Goal: Transaction & Acquisition: Obtain resource

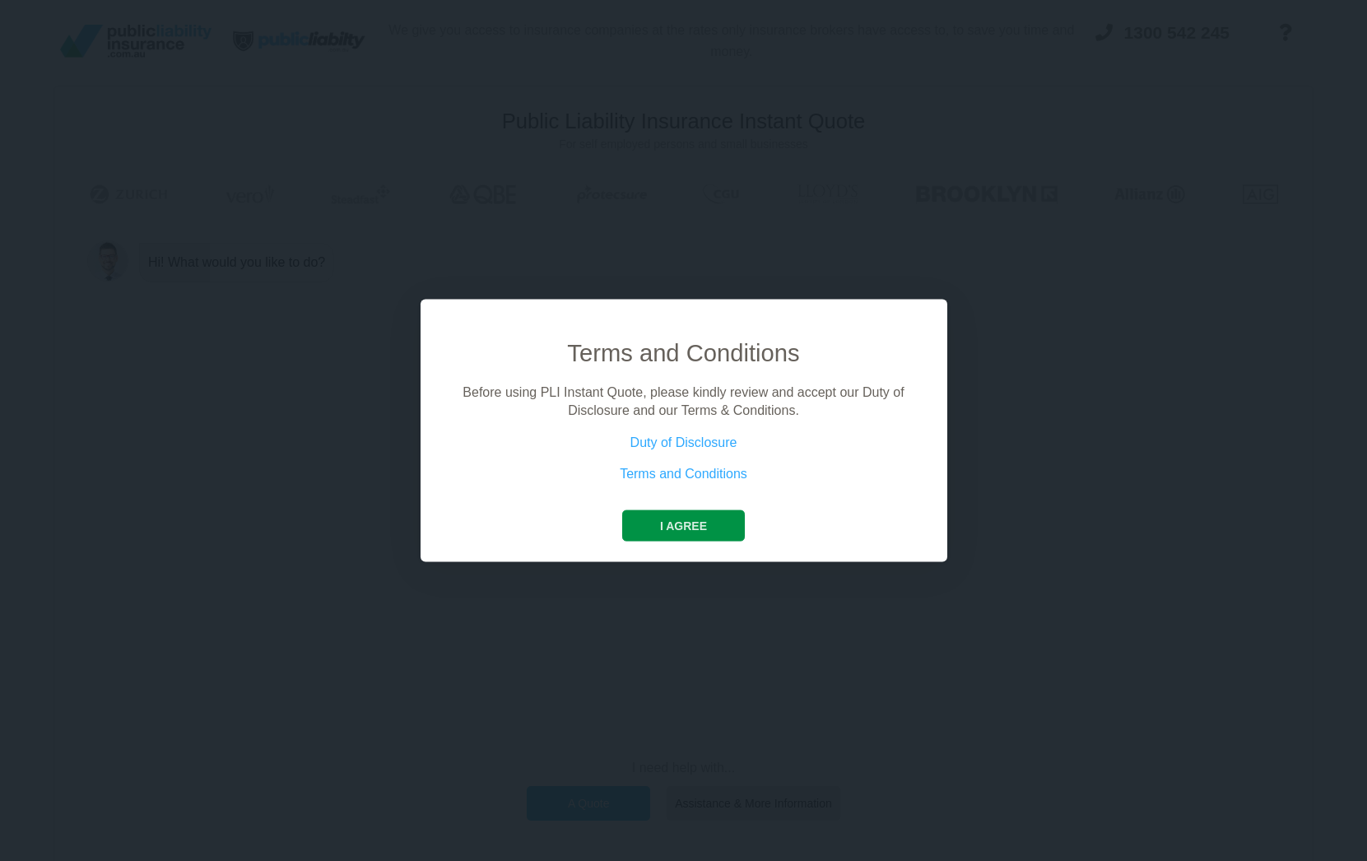
click at [679, 517] on button "I agree" at bounding box center [683, 525] width 123 height 31
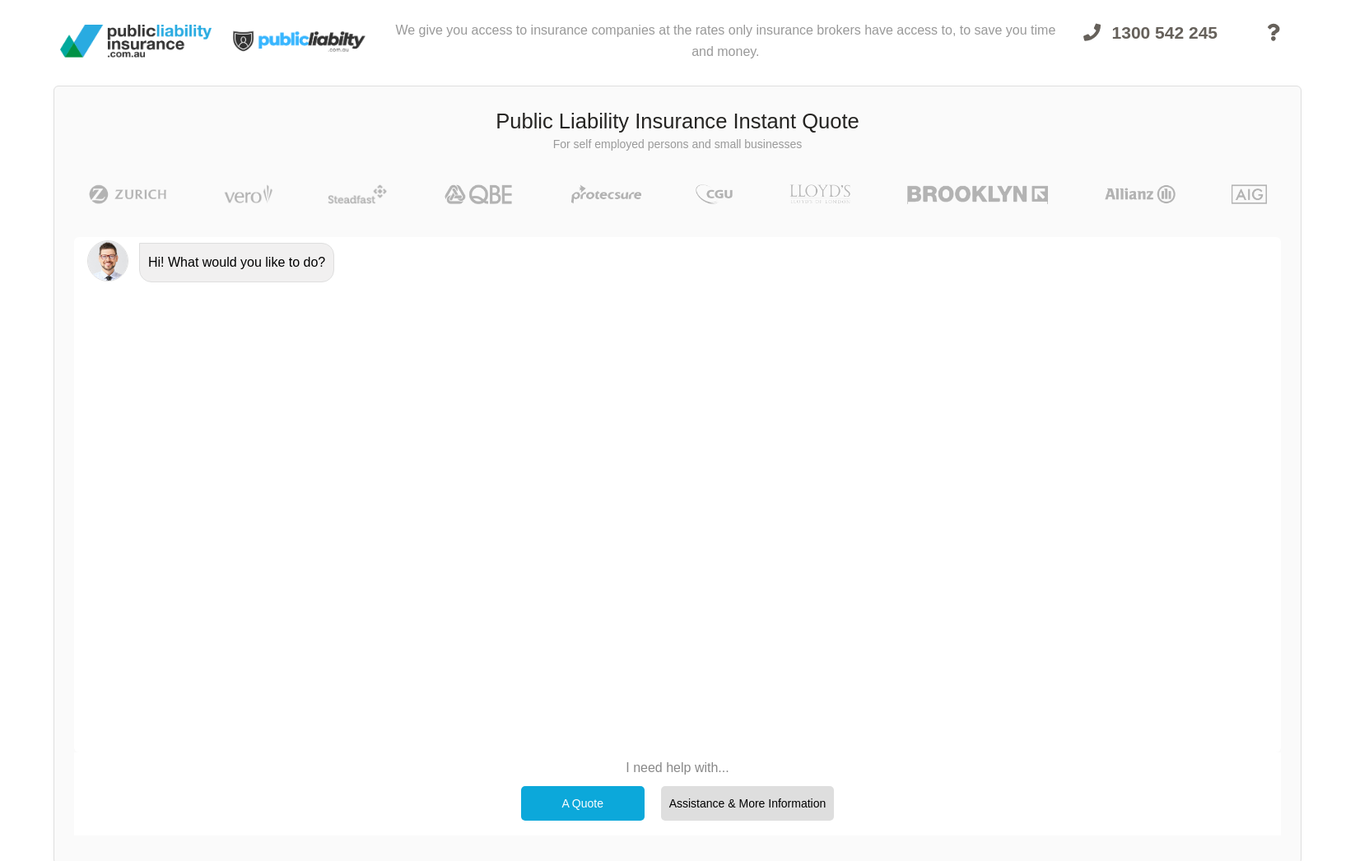
click at [581, 805] on div "A Quote" at bounding box center [582, 803] width 123 height 35
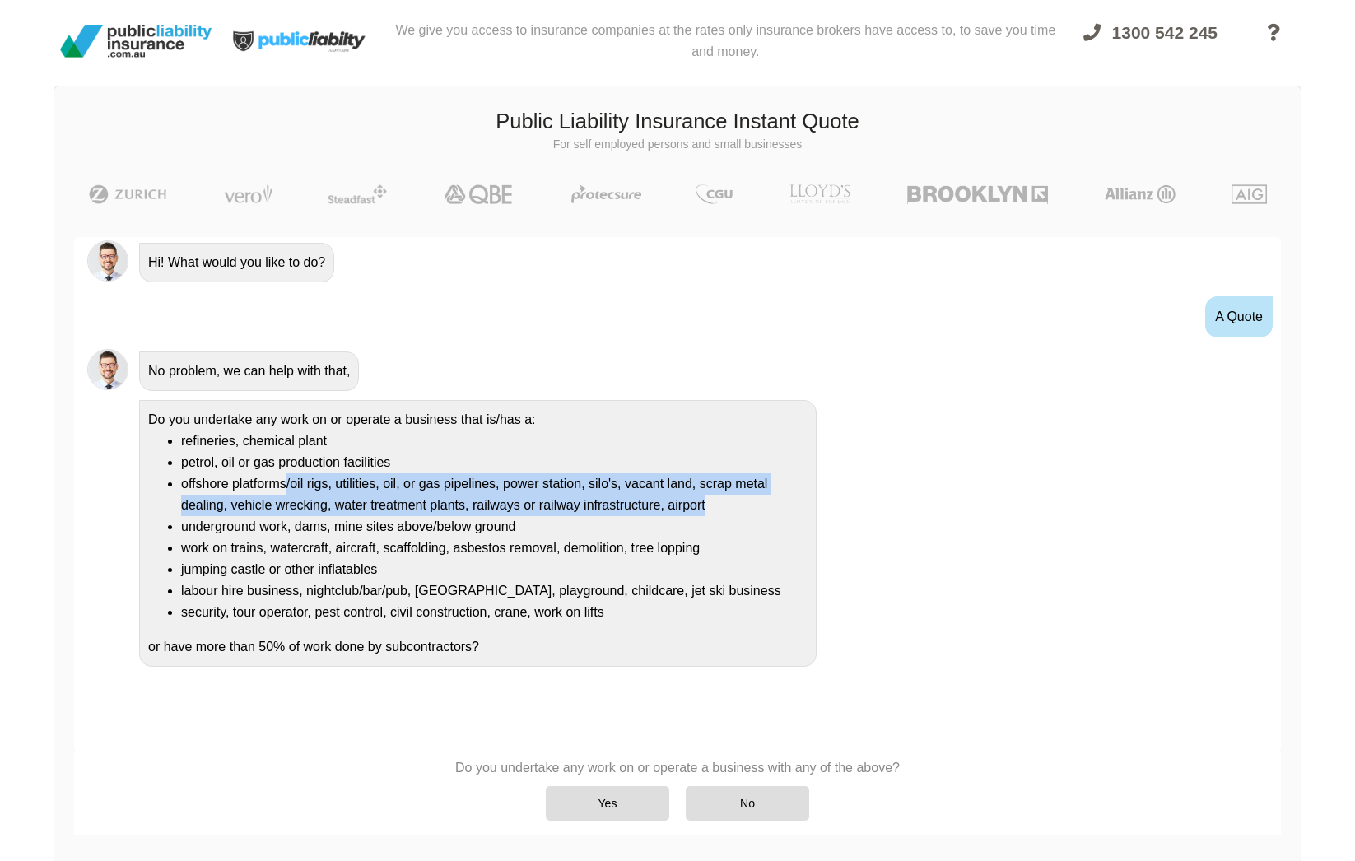
drag, startPoint x: 293, startPoint y: 484, endPoint x: 749, endPoint y: 509, distance: 456.7
click at [749, 509] on li "offshore platforms/oil rigs, utilities, oil, or gas pipelines, power station, s…" at bounding box center [494, 494] width 626 height 43
click at [750, 509] on li "offshore platforms/oil rigs, utilities, oil, or gas pipelines, power station, s…" at bounding box center [494, 494] width 626 height 43
click at [393, 505] on li "offshore platforms/oil rigs, utilities, oil, or gas pipelines, power station, s…" at bounding box center [494, 494] width 626 height 43
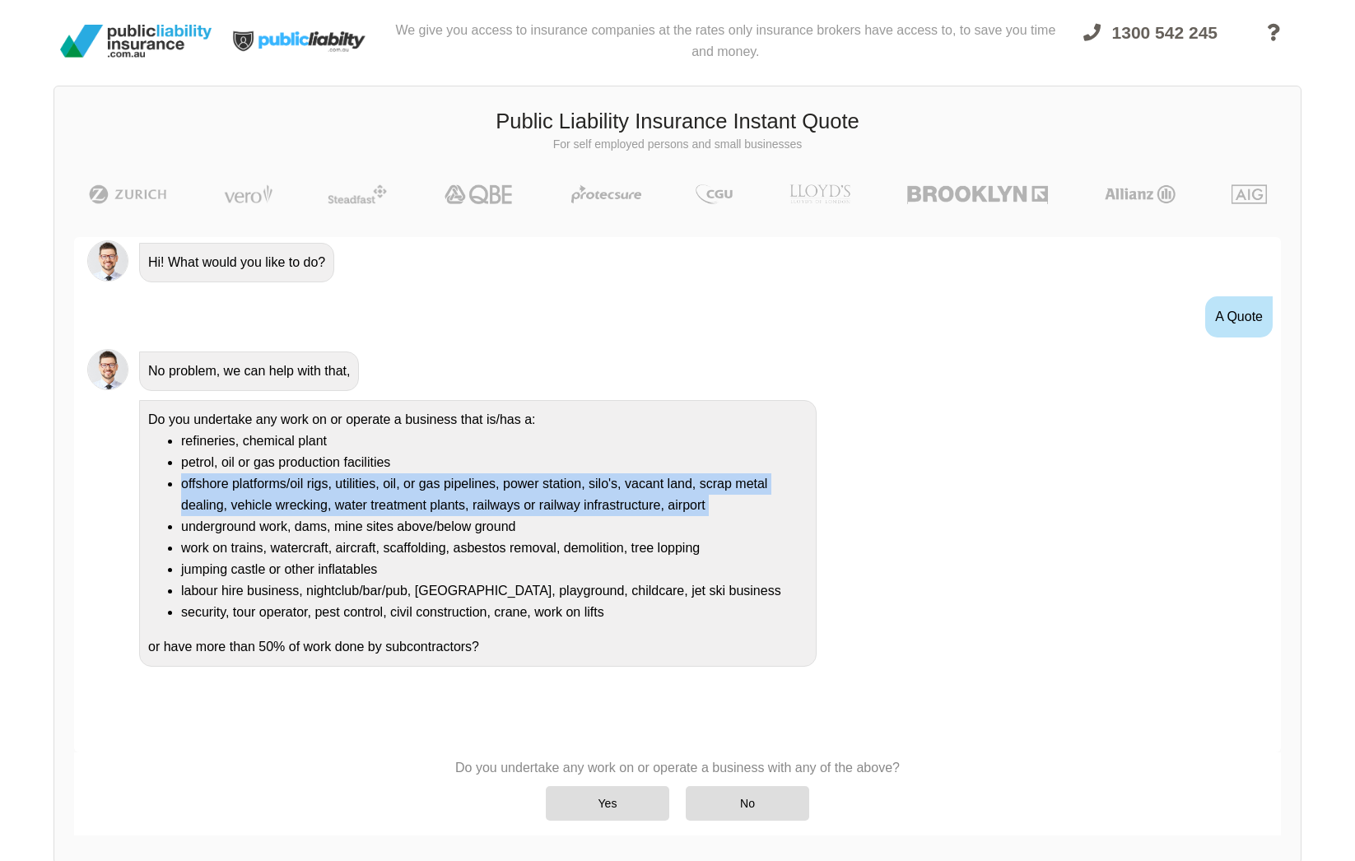
click at [393, 505] on li "offshore platforms/oil rigs, utilities, oil, or gas pipelines, power station, s…" at bounding box center [494, 494] width 626 height 43
click at [390, 505] on li "offshore platforms/oil rigs, utilities, oil, or gas pipelines, power station, s…" at bounding box center [494, 494] width 626 height 43
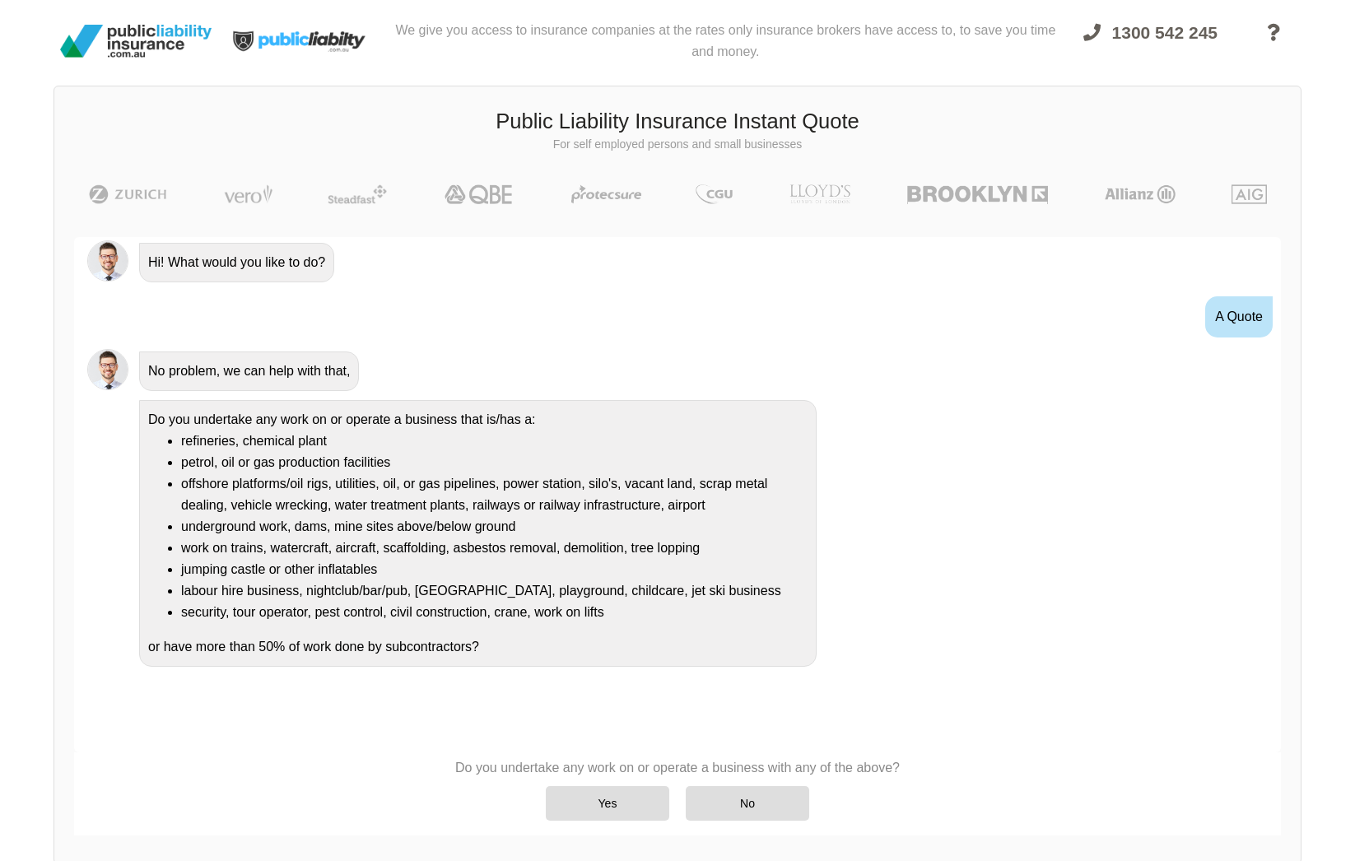
click at [343, 535] on li "underground work, dams, mine sites above/below ground" at bounding box center [494, 526] width 626 height 21
click at [344, 538] on ul "refineries, chemical plant petrol, oil or gas production facilities offshore pl…" at bounding box center [477, 527] width 659 height 193
drag, startPoint x: 345, startPoint y: 538, endPoint x: 324, endPoint y: 533, distance: 22.0
click at [346, 538] on li "work on trains, watercraft, aircraft, scaffolding, asbestos removal, demolition…" at bounding box center [494, 548] width 626 height 21
click at [292, 525] on li "underground work, dams, mine sites above/below ground" at bounding box center [494, 526] width 626 height 21
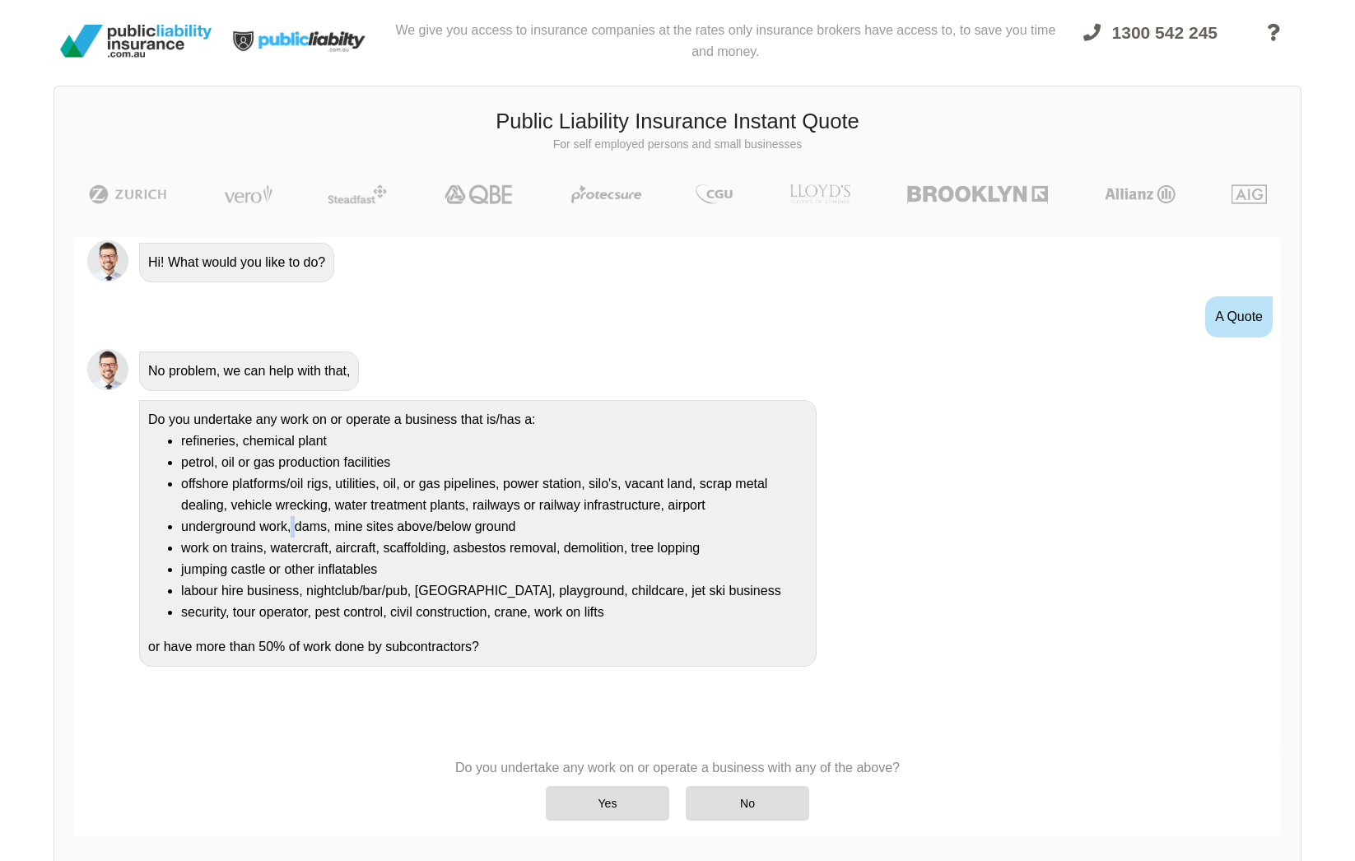
click at [292, 525] on li "underground work, dams, mine sites above/below ground" at bounding box center [494, 526] width 626 height 21
click at [263, 496] on li "offshore platforms/oil rigs, utilities, oil, or gas pipelines, power station, s…" at bounding box center [494, 494] width 626 height 43
click at [262, 496] on li "offshore platforms/oil rigs, utilities, oil, or gas pipelines, power station, s…" at bounding box center [494, 494] width 626 height 43
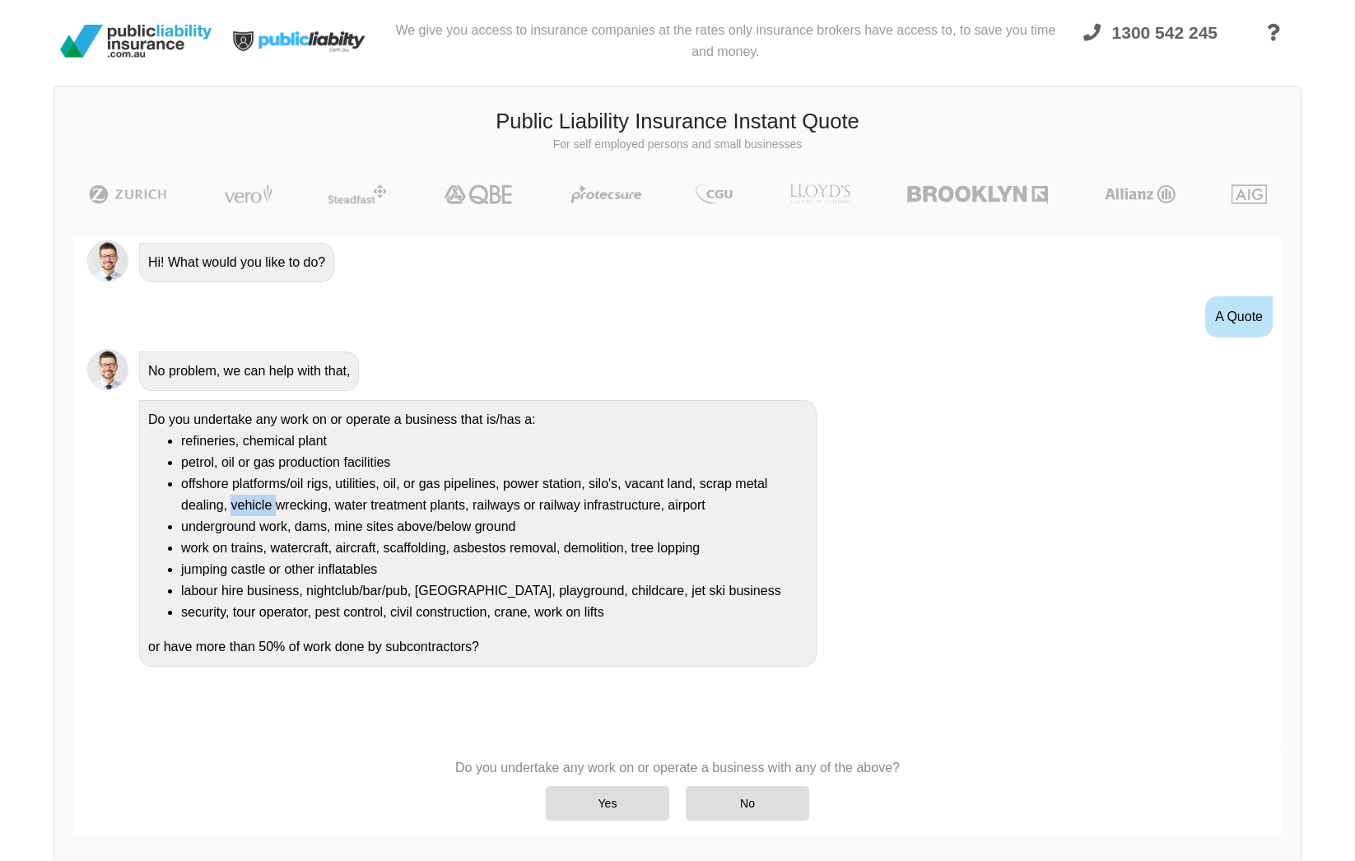
click at [262, 496] on li "offshore platforms/oil rigs, utilities, oil, or gas pipelines, power station, s…" at bounding box center [494, 494] width 626 height 43
click at [430, 622] on li "security, tour operator, pest control, civil construction, crane, work on lifts" at bounding box center [494, 612] width 626 height 21
drag, startPoint x: 538, startPoint y: 616, endPoint x: 290, endPoint y: 520, distance: 265.5
click at [290, 521] on div "Do you undertake any work on or operate a business that is/has a: refineries, c…" at bounding box center [477, 533] width 677 height 267
click at [289, 519] on li "underground work, dams, mine sites above/below ground" at bounding box center [494, 526] width 626 height 21
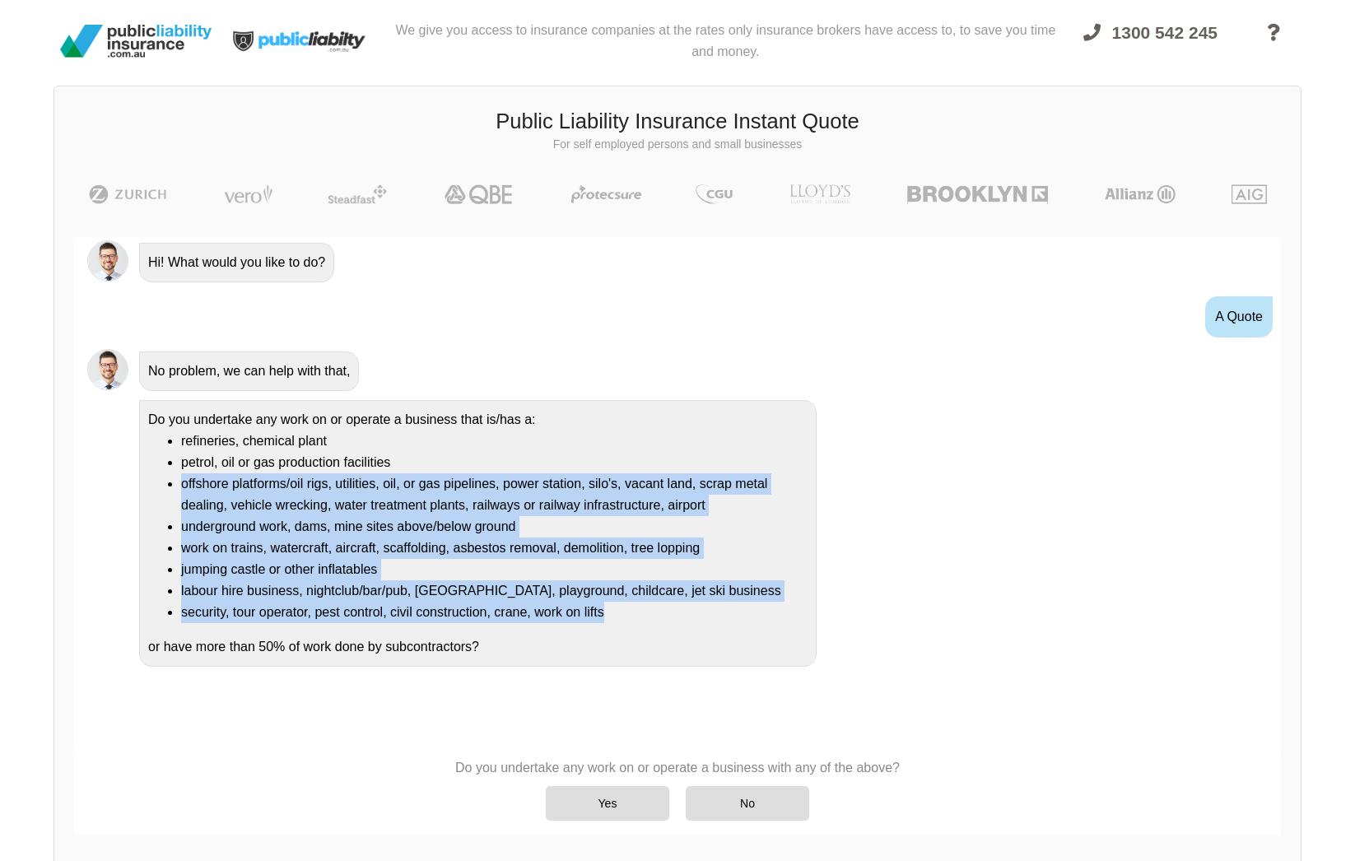
drag, startPoint x: 186, startPoint y: 479, endPoint x: 716, endPoint y: 603, distance: 544.5
click at [719, 607] on ul "refineries, chemical plant petrol, oil or gas production facilities offshore pl…" at bounding box center [477, 527] width 659 height 193
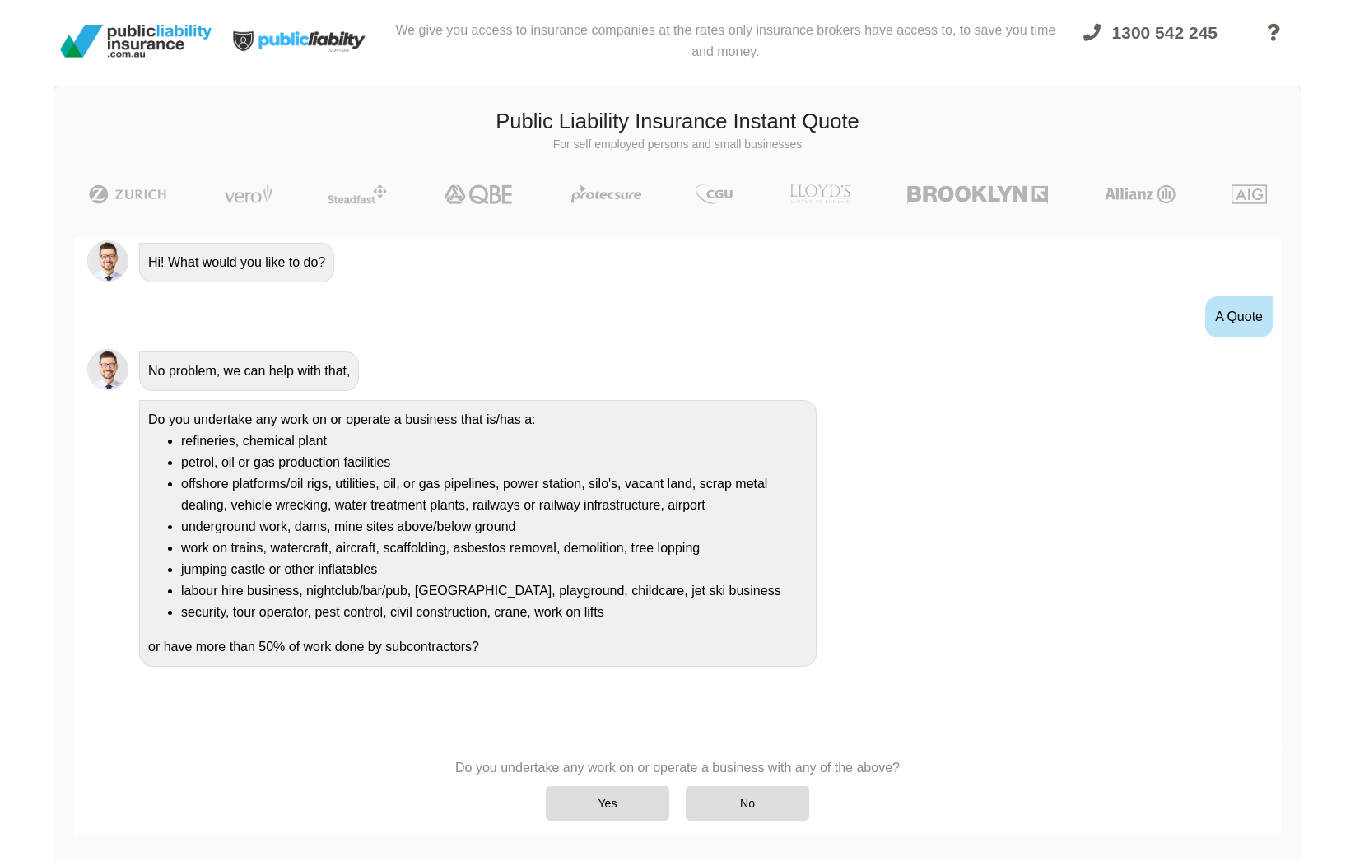
click at [412, 472] on li "petrol, oil or gas production facilities" at bounding box center [494, 462] width 626 height 21
click at [722, 810] on div "No" at bounding box center [747, 803] width 123 height 35
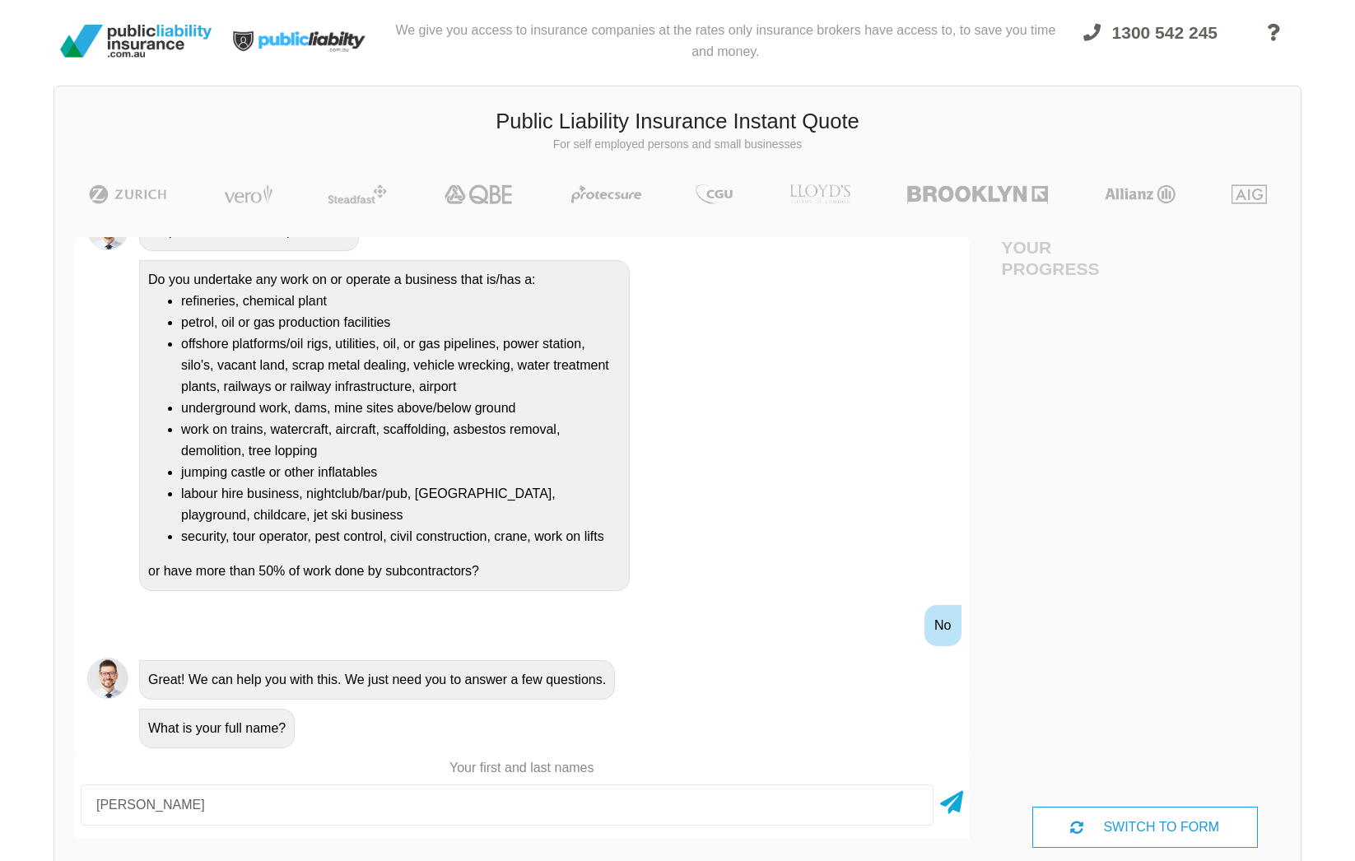
type input "[PERSON_NAME]"
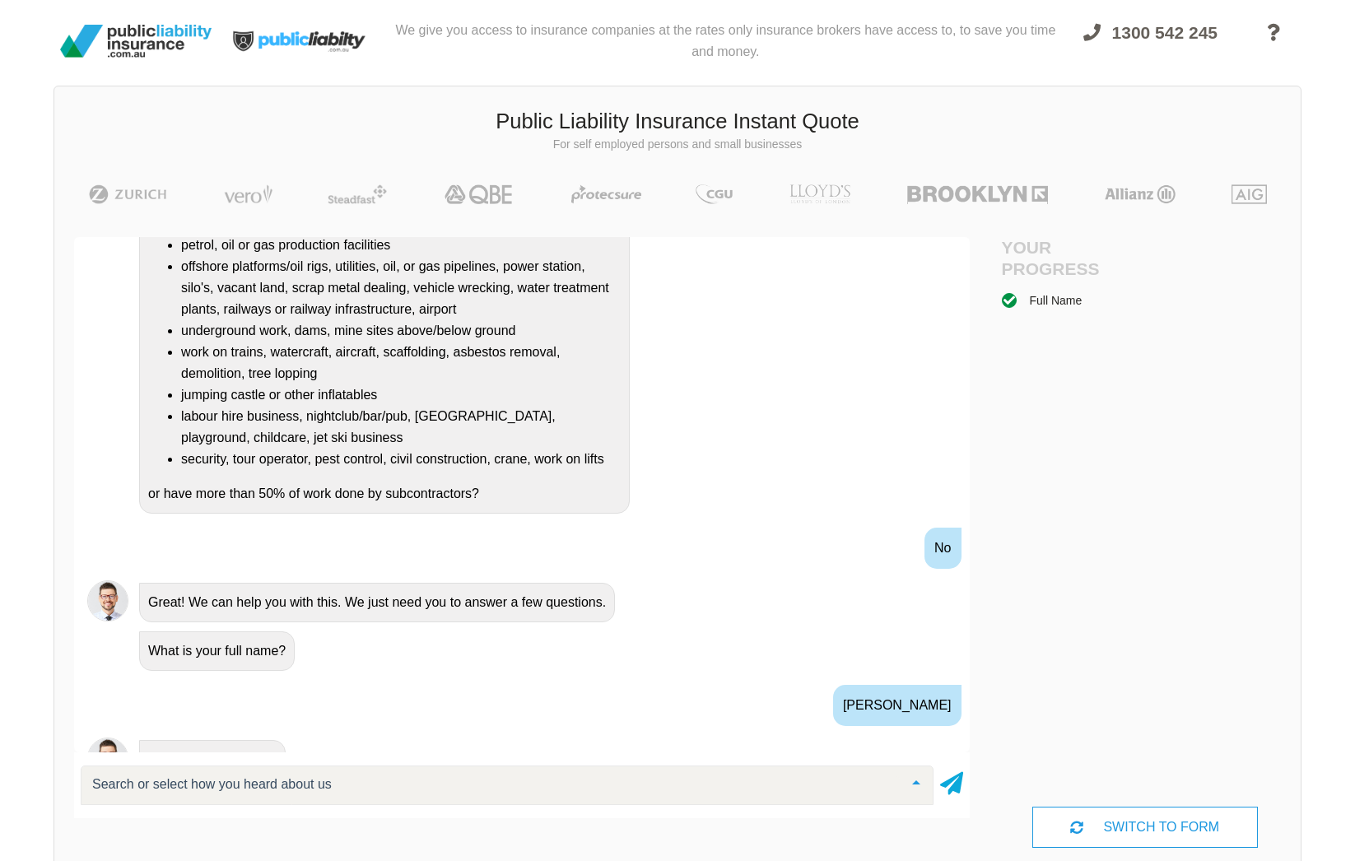
scroll to position [346, 0]
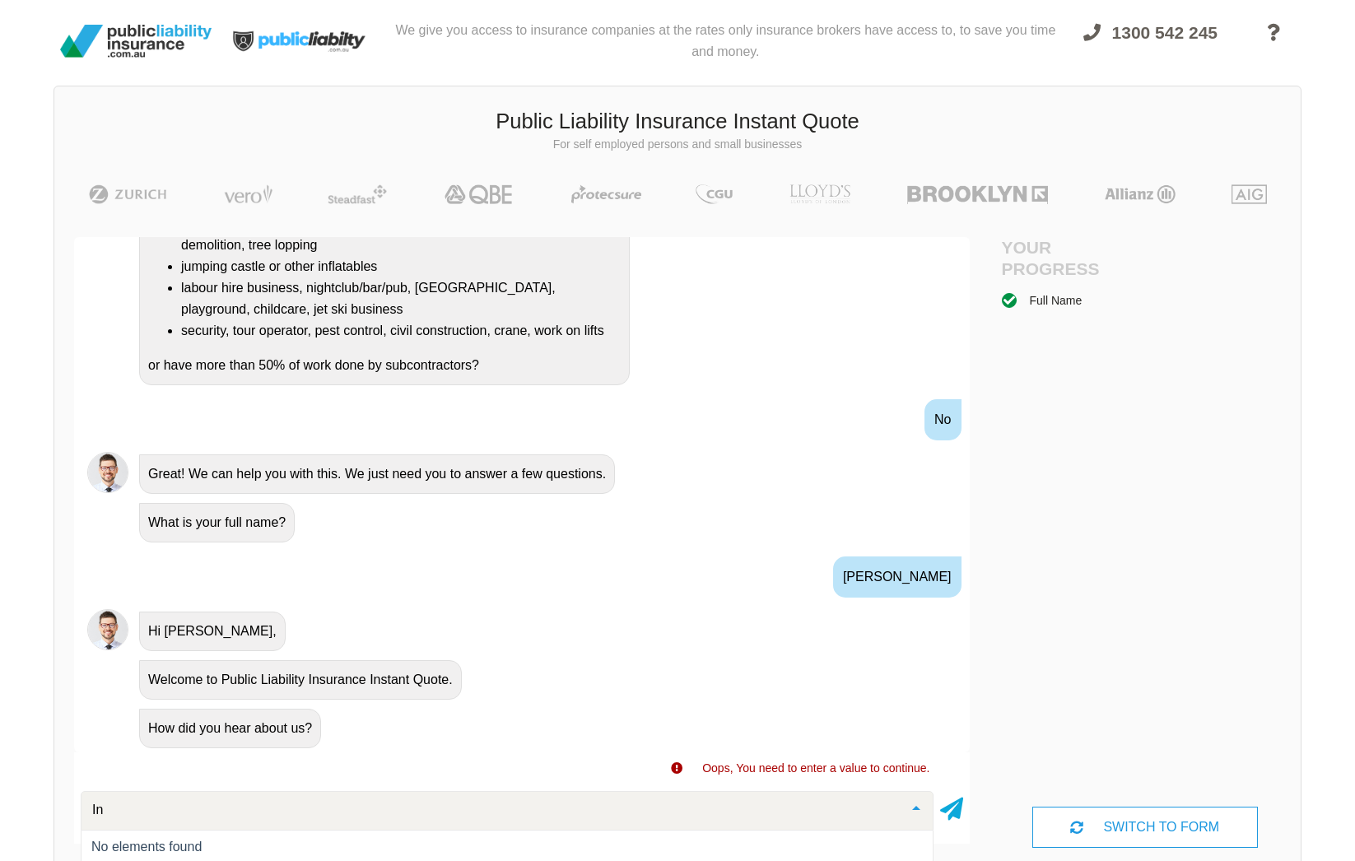
type input "I"
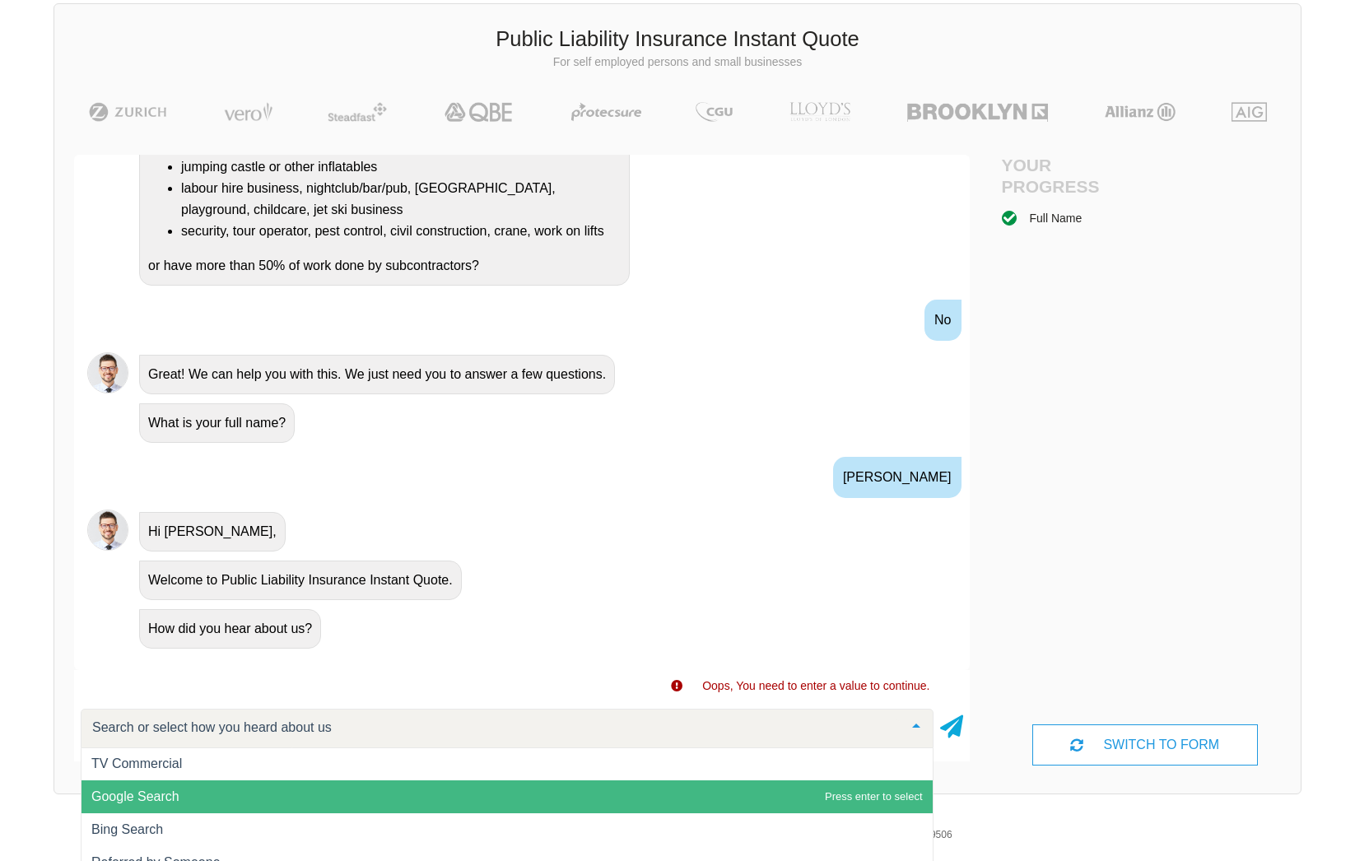
scroll to position [134, 0]
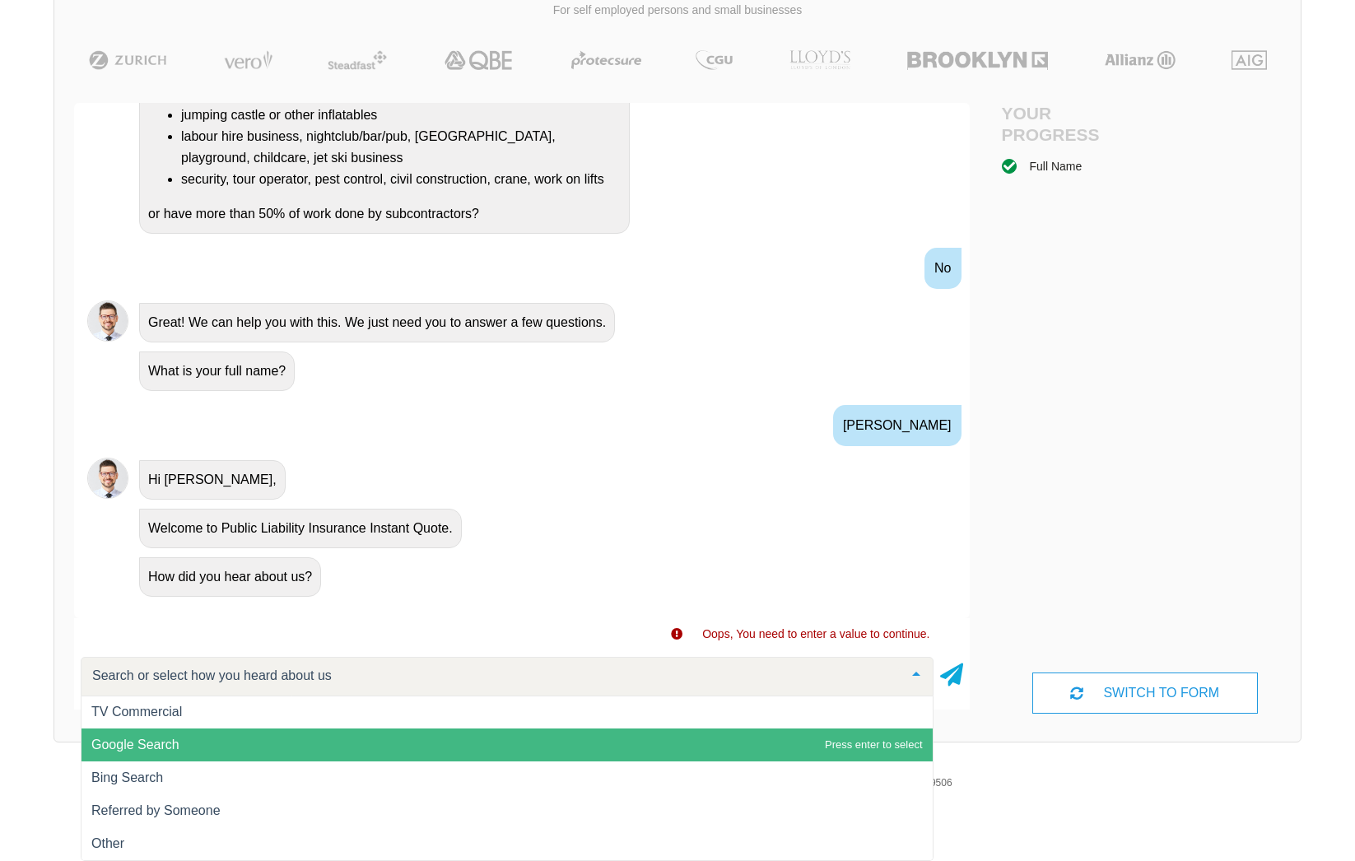
click at [223, 745] on span "Google Search" at bounding box center [506, 745] width 851 height 33
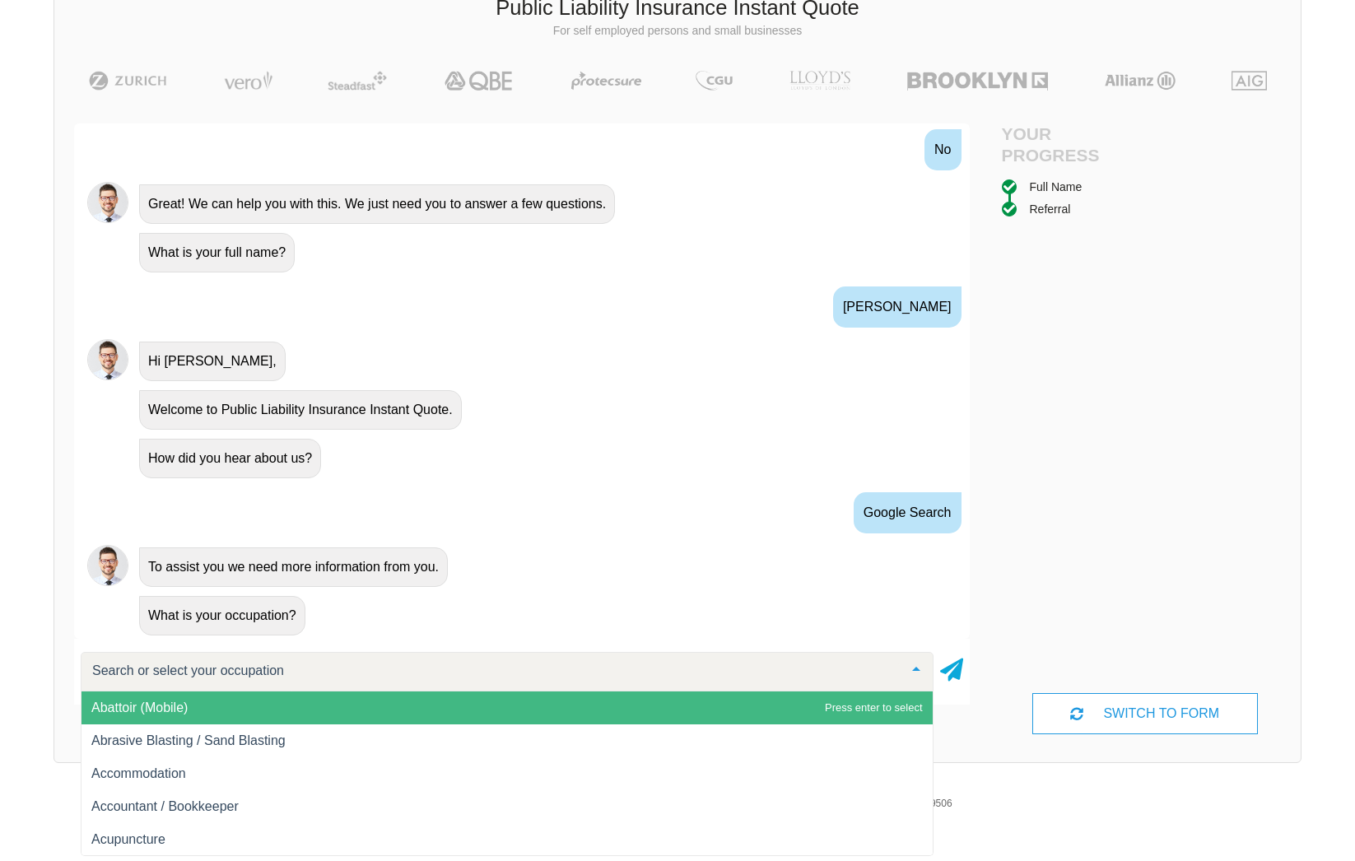
scroll to position [503, 0]
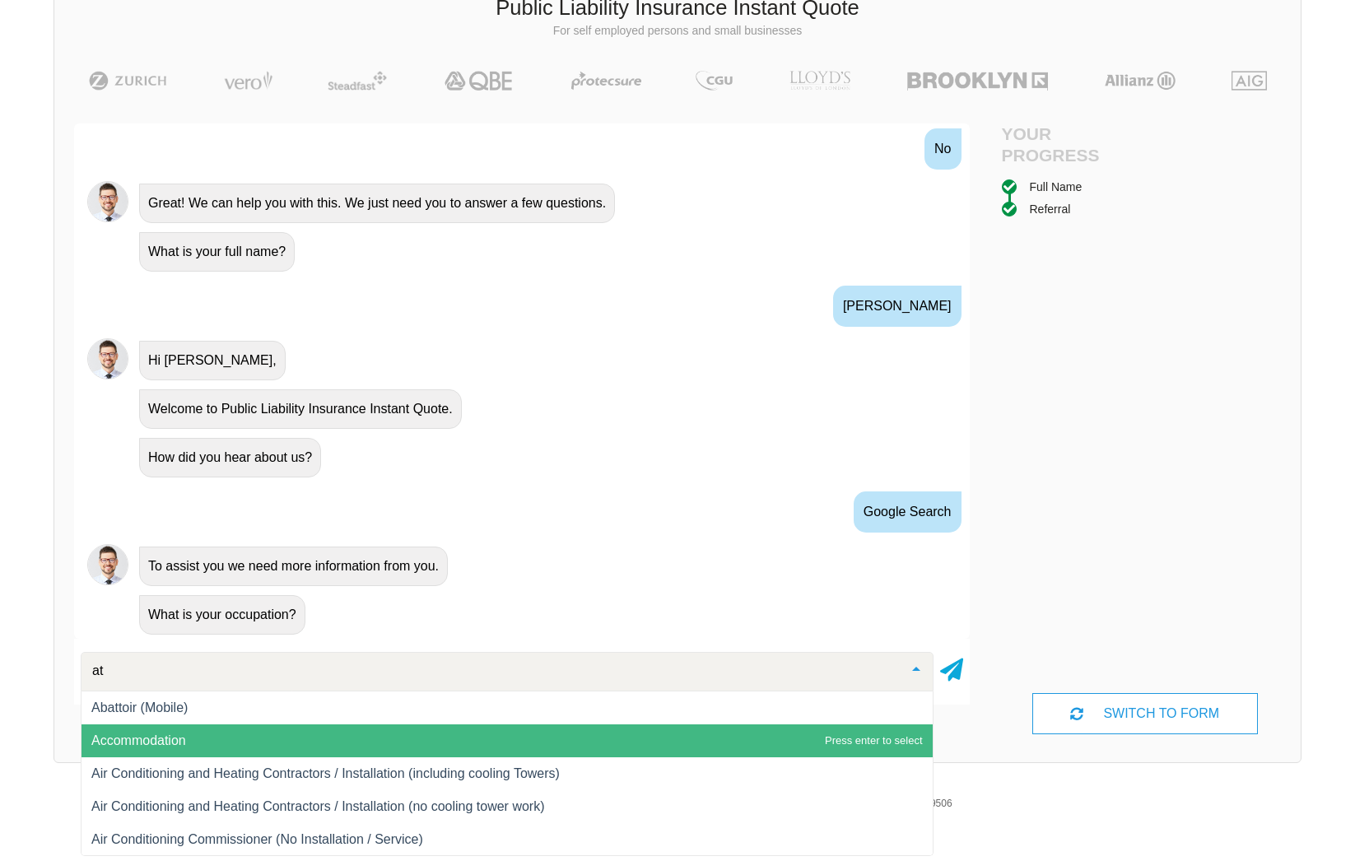
type input "a"
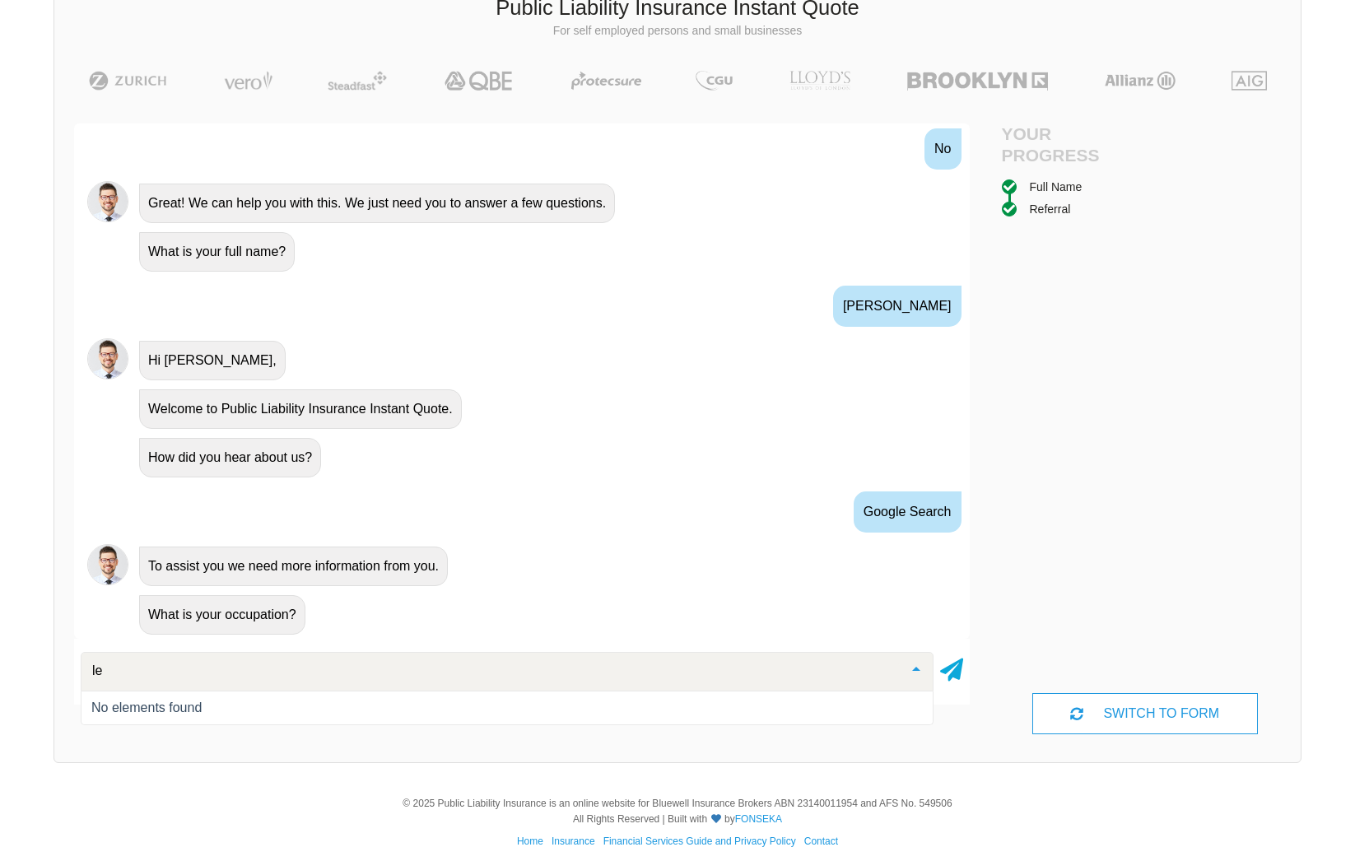
type input "l"
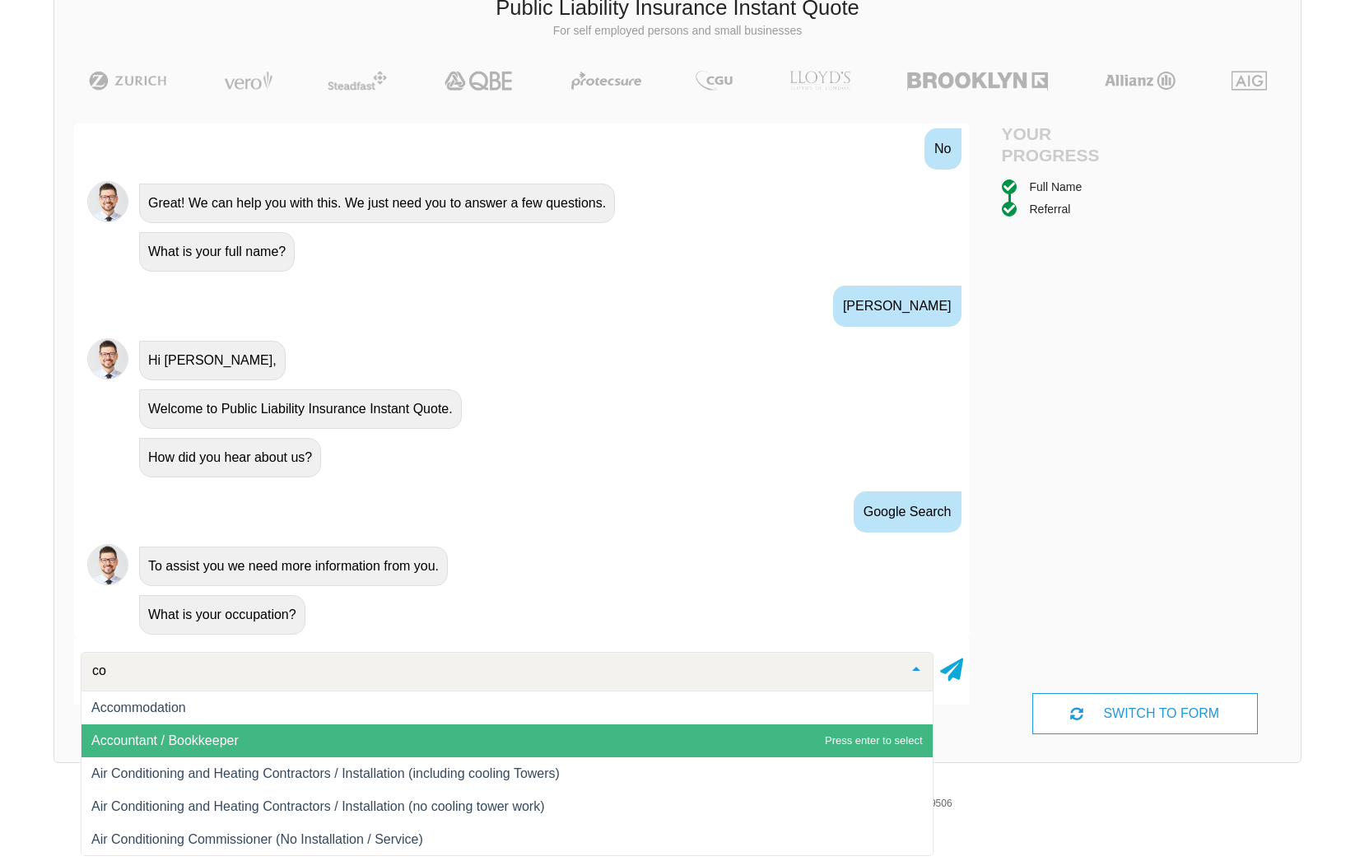
type input "c"
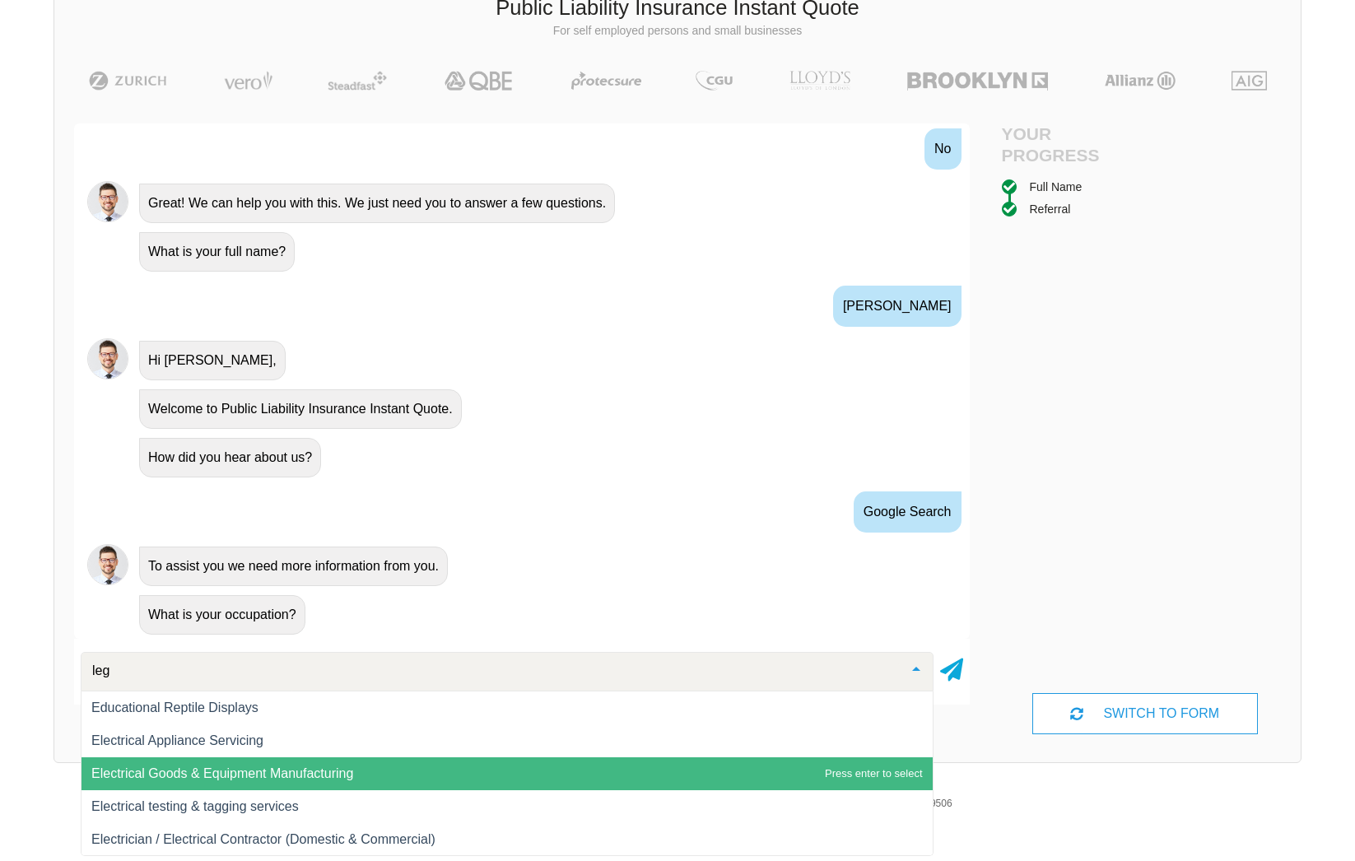
scroll to position [0, 0]
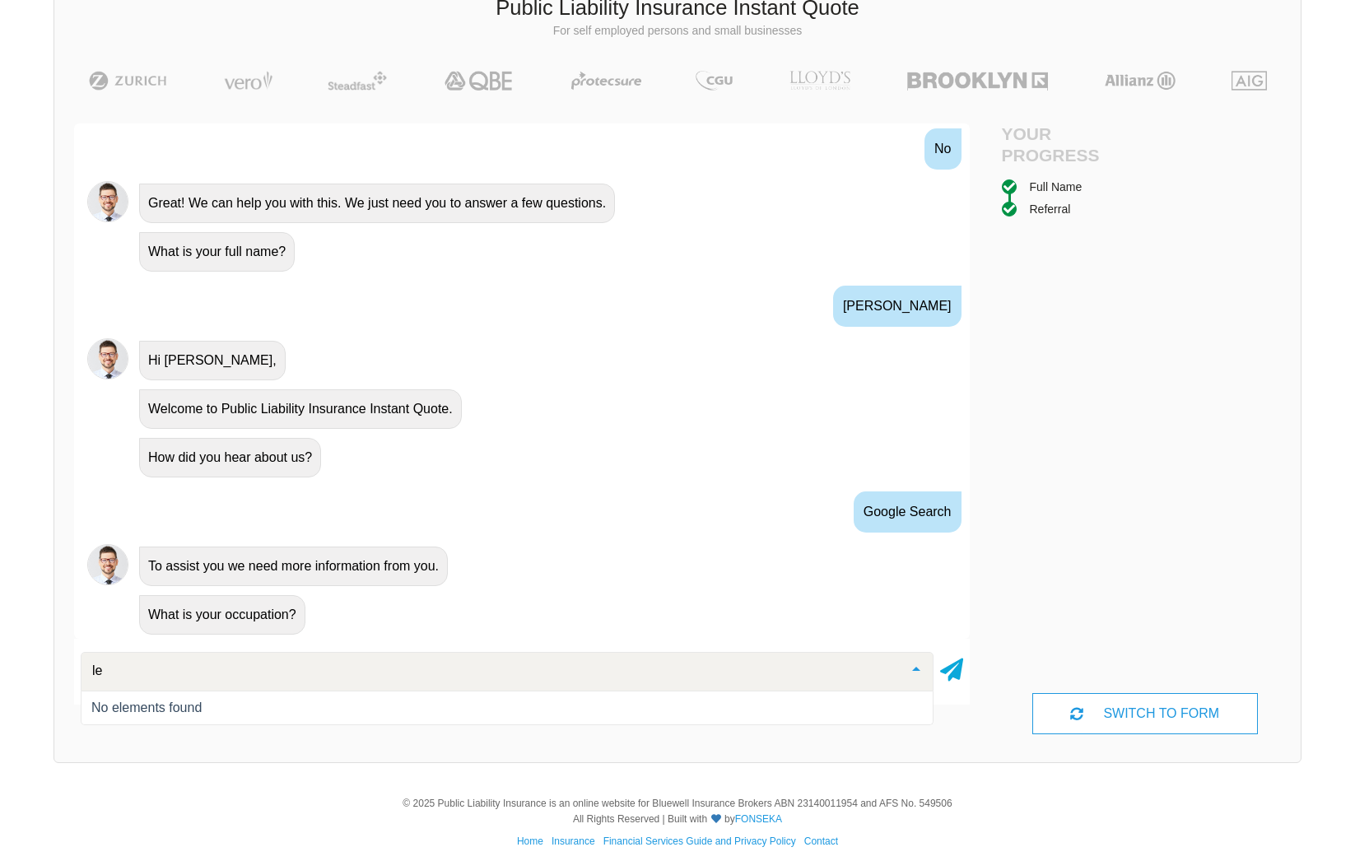
type input "l"
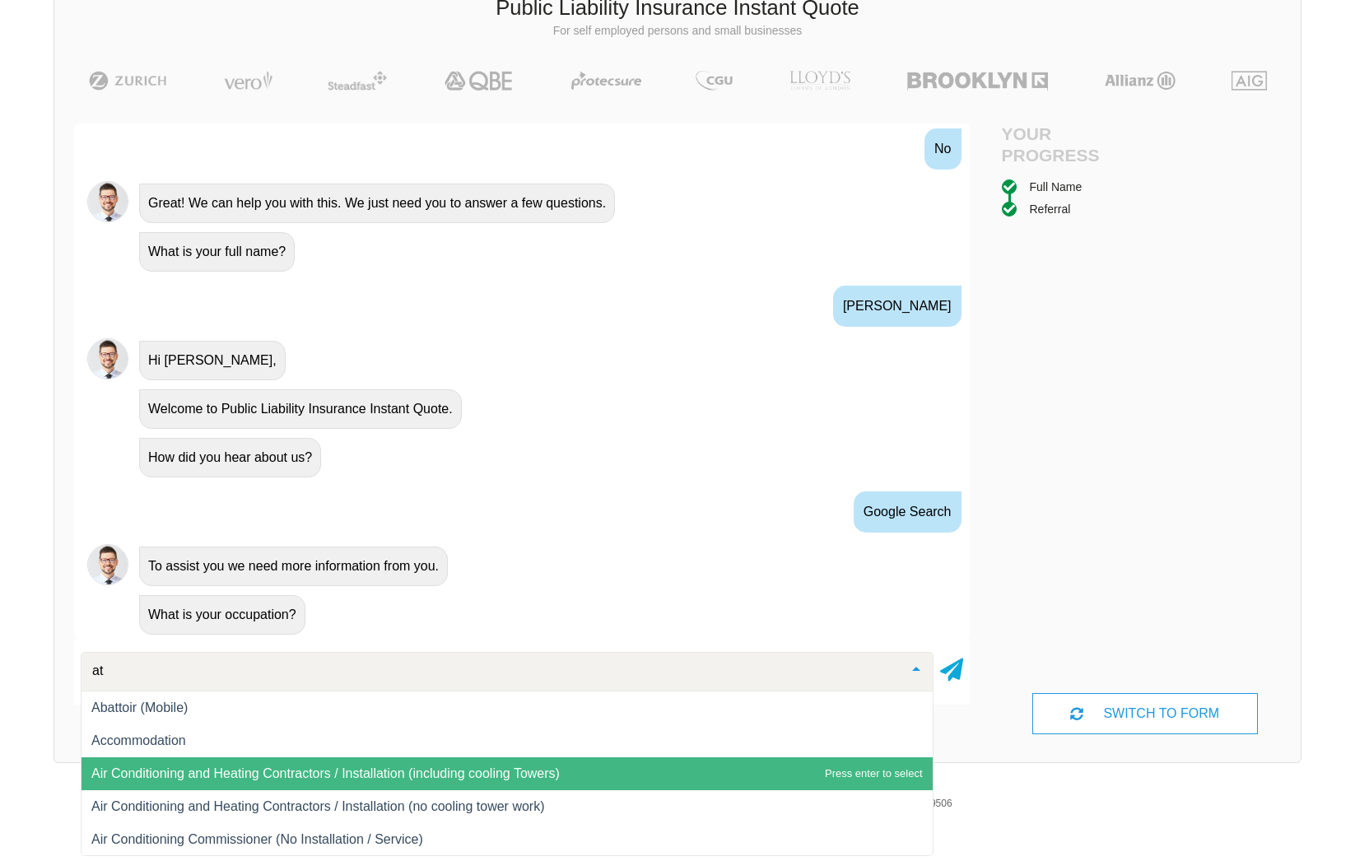
type input "a"
type input "c"
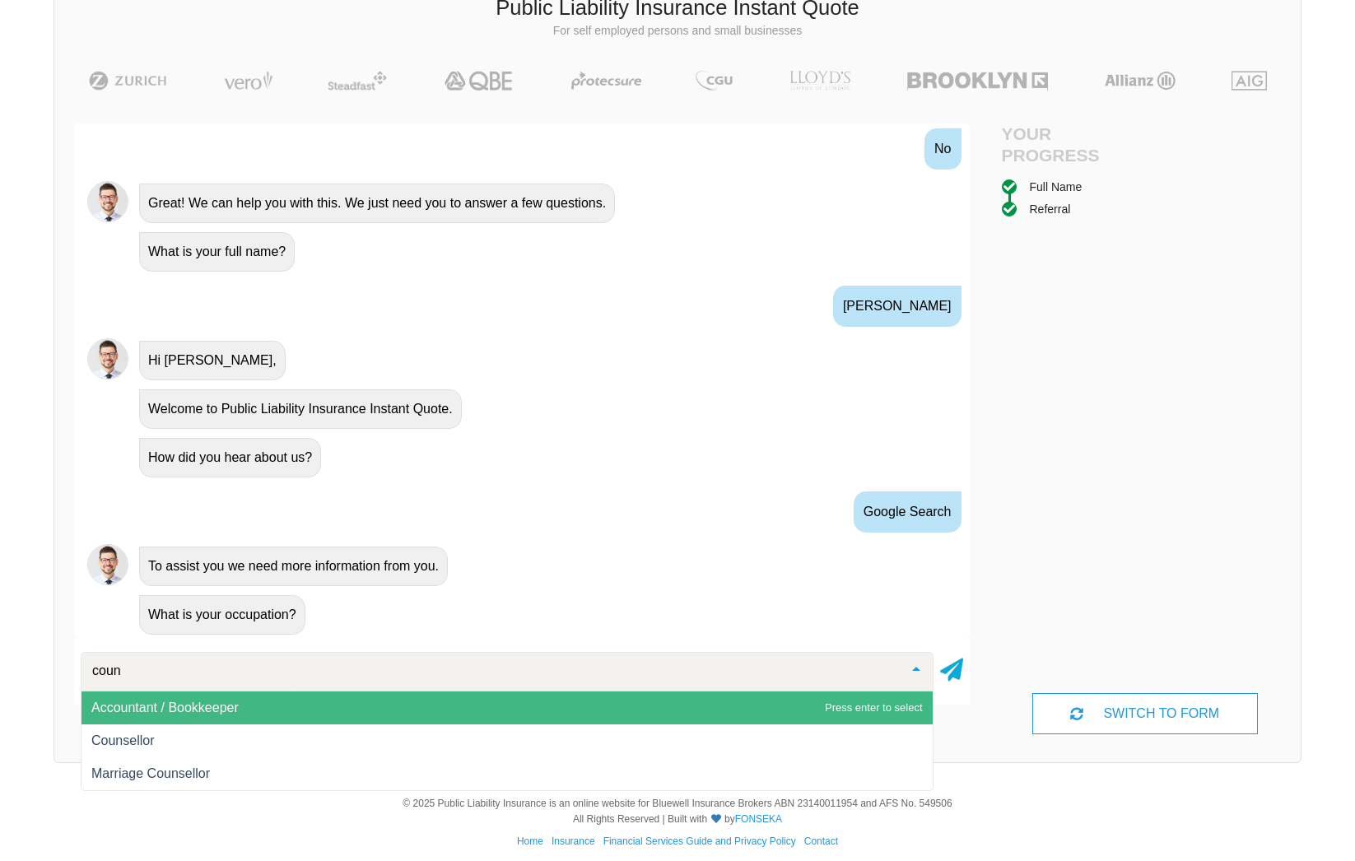
drag, startPoint x: 320, startPoint y: 725, endPoint x: 346, endPoint y: 607, distance: 121.3
click at [353, 601] on div "Hi! What would you like to do? A Quote No problem, we can help with that, Do yo…" at bounding box center [522, 428] width 896 height 610
type input "coun"
drag, startPoint x: 203, startPoint y: 660, endPoint x: 187, endPoint y: 667, distance: 17.7
click at [192, 666] on div at bounding box center [507, 672] width 853 height 40
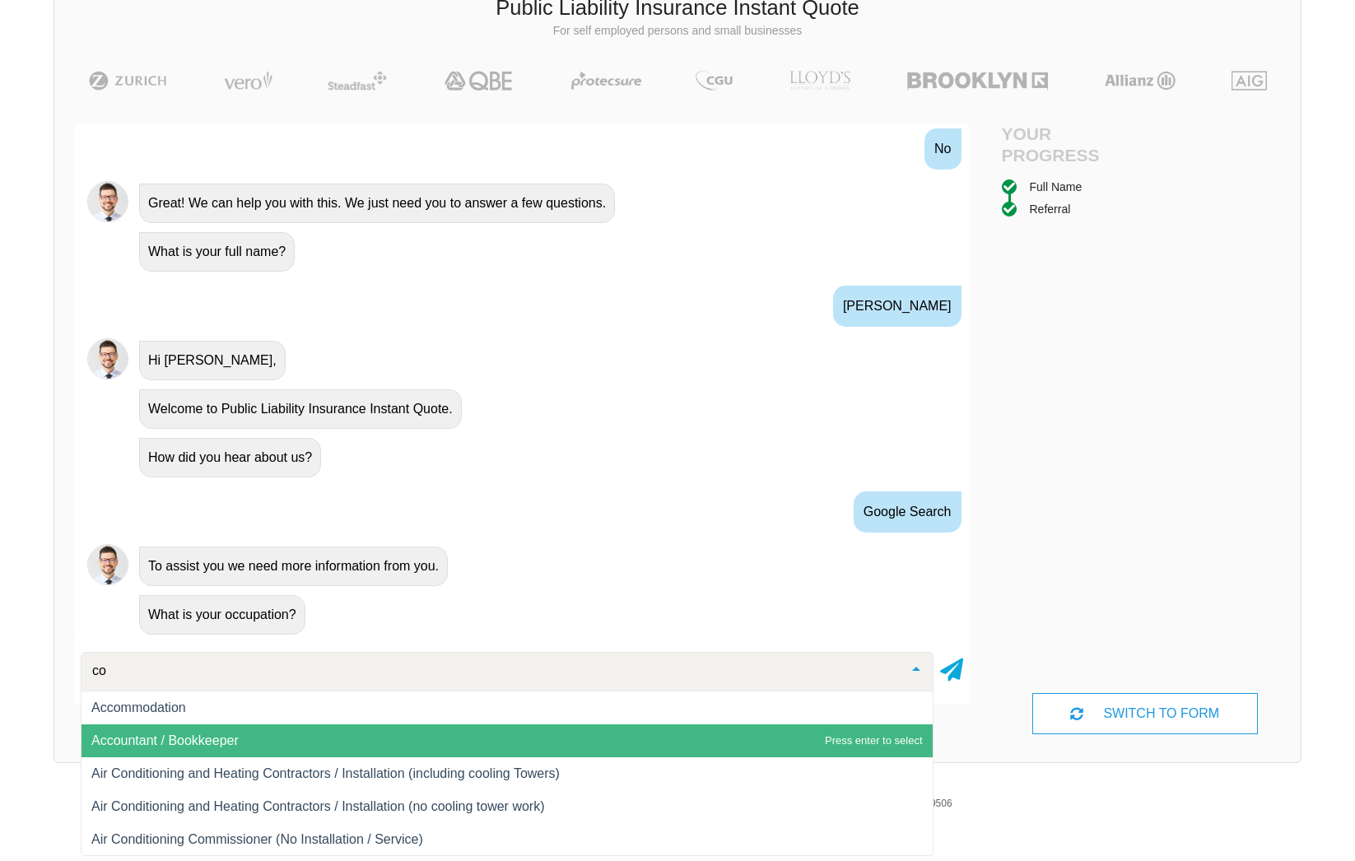
type input "c"
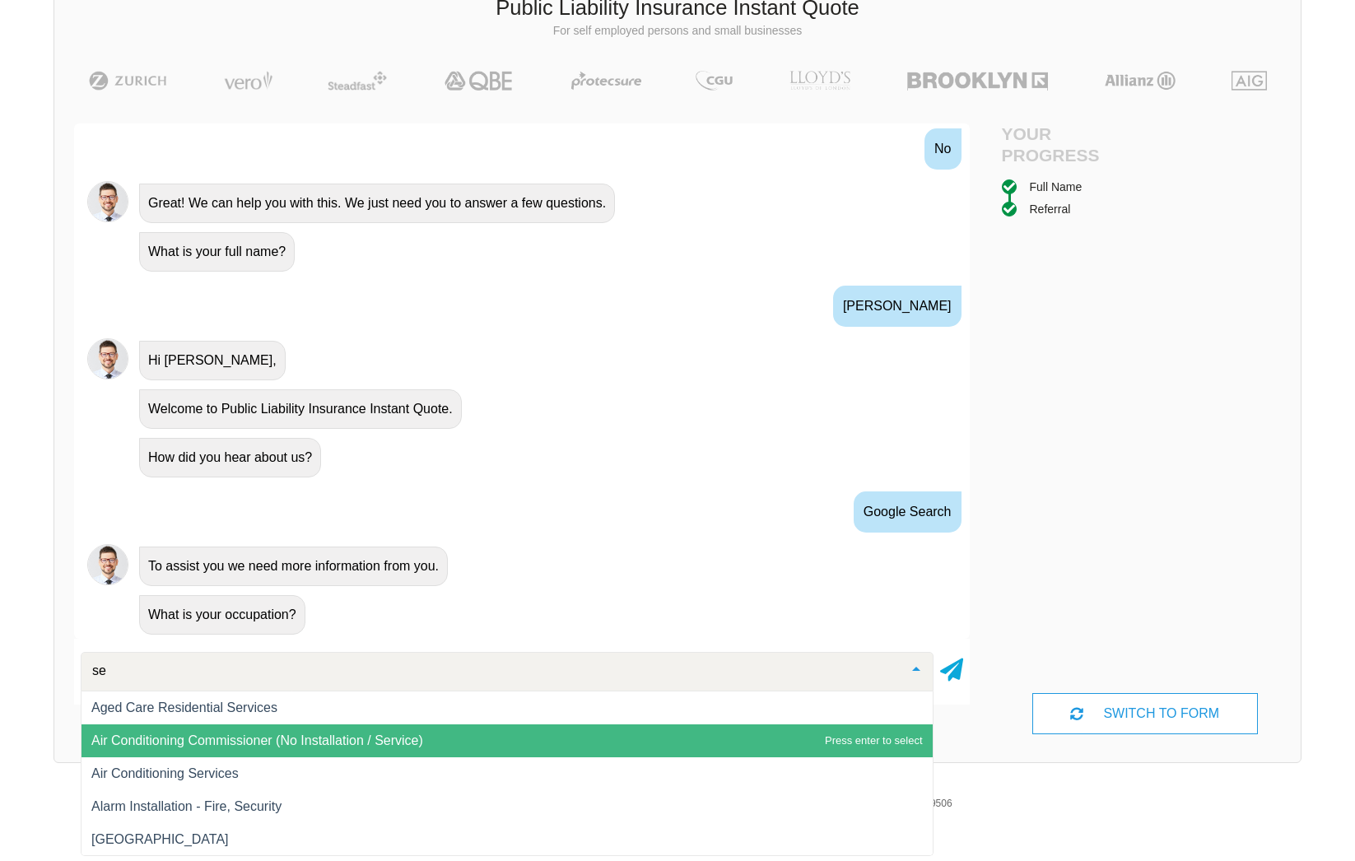
type input "s"
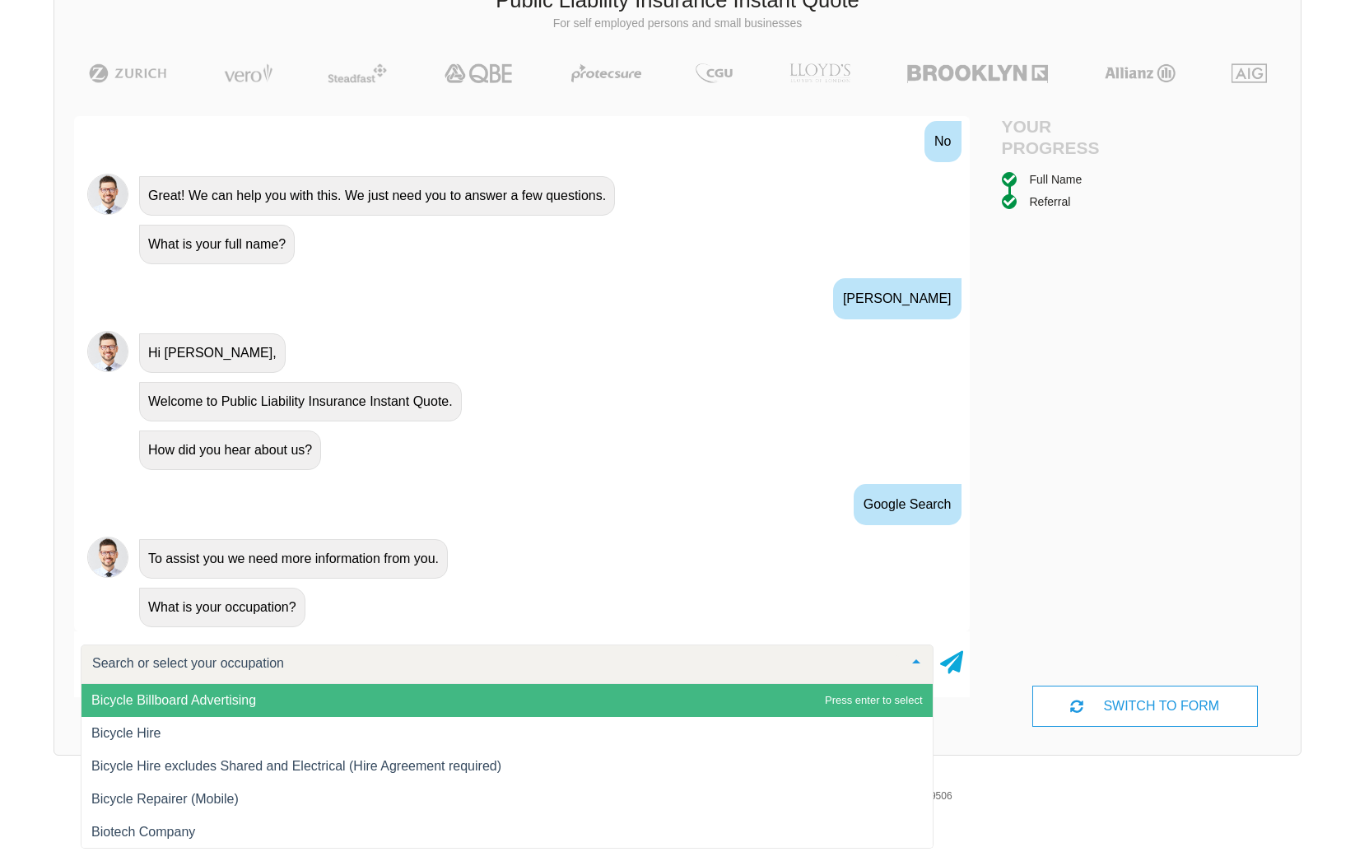
scroll to position [125, 0]
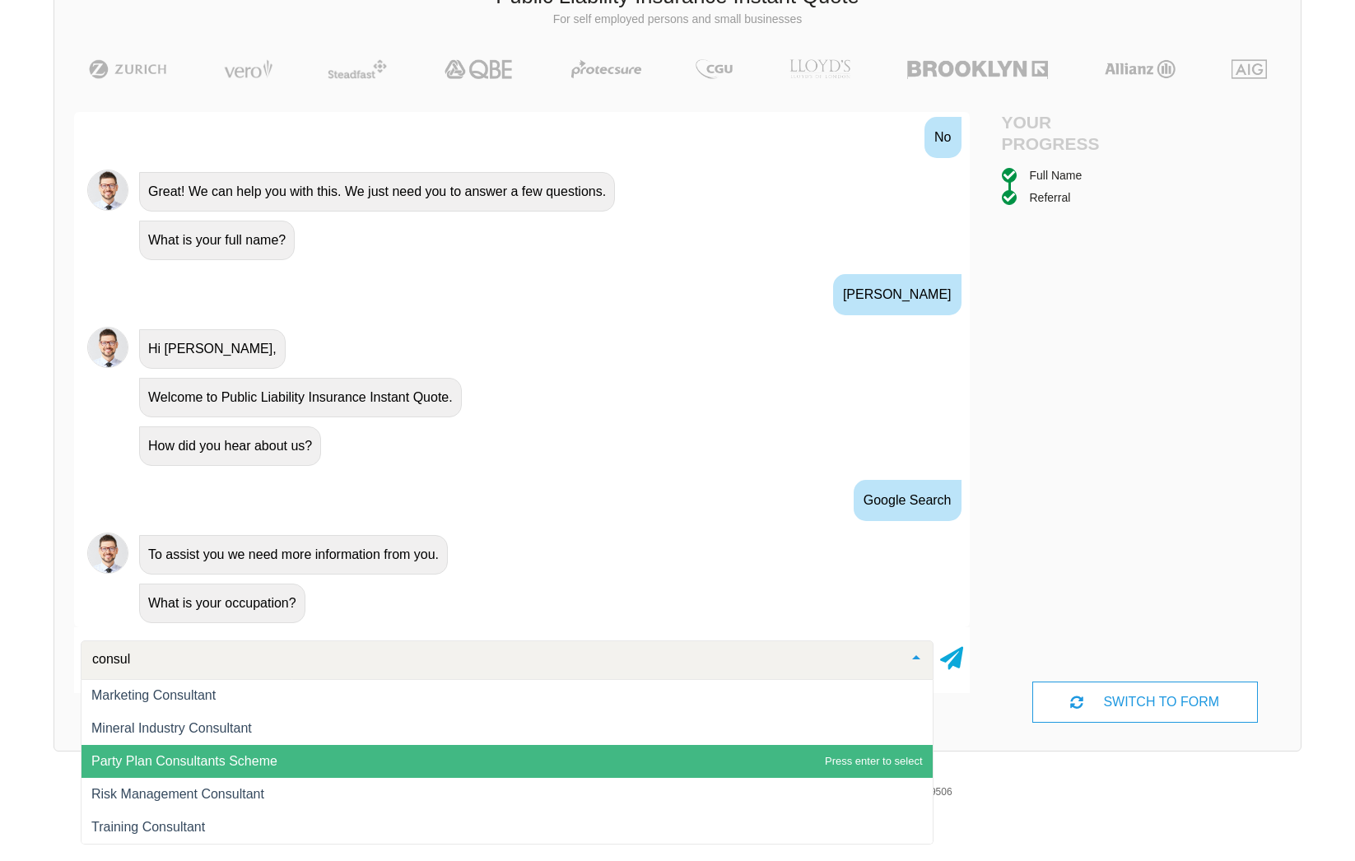
type input "consult"
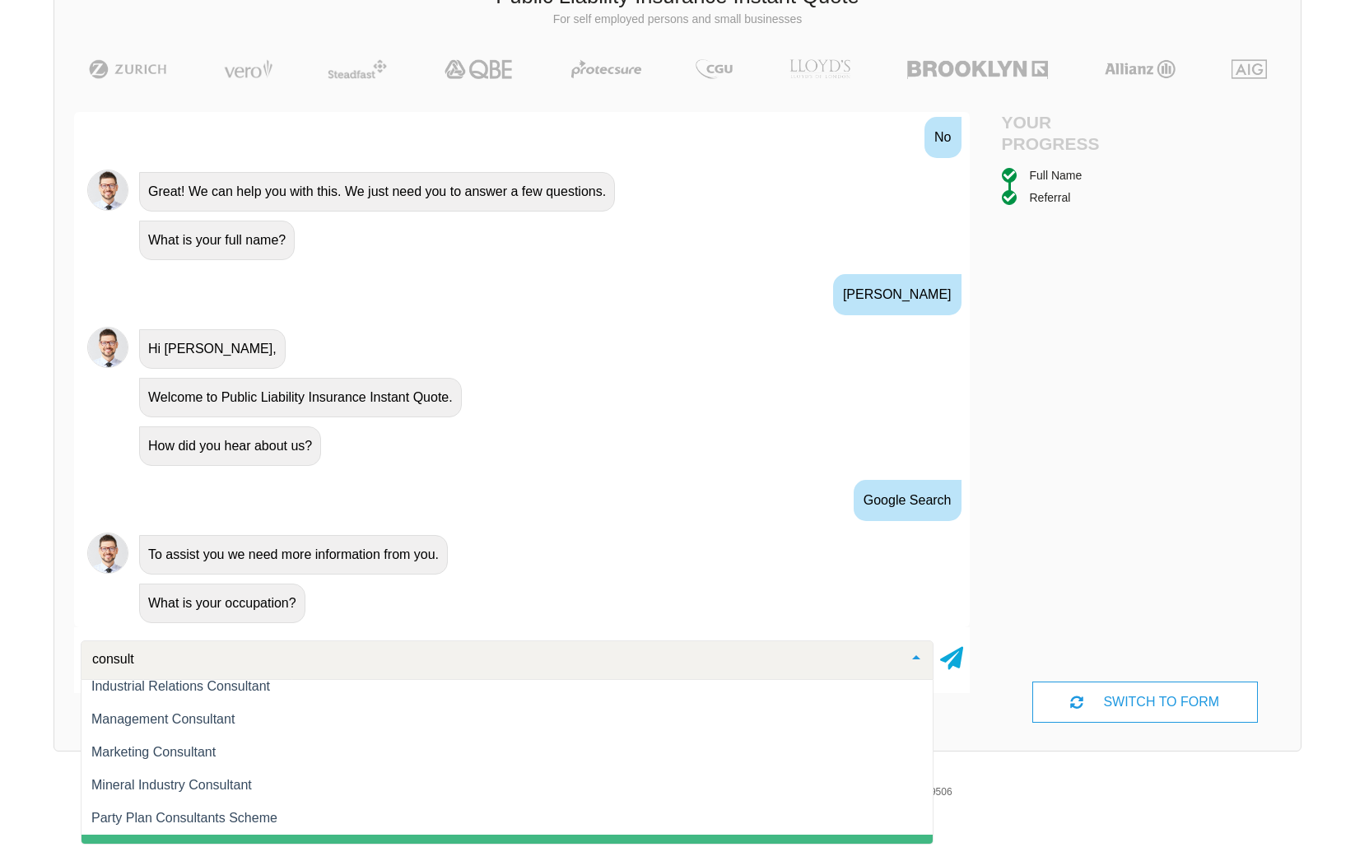
scroll to position [445, 0]
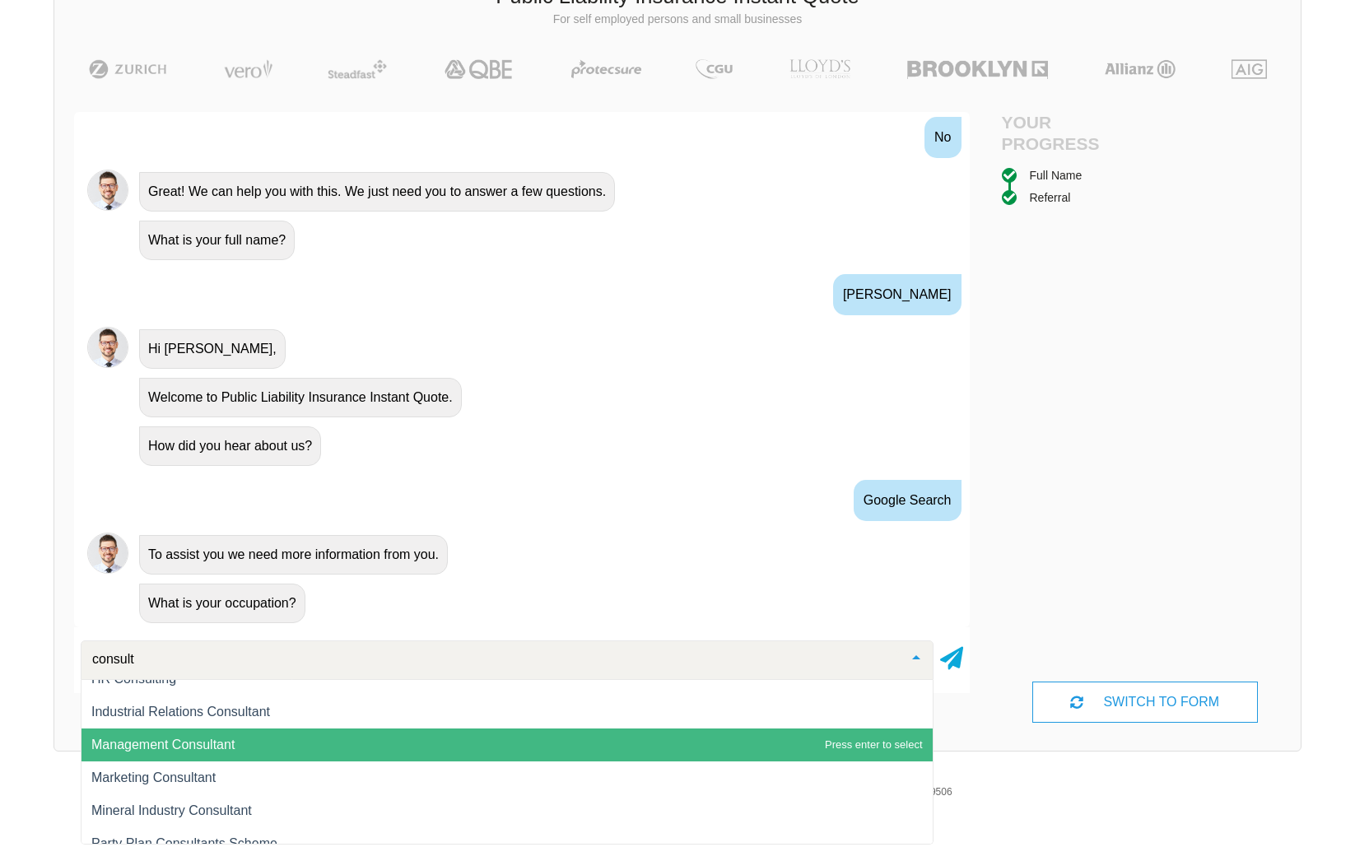
click at [195, 749] on span "Management Consultant" at bounding box center [162, 745] width 143 height 14
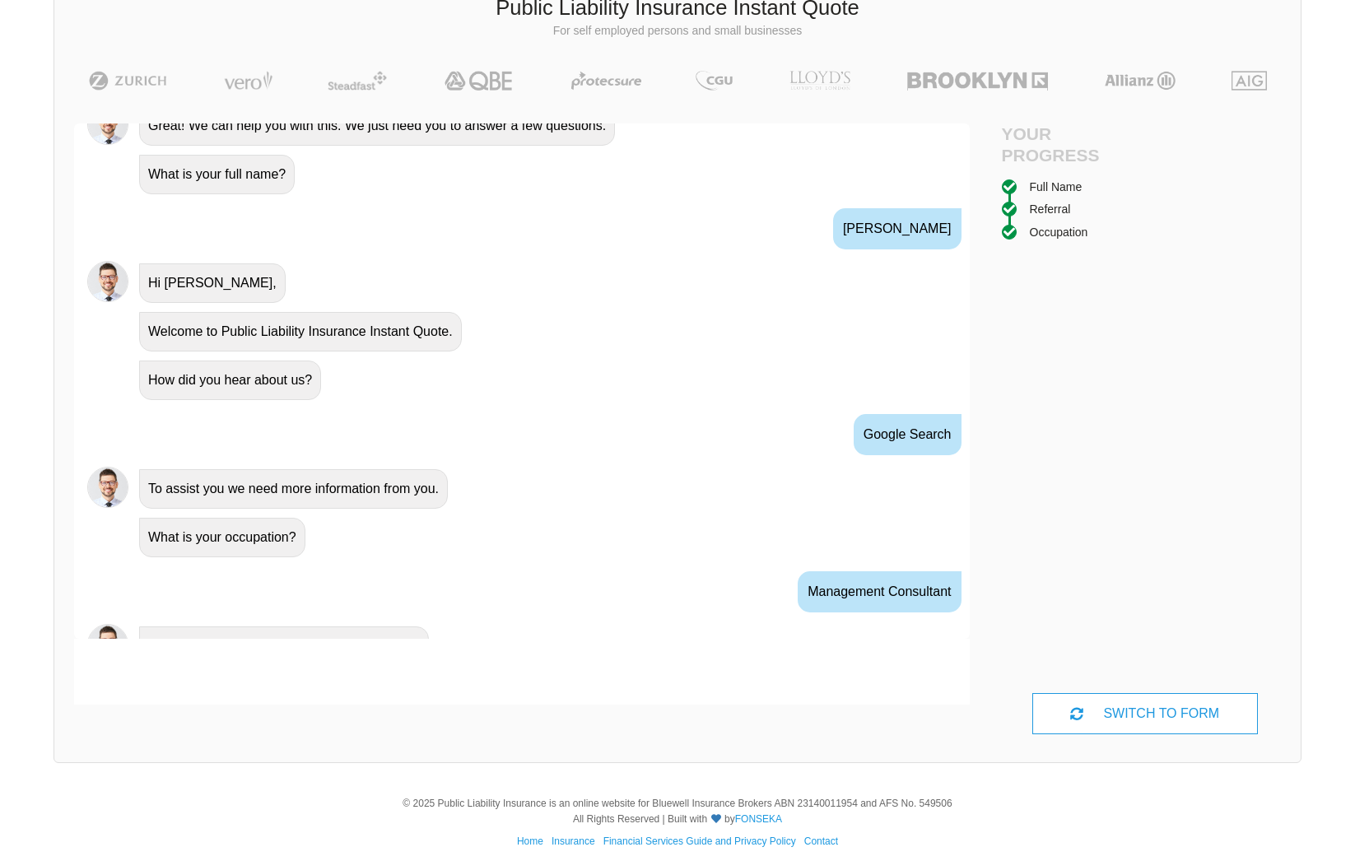
scroll to position [612, 0]
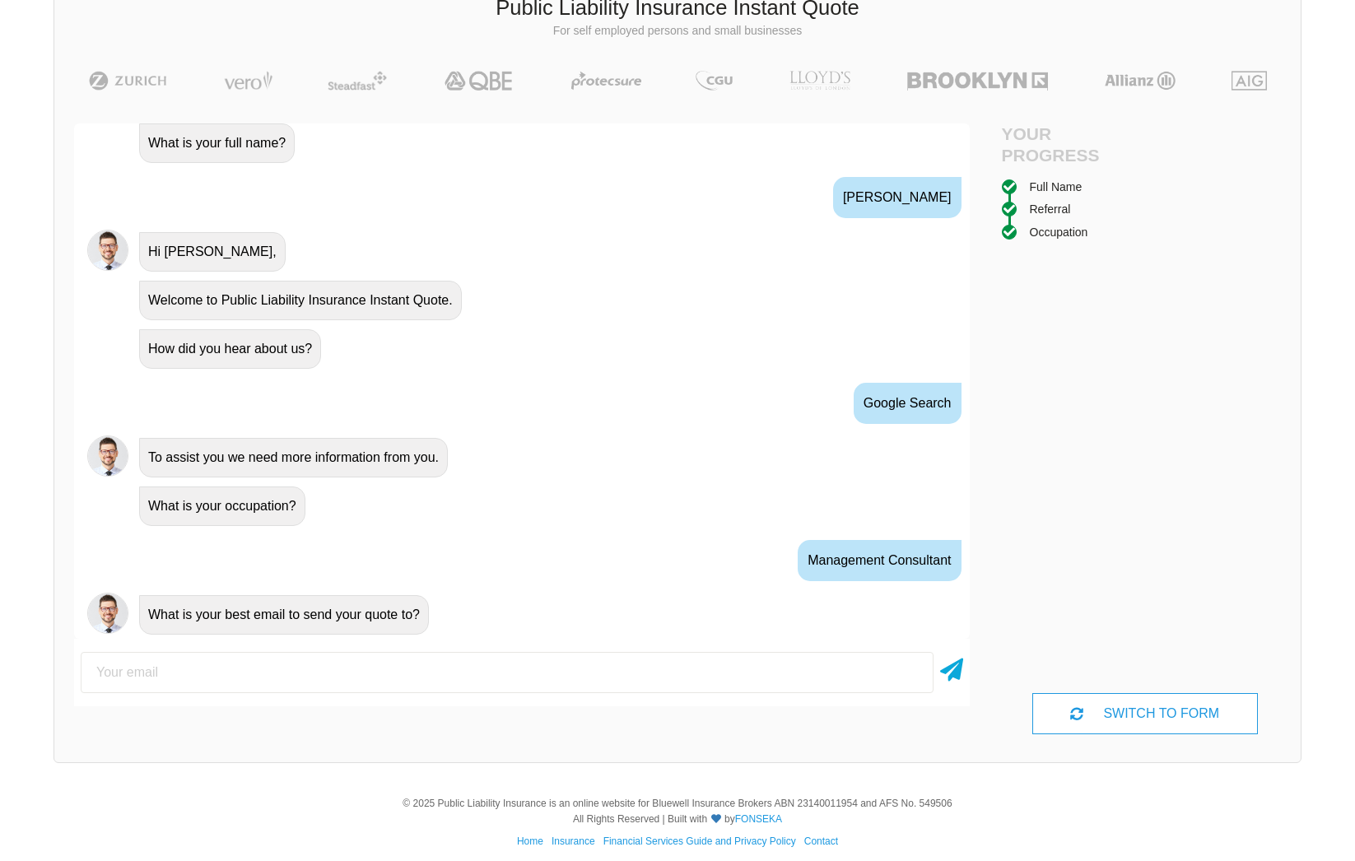
click at [611, 355] on div "How did you hear about us?" at bounding box center [545, 348] width 824 height 42
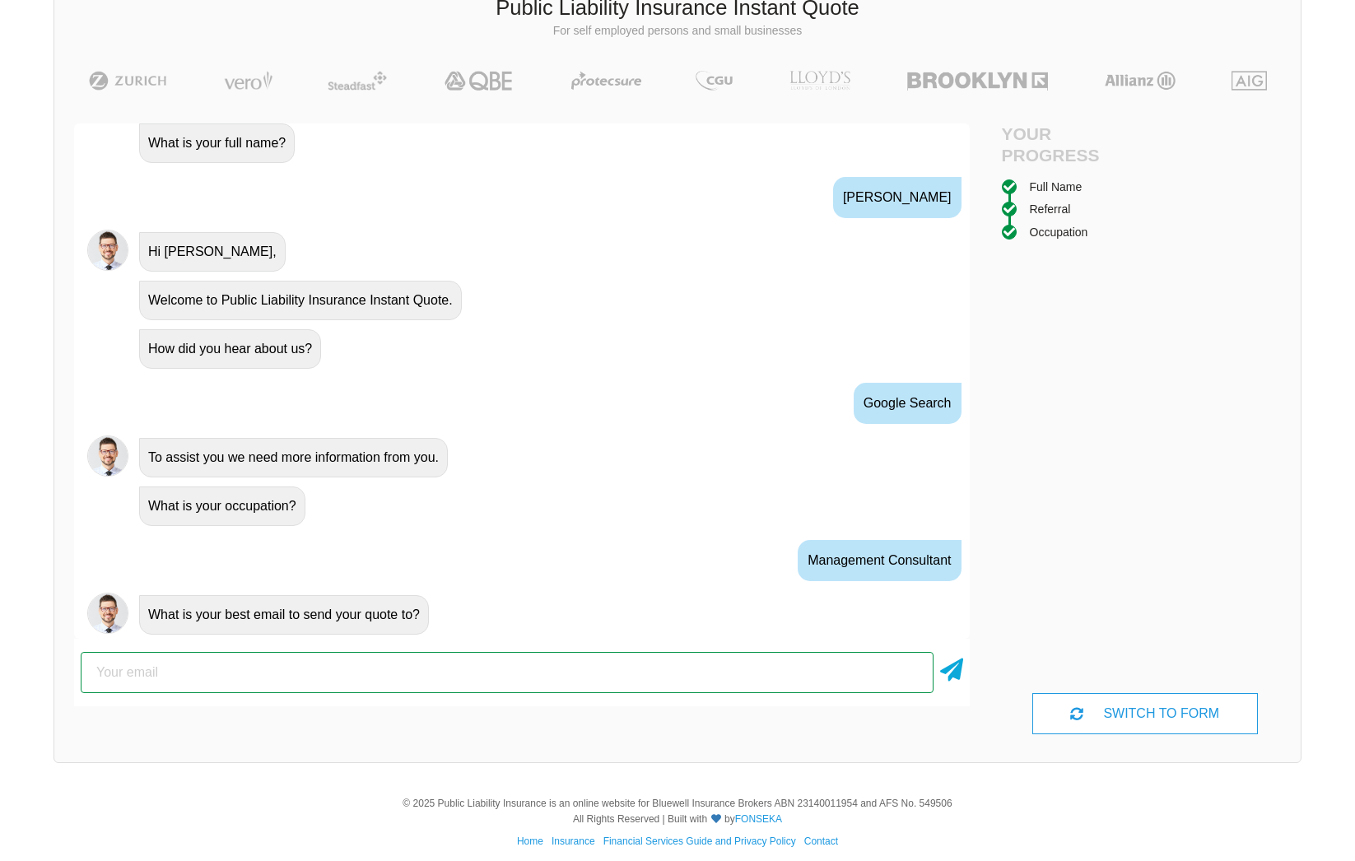
click at [148, 673] on input "email" at bounding box center [507, 672] width 853 height 41
type input "[EMAIL_ADDRESS][DOMAIN_NAME]"
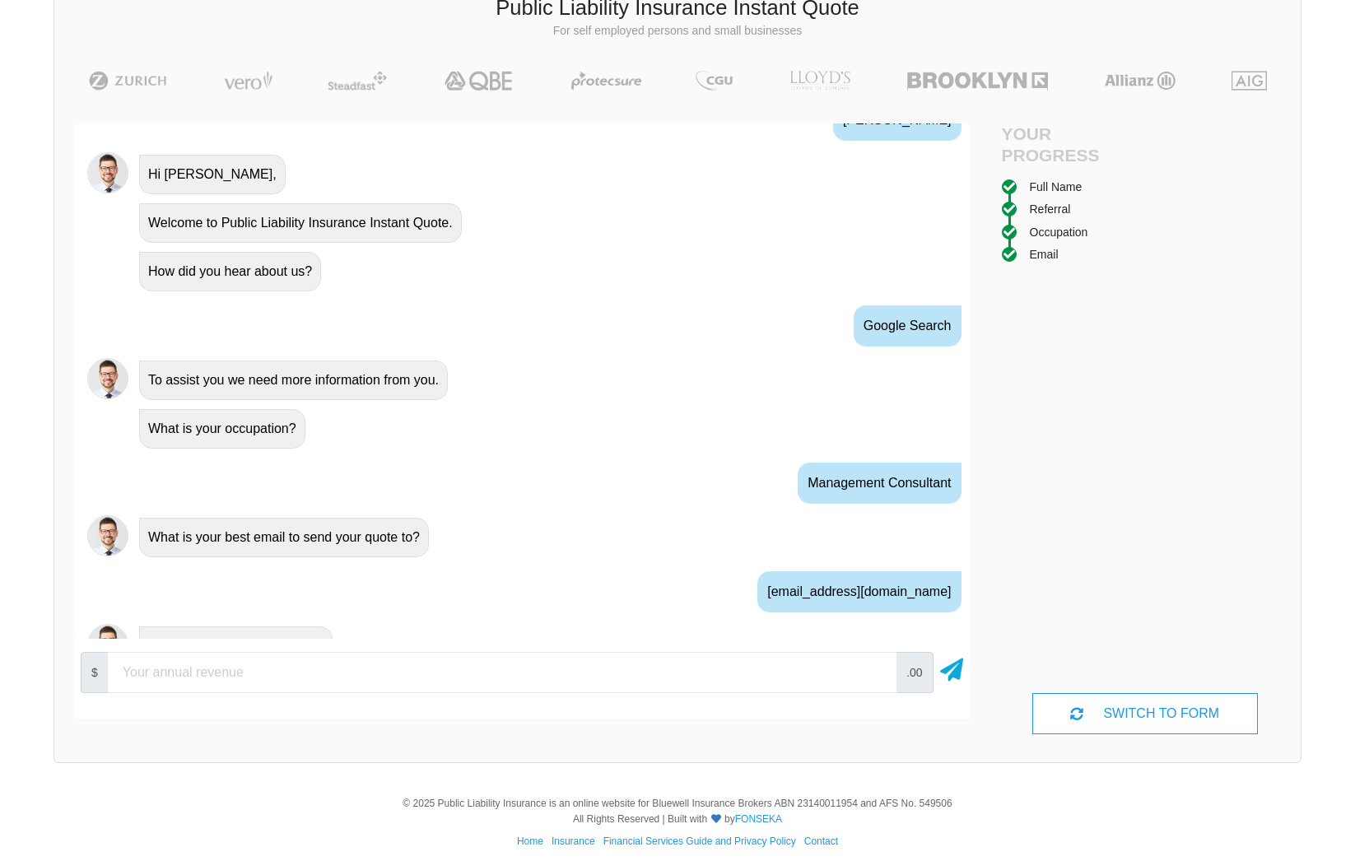
scroll to position [720, 0]
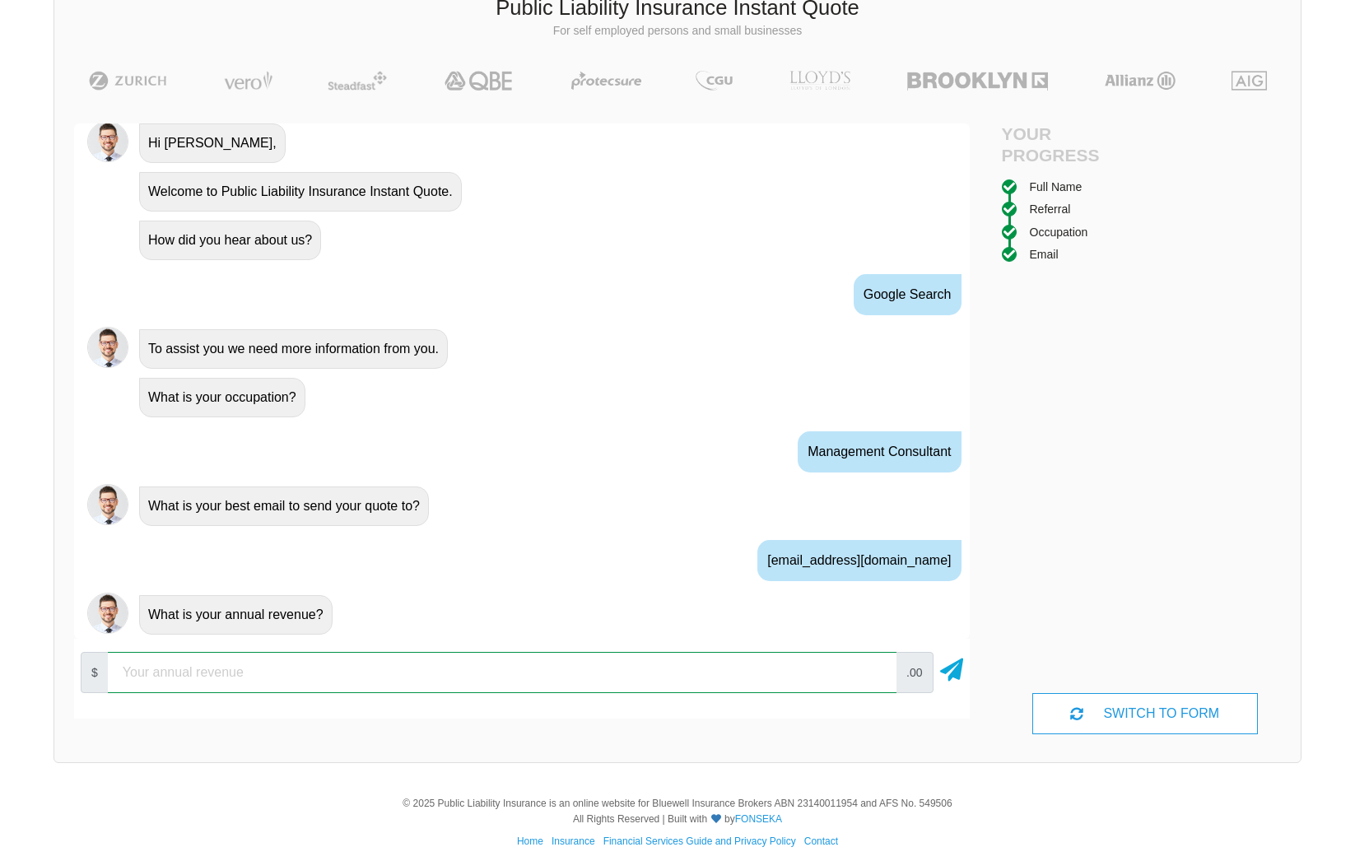
click at [184, 672] on input "number" at bounding box center [502, 672] width 789 height 41
type input "5"
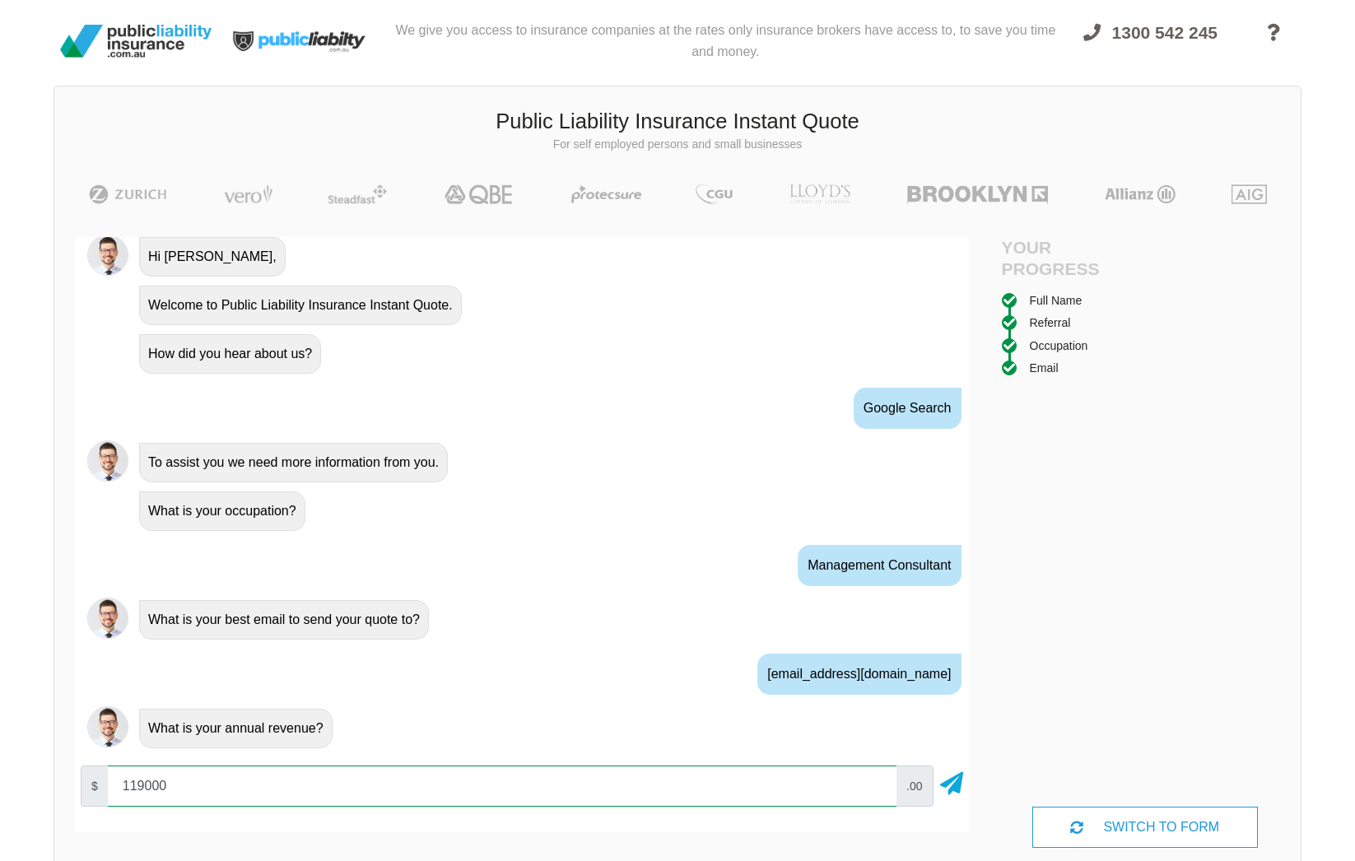
type input "119000"
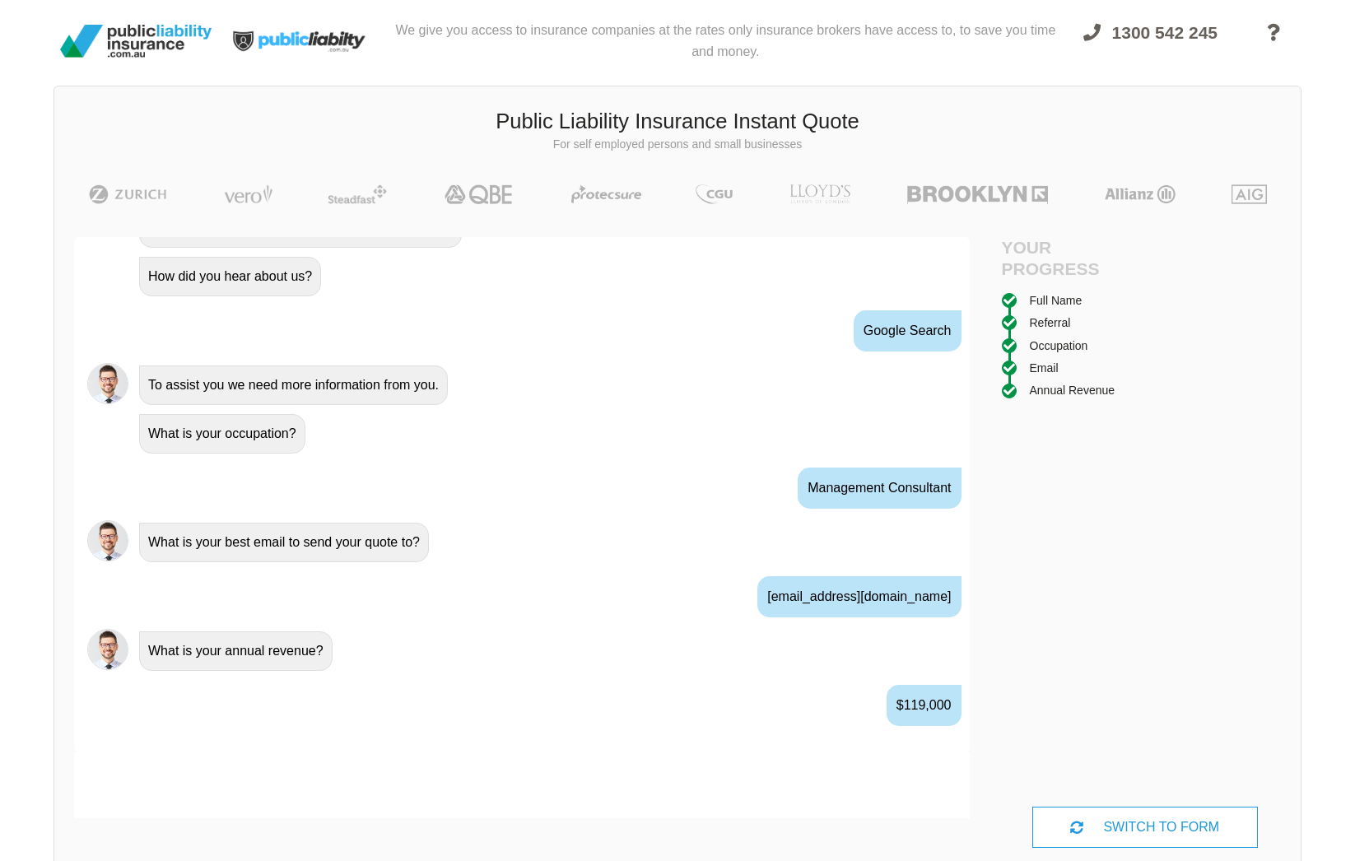
scroll to position [829, 0]
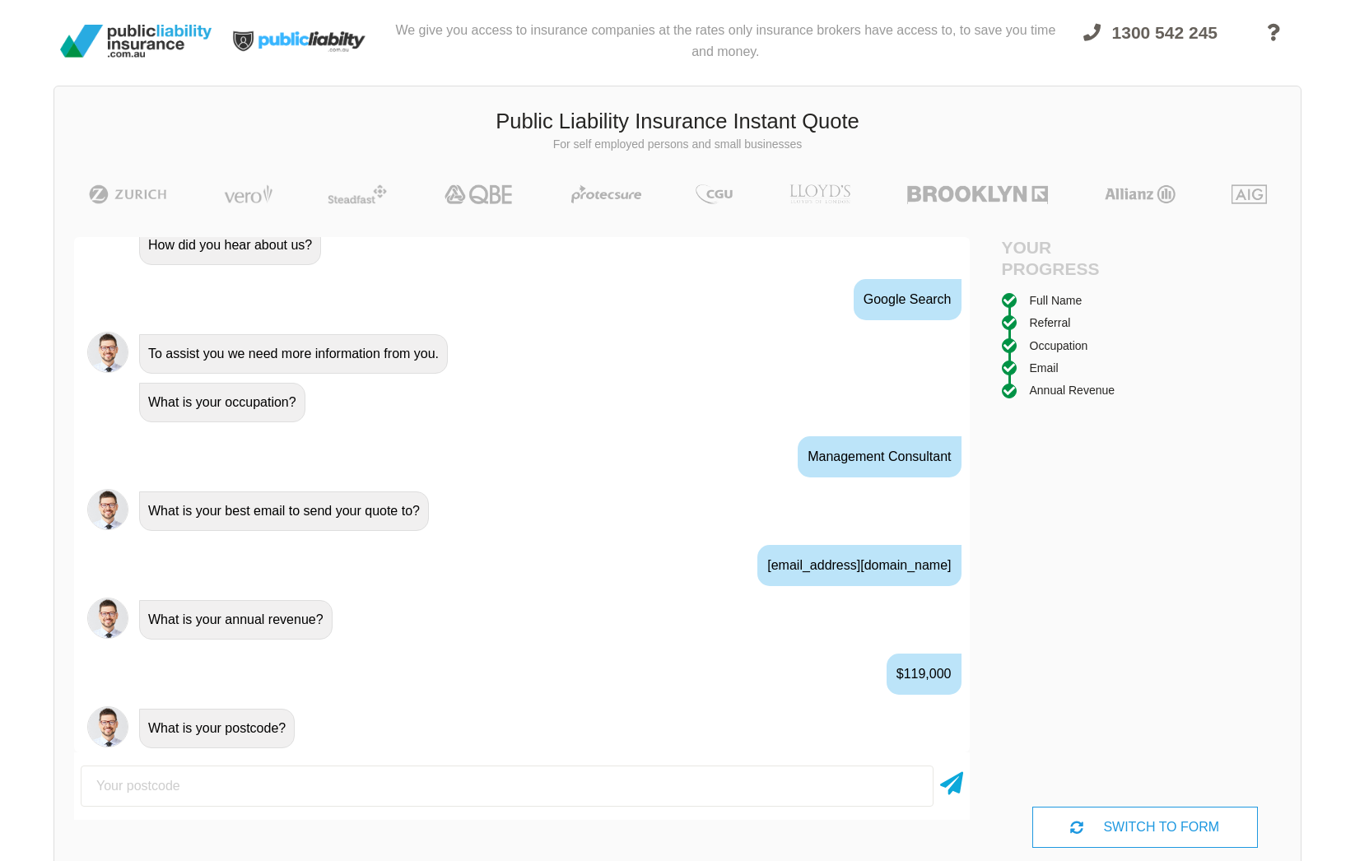
click at [6, 378] on div "We give you access to insurance companies at the rates only insurance brokers h…" at bounding box center [677, 446] width 1355 height 893
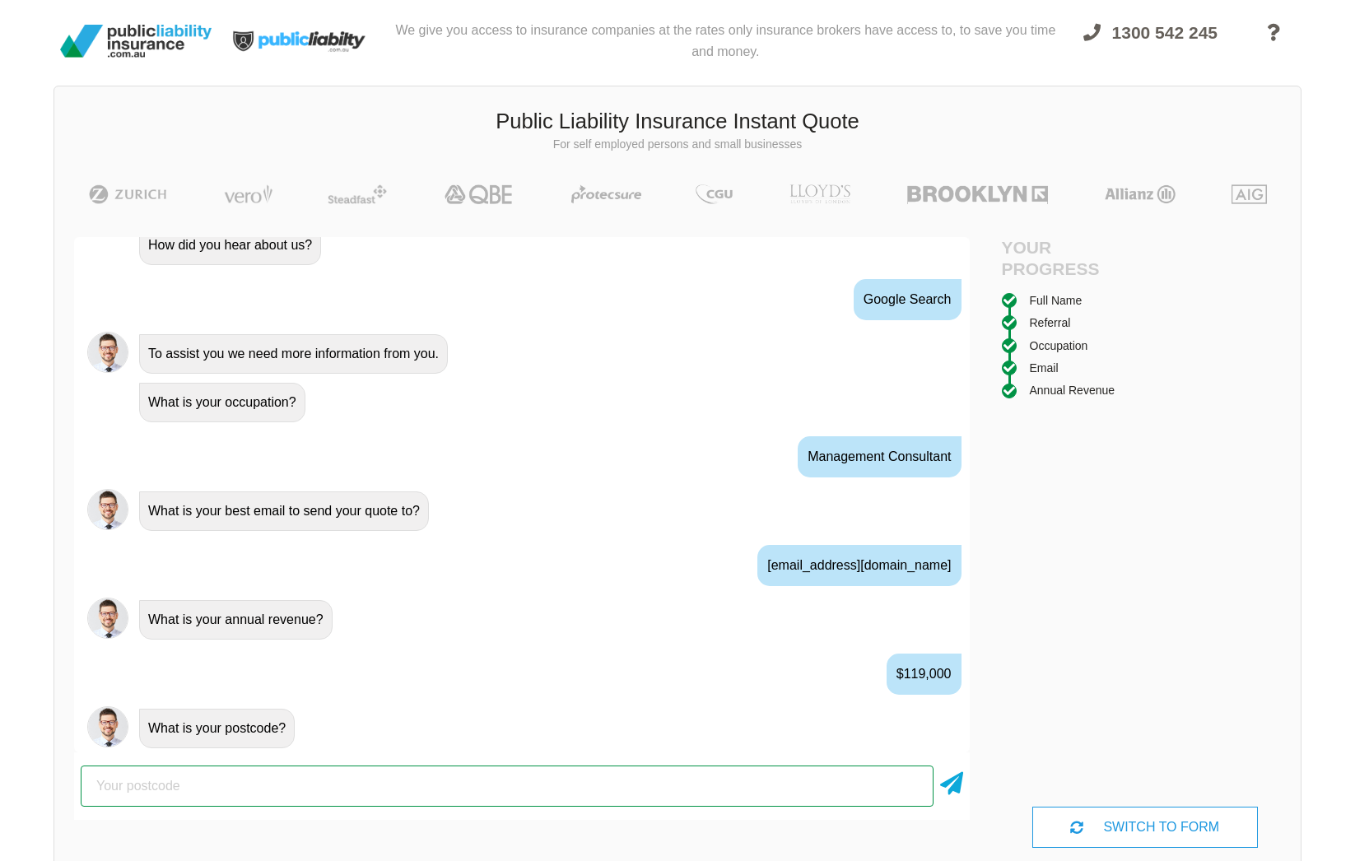
click at [524, 777] on input "number" at bounding box center [507, 786] width 853 height 41
type input "3000"
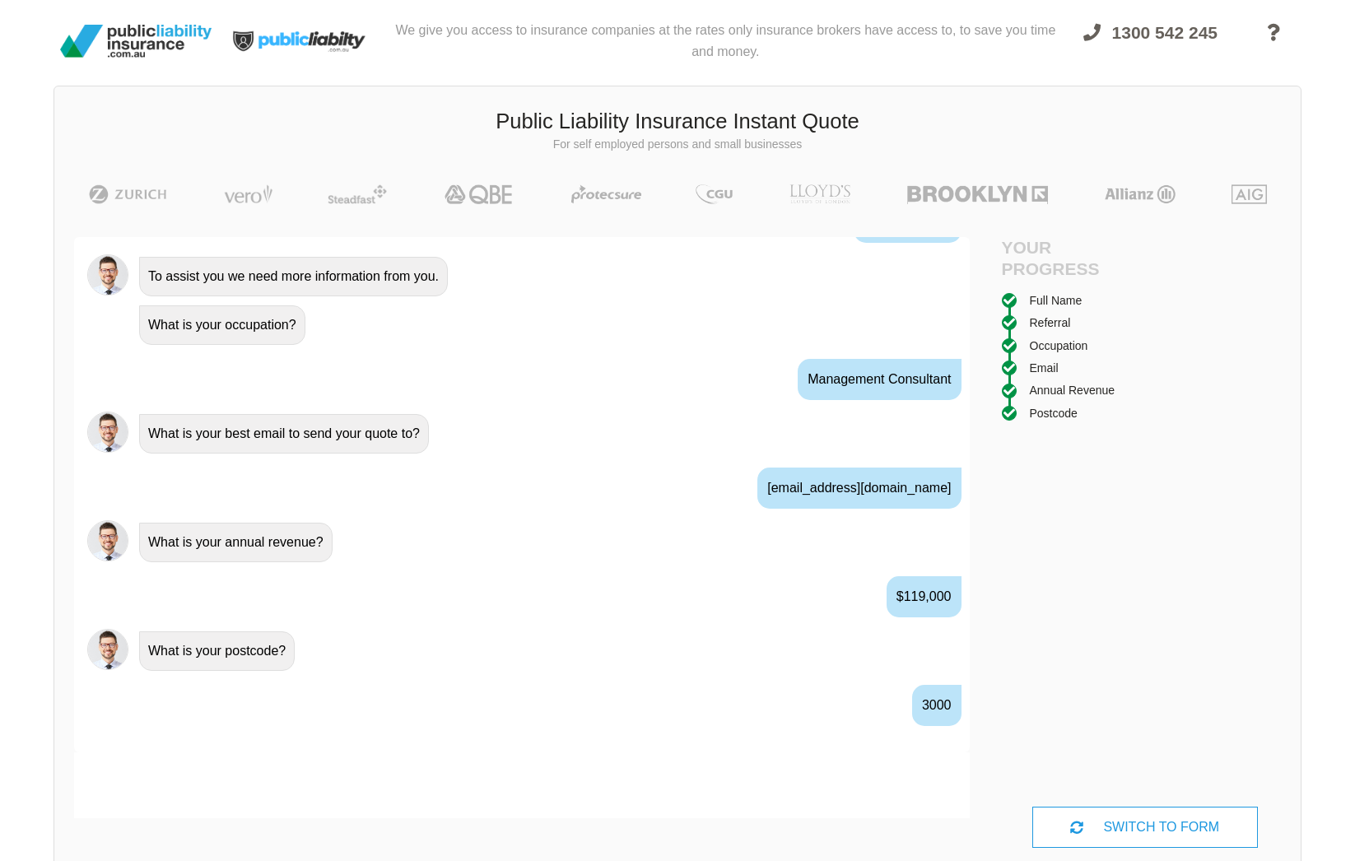
scroll to position [938, 0]
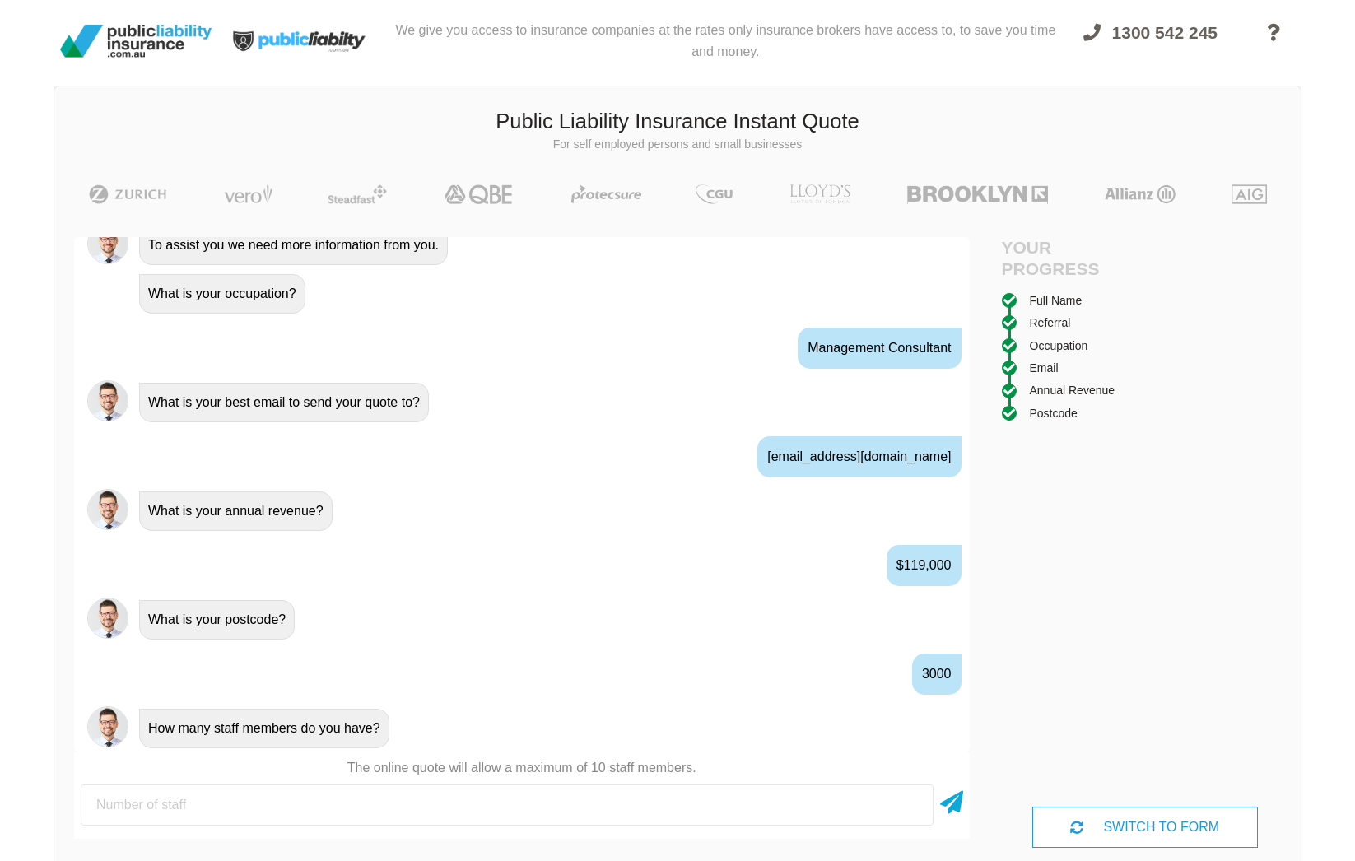
click at [27, 561] on div "We give you access to insurance companies at the rates only insurance brokers h…" at bounding box center [677, 446] width 1355 height 893
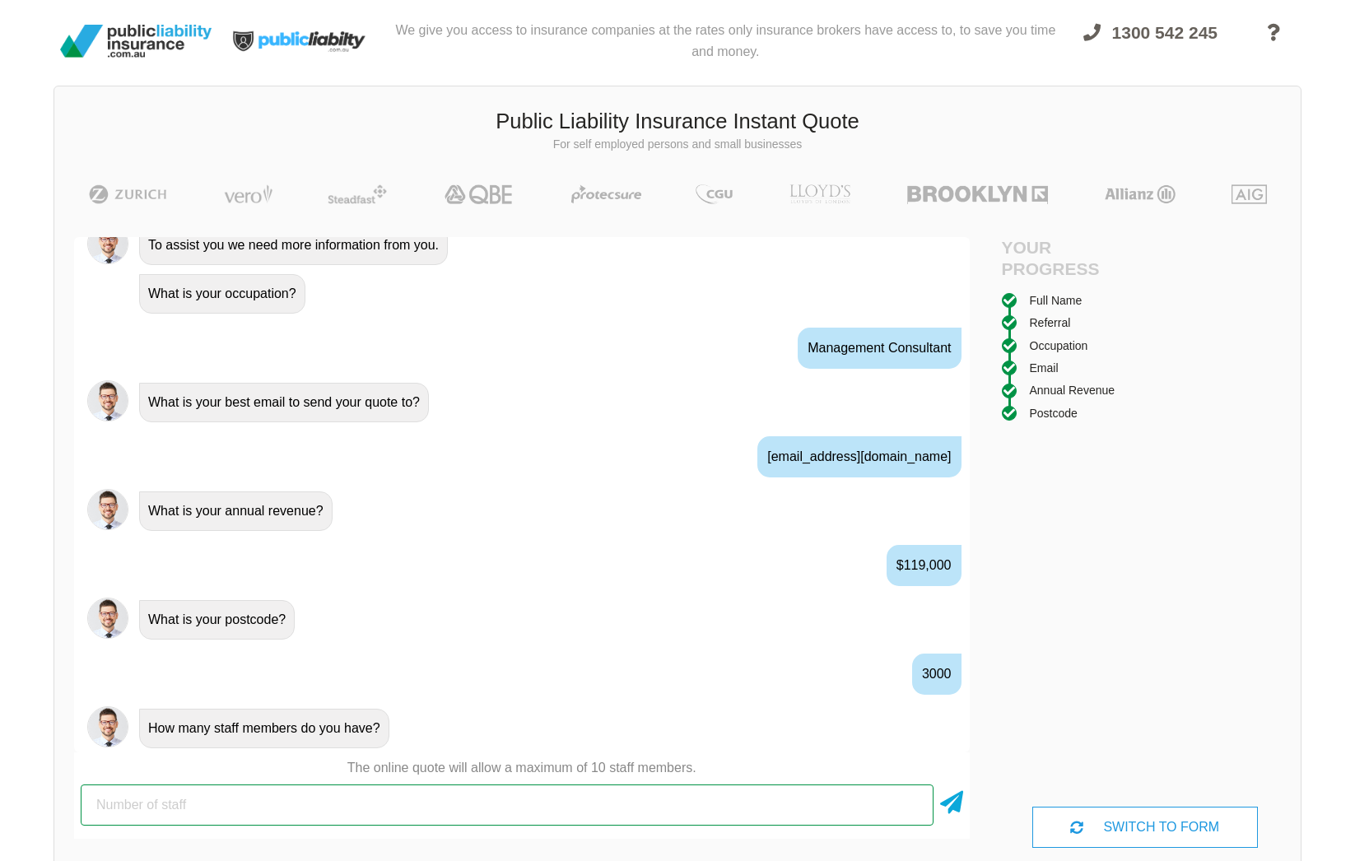
click at [213, 813] on input "number" at bounding box center [507, 804] width 853 height 41
type input "1"
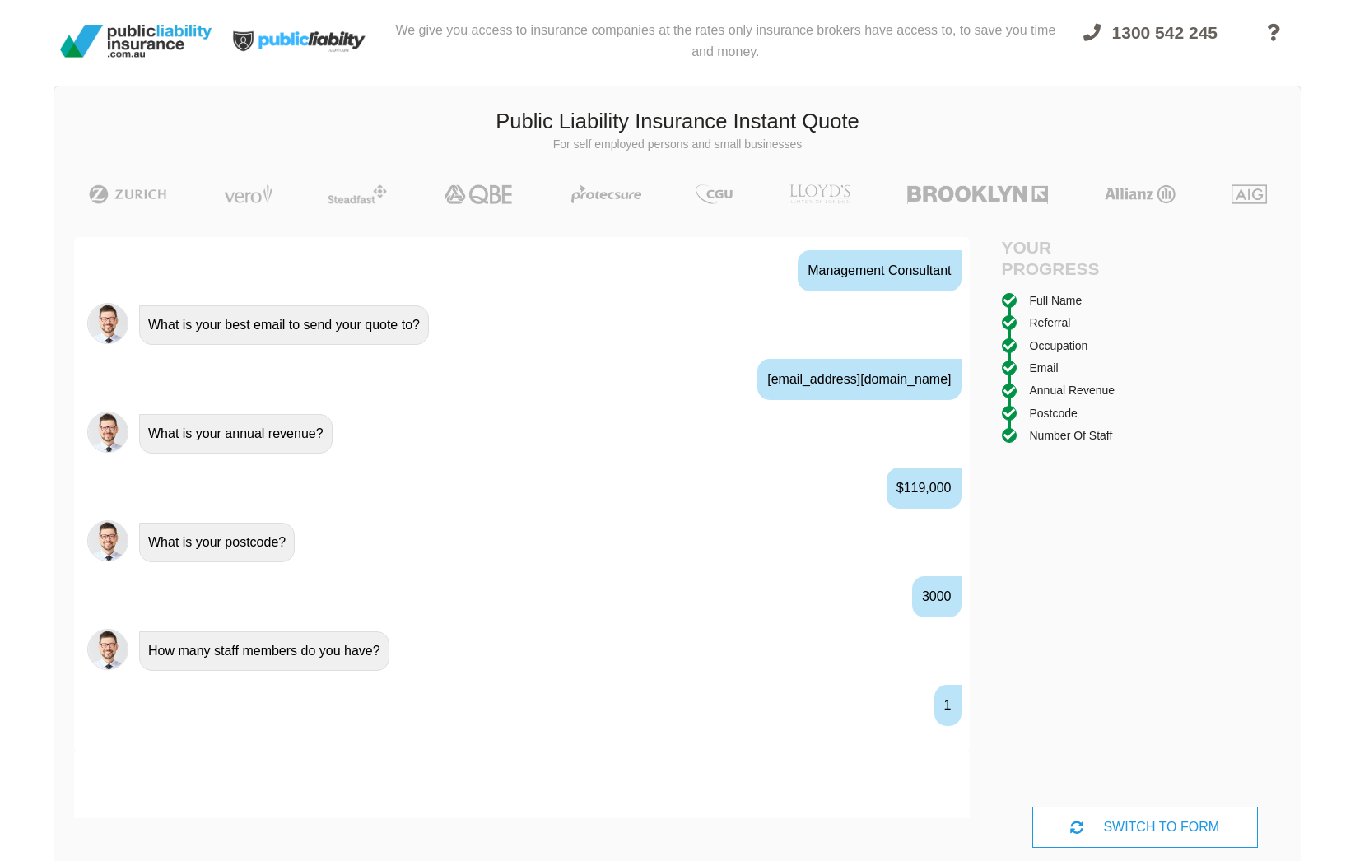
scroll to position [1046, 0]
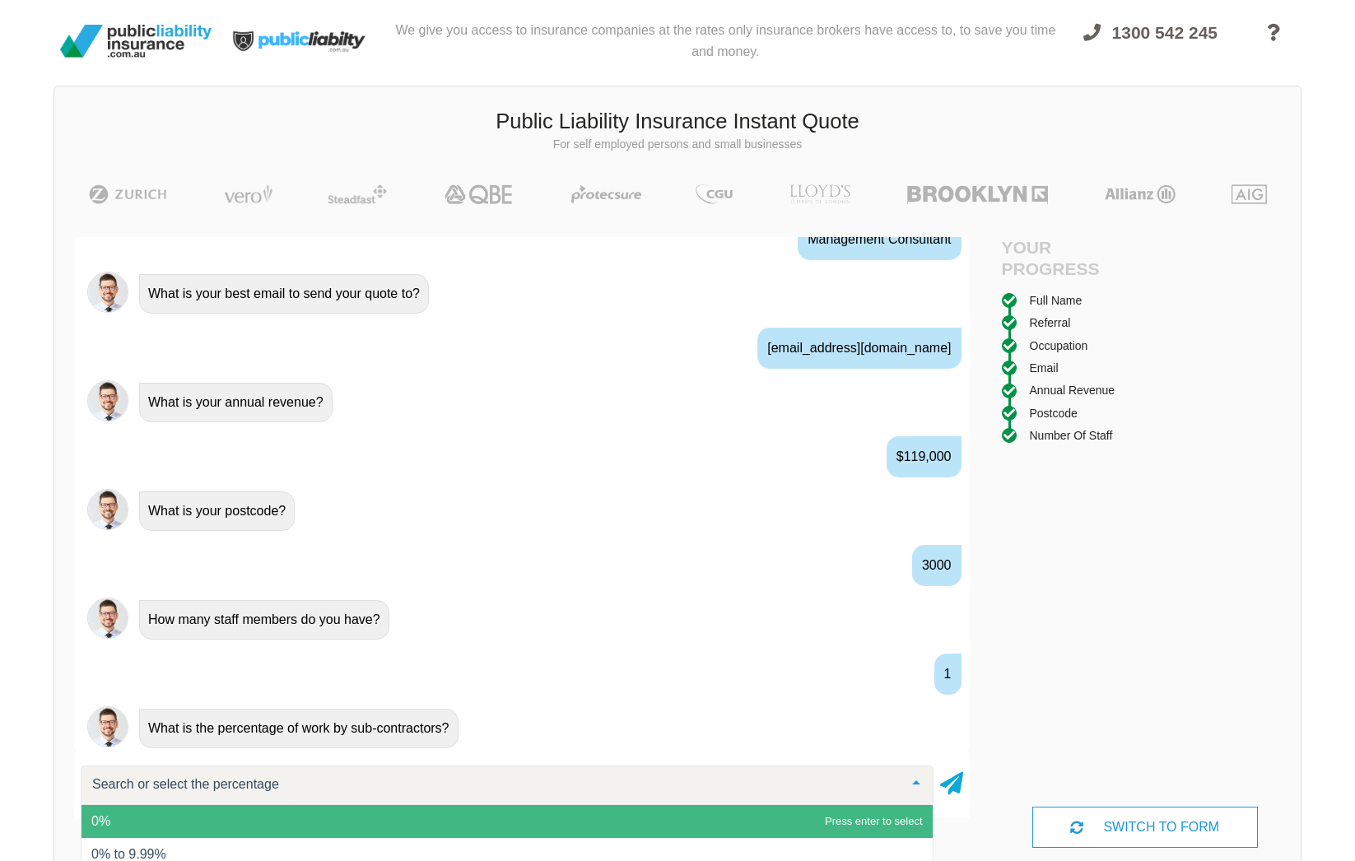
click at [175, 820] on span "0%" at bounding box center [506, 821] width 851 height 33
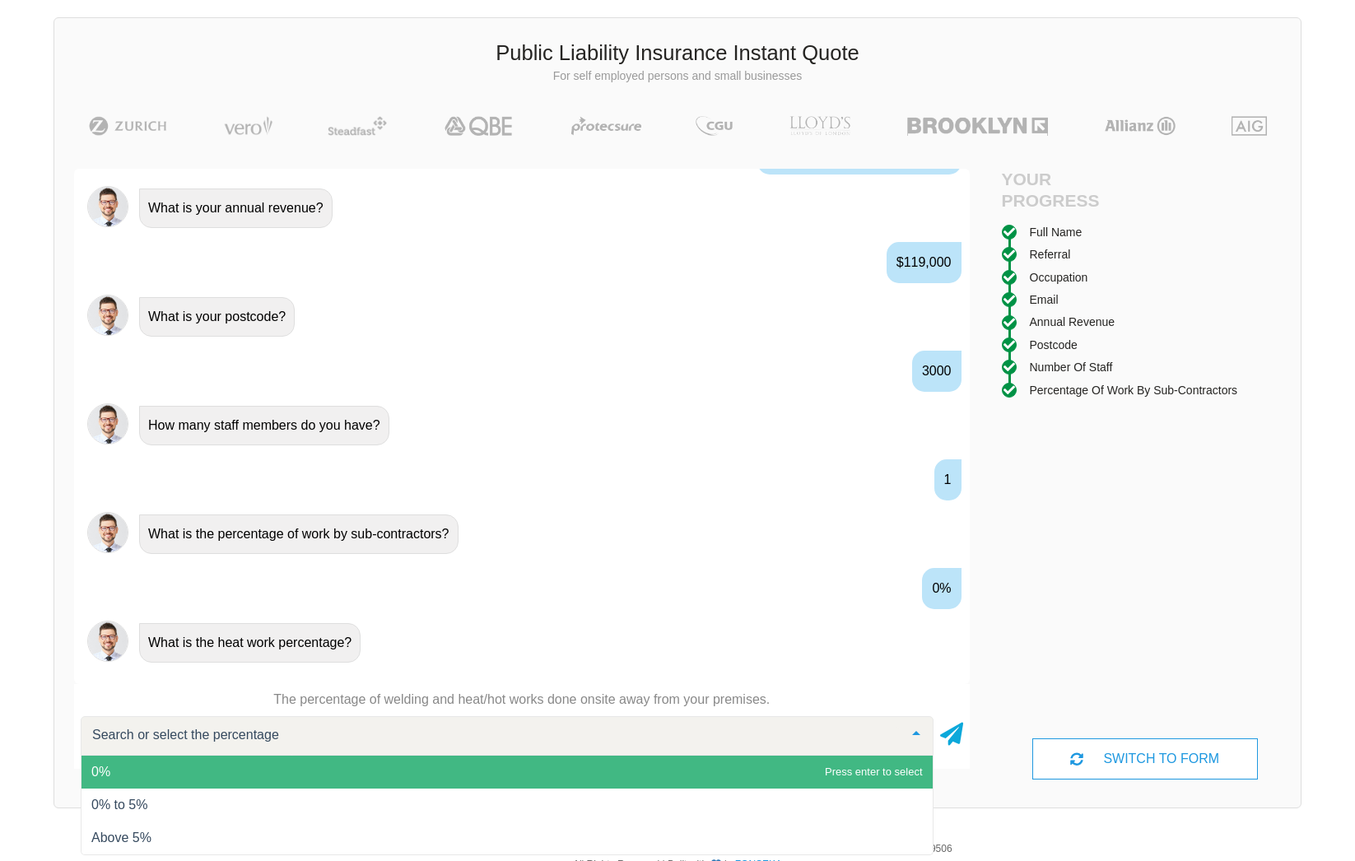
scroll to position [125, 0]
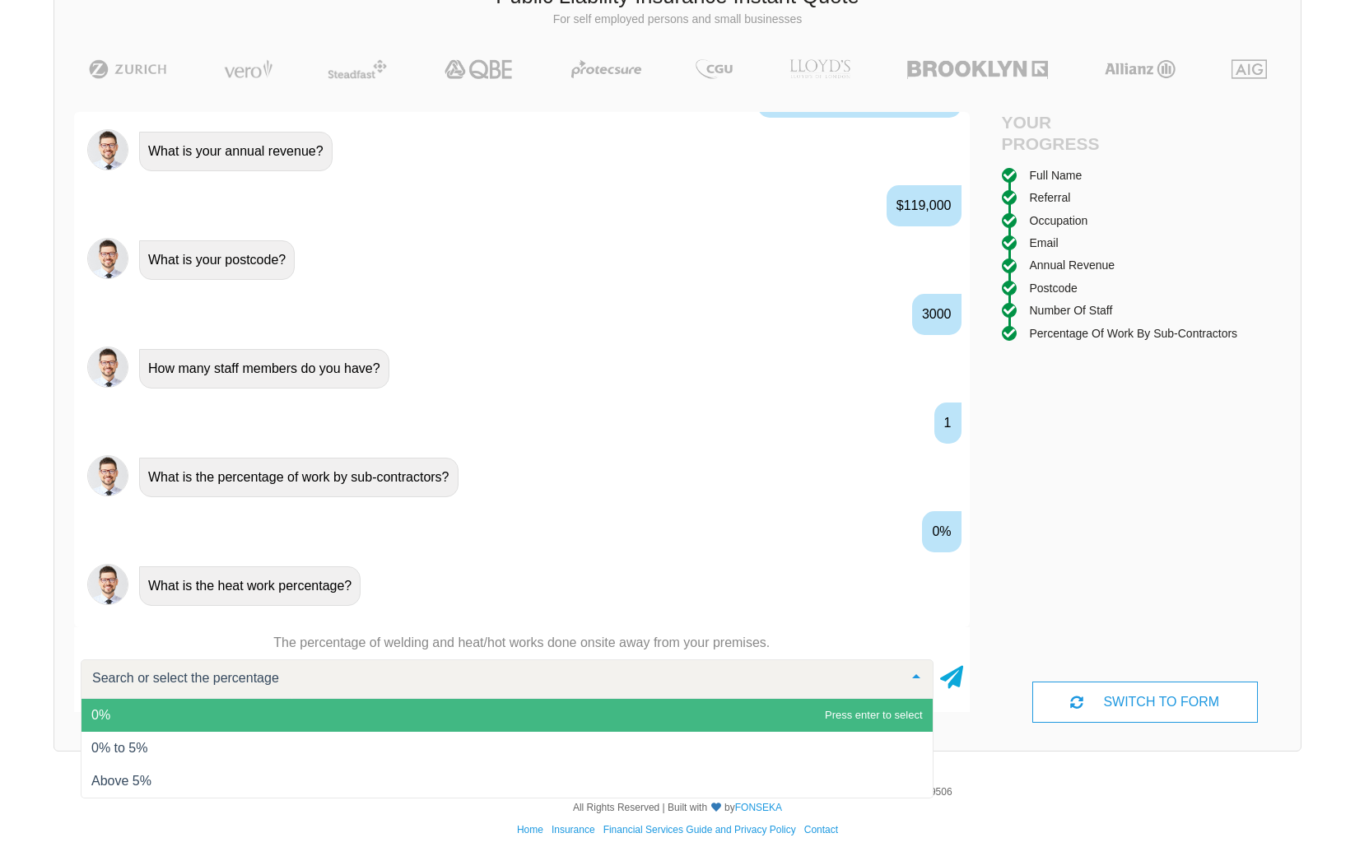
click at [132, 708] on span "0%" at bounding box center [506, 715] width 851 height 33
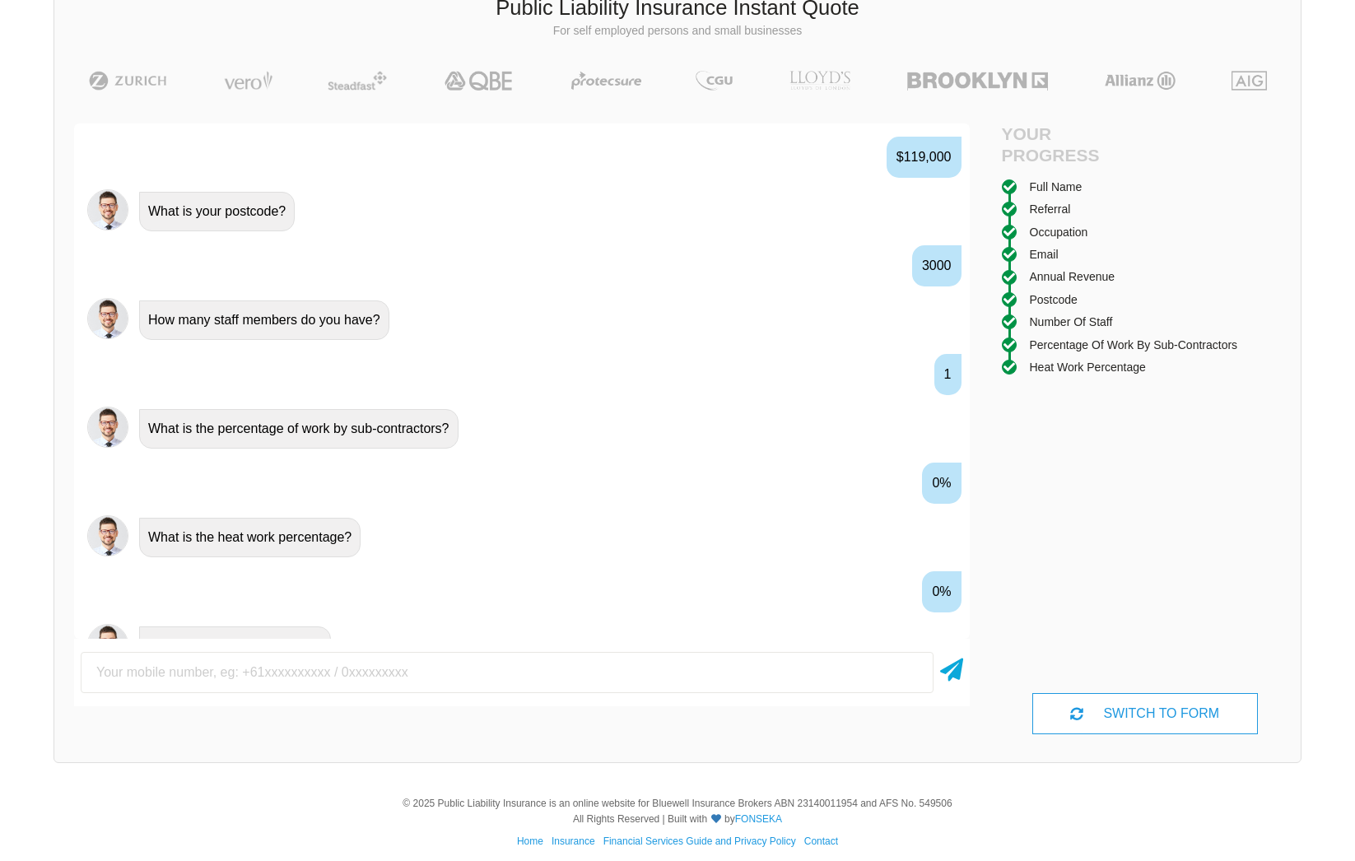
scroll to position [1264, 0]
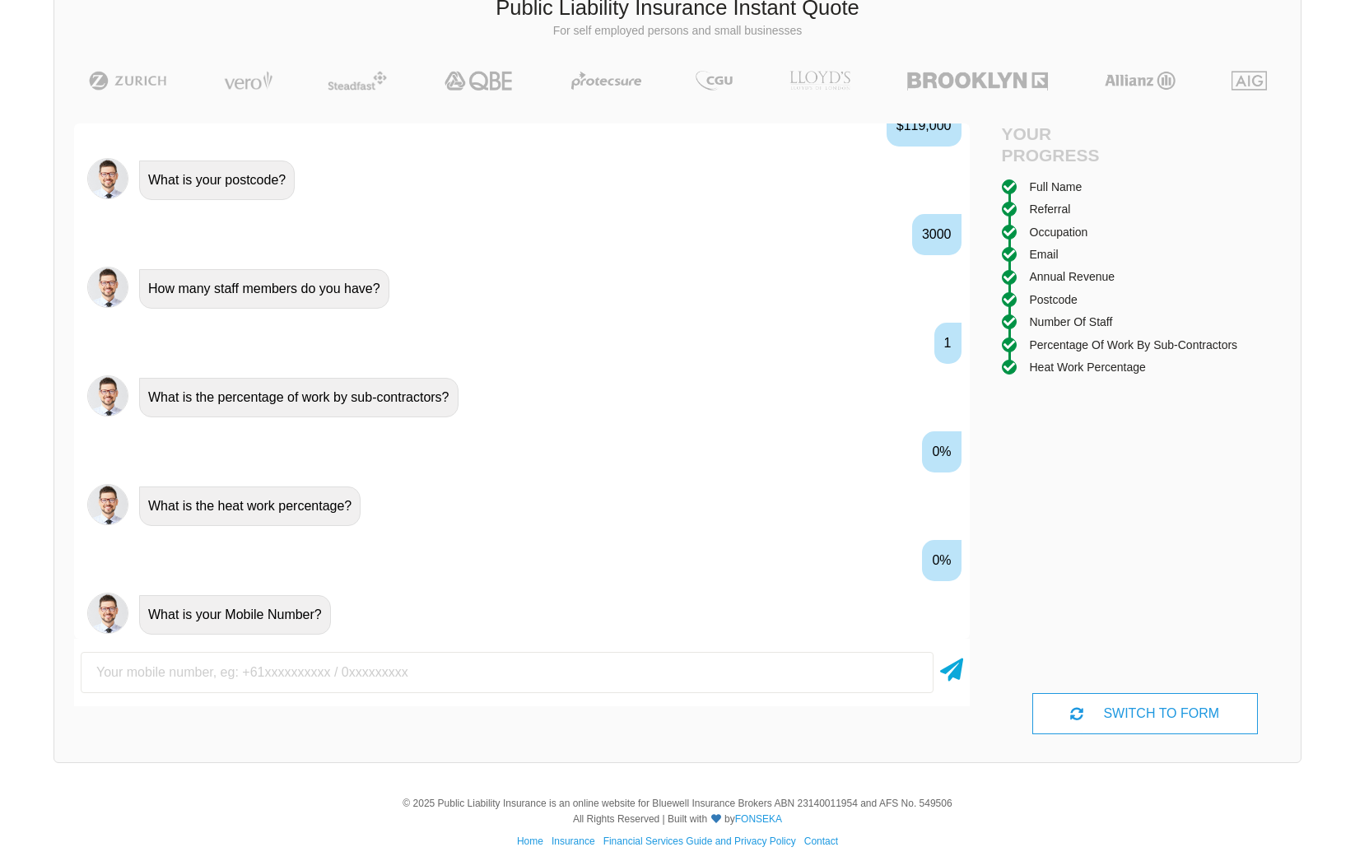
click at [192, 672] on input "text" at bounding box center [507, 672] width 853 height 41
type input "[PHONE_NUMBER]"
type input "I do not have a AU number"
click at [947, 691] on icon at bounding box center [951, 692] width 23 height 30
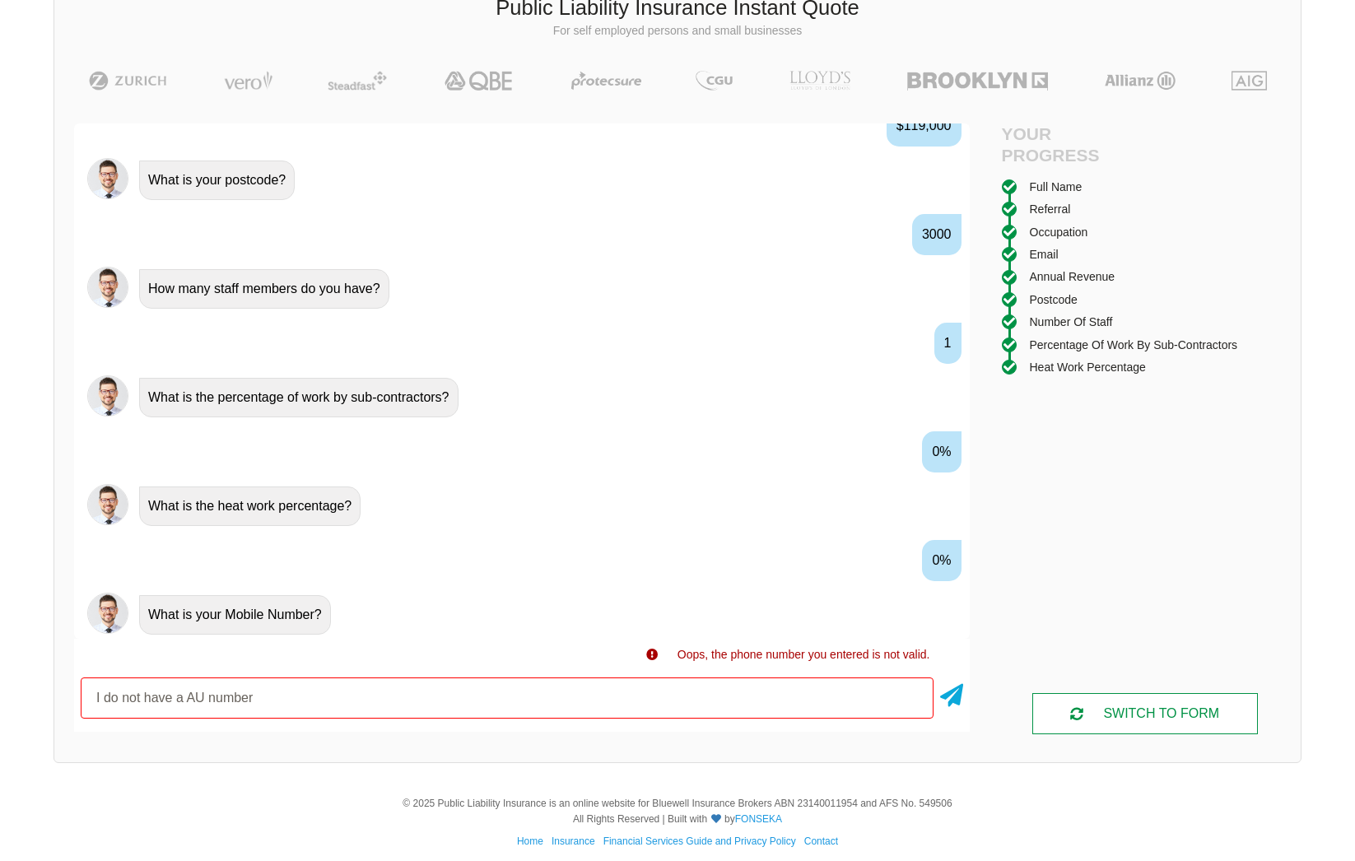
click at [1109, 706] on div "SWITCH TO FORM" at bounding box center [1145, 713] width 226 height 41
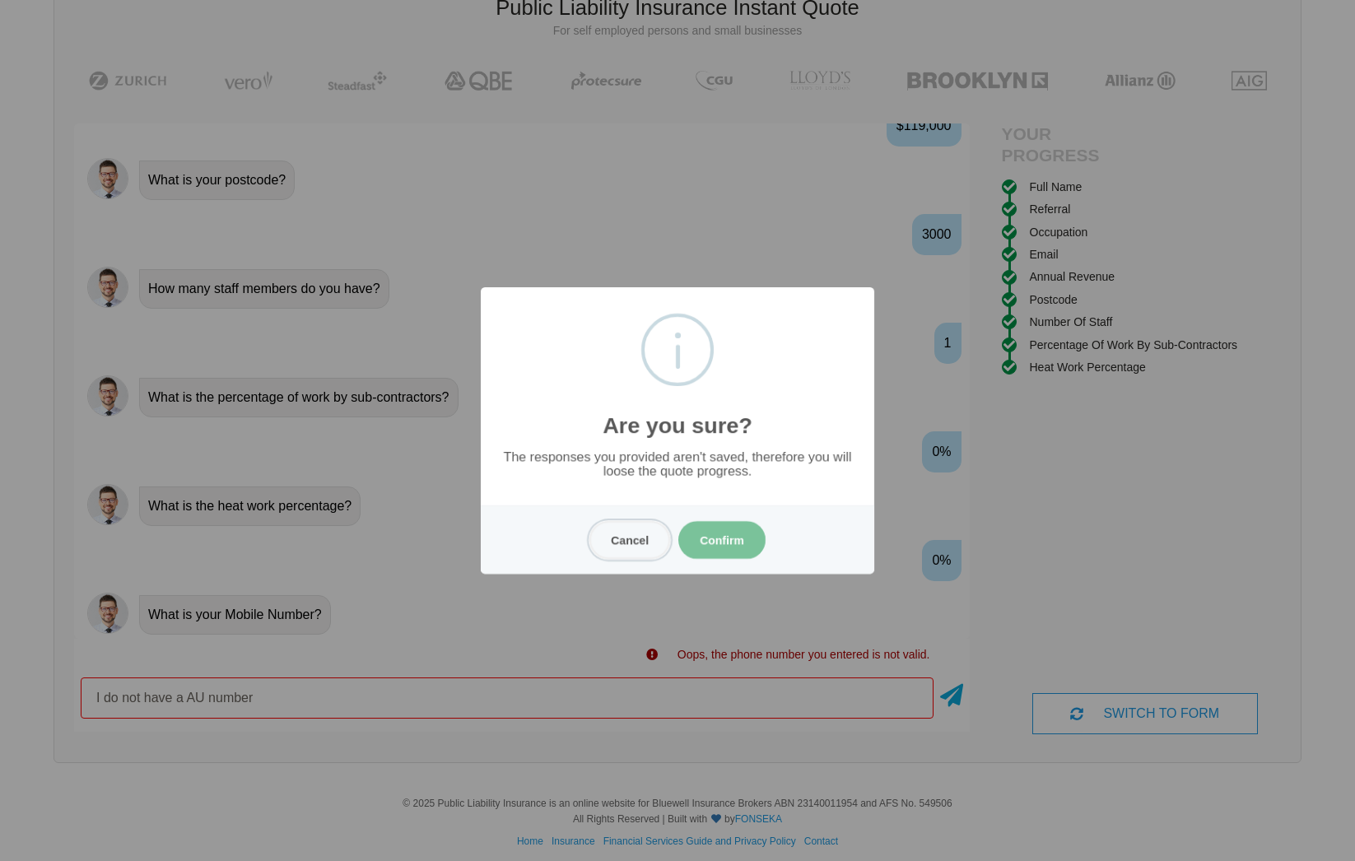
click at [643, 545] on button "Cancel" at bounding box center [629, 540] width 81 height 38
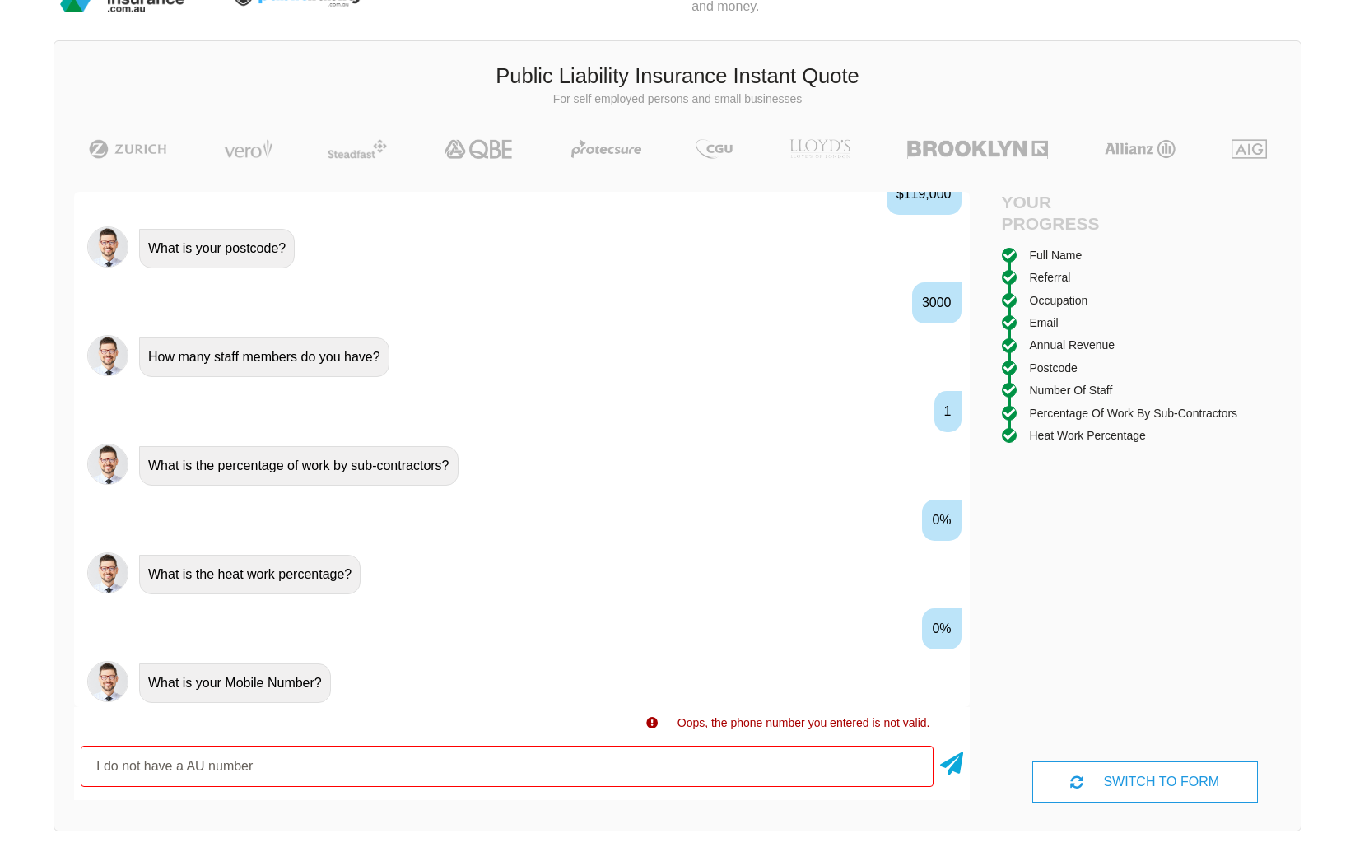
scroll to position [125, 0]
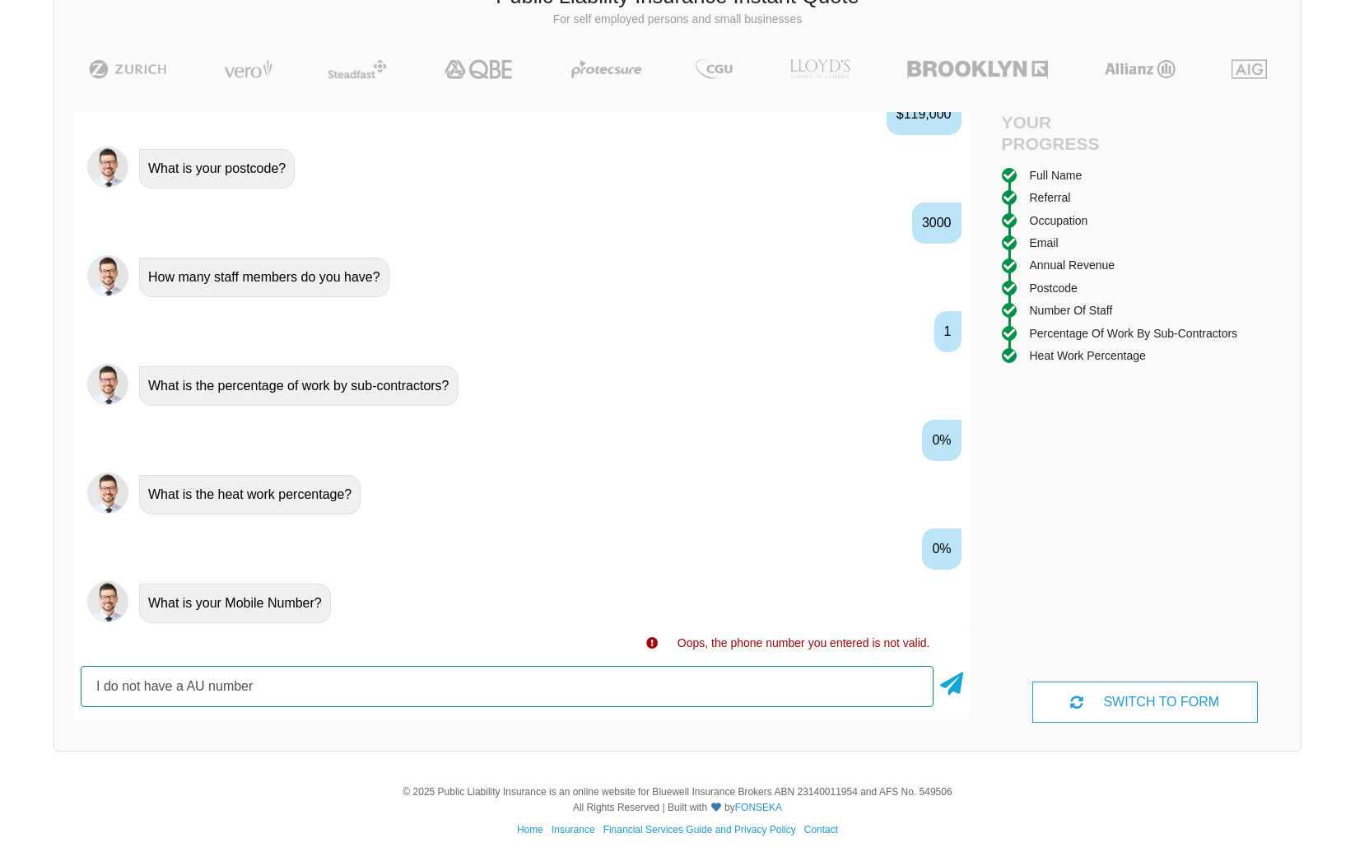
drag, startPoint x: 292, startPoint y: 684, endPoint x: -23, endPoint y: 710, distance: 316.3
click at [0, 710] on html "We give you access to insurance companies at the rates only insurance brokers h…" at bounding box center [677, 368] width 1355 height 986
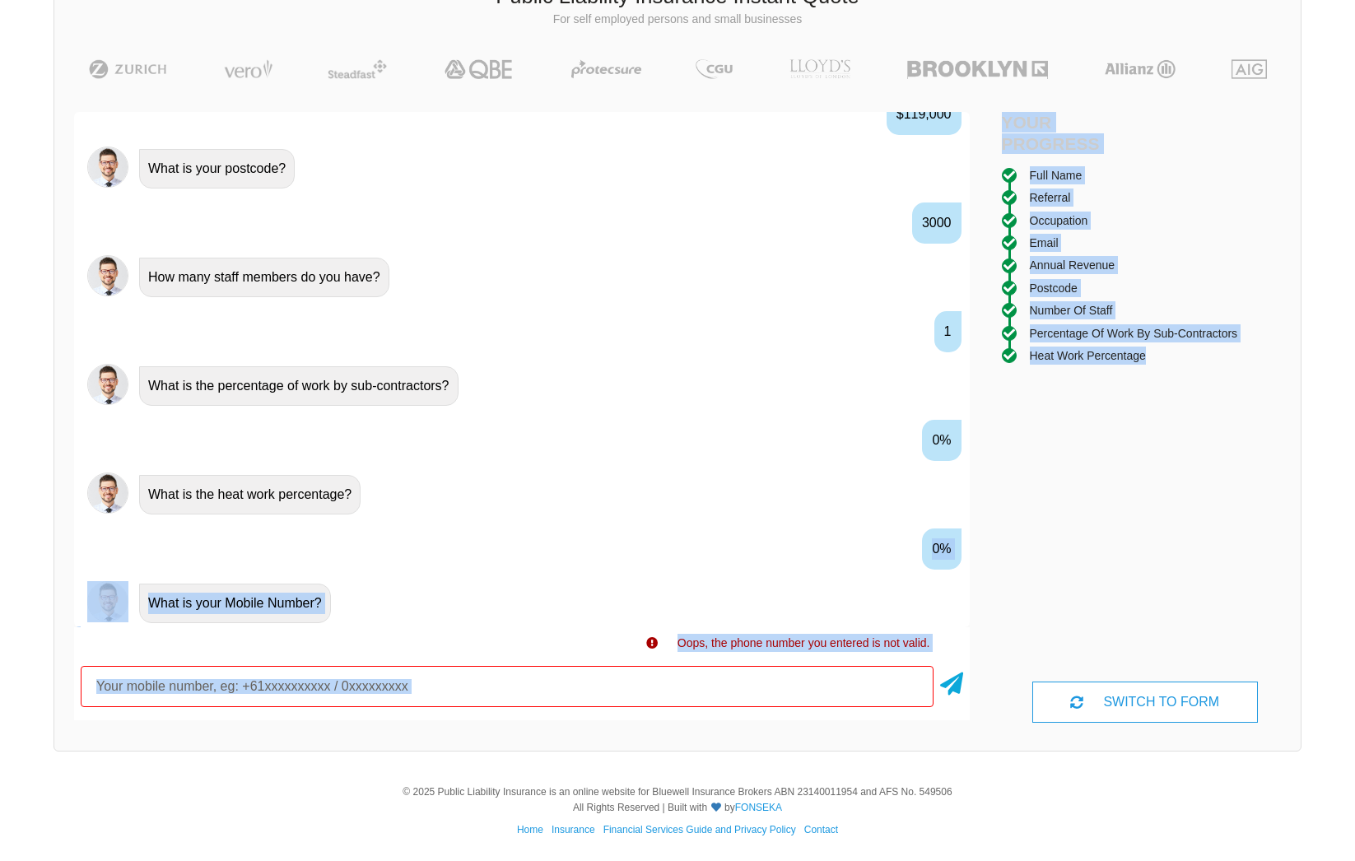
drag, startPoint x: 1169, startPoint y: 691, endPoint x: 686, endPoint y: 566, distance: 498.9
click at [682, 567] on div "Awesome! 100% Just a final check that all your details are correct. Your Summar…" at bounding box center [677, 416] width 1246 height 649
click at [870, 574] on div "0%" at bounding box center [522, 548] width 896 height 60
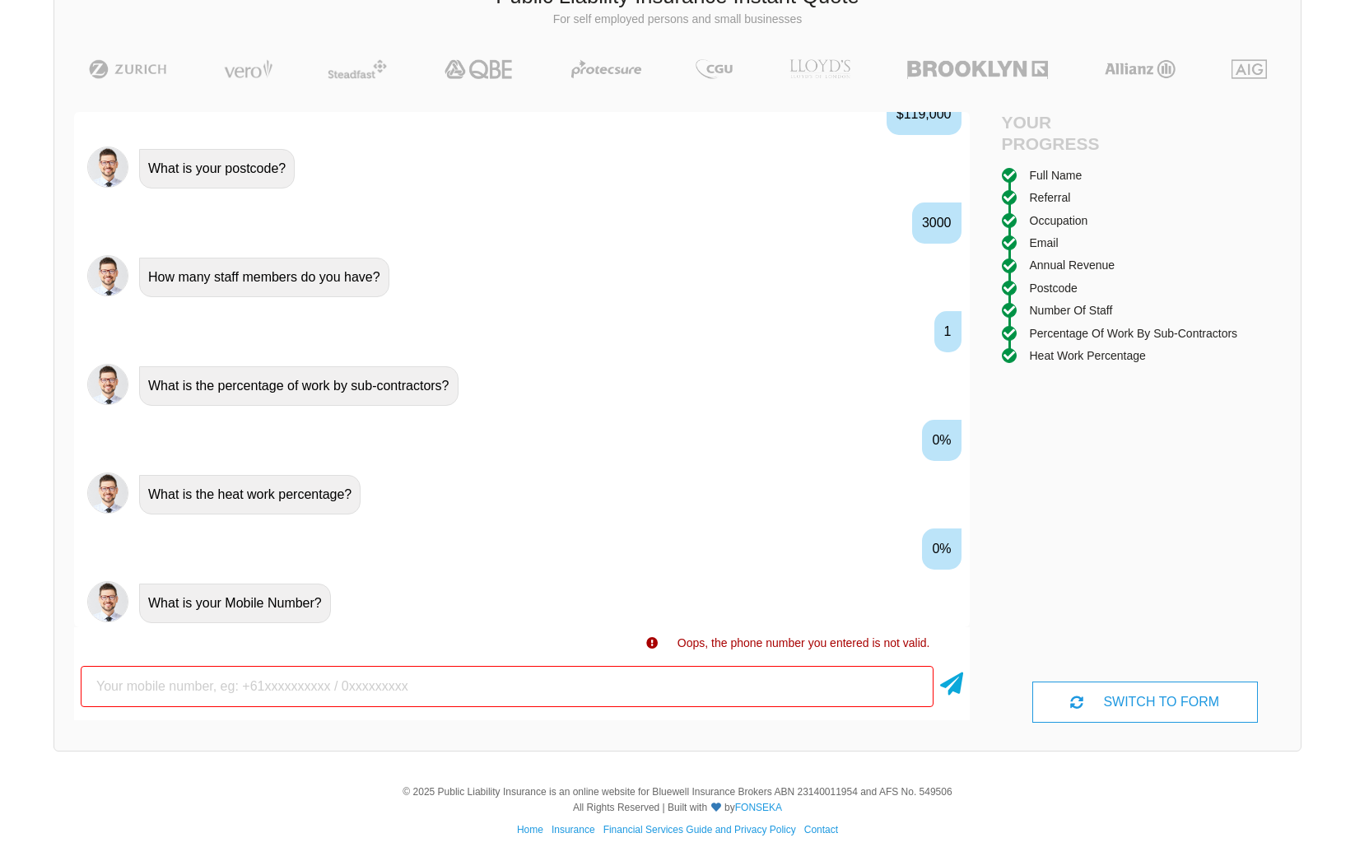
click at [1086, 718] on div "SWITCH TO FORM" at bounding box center [1145, 702] width 226 height 41
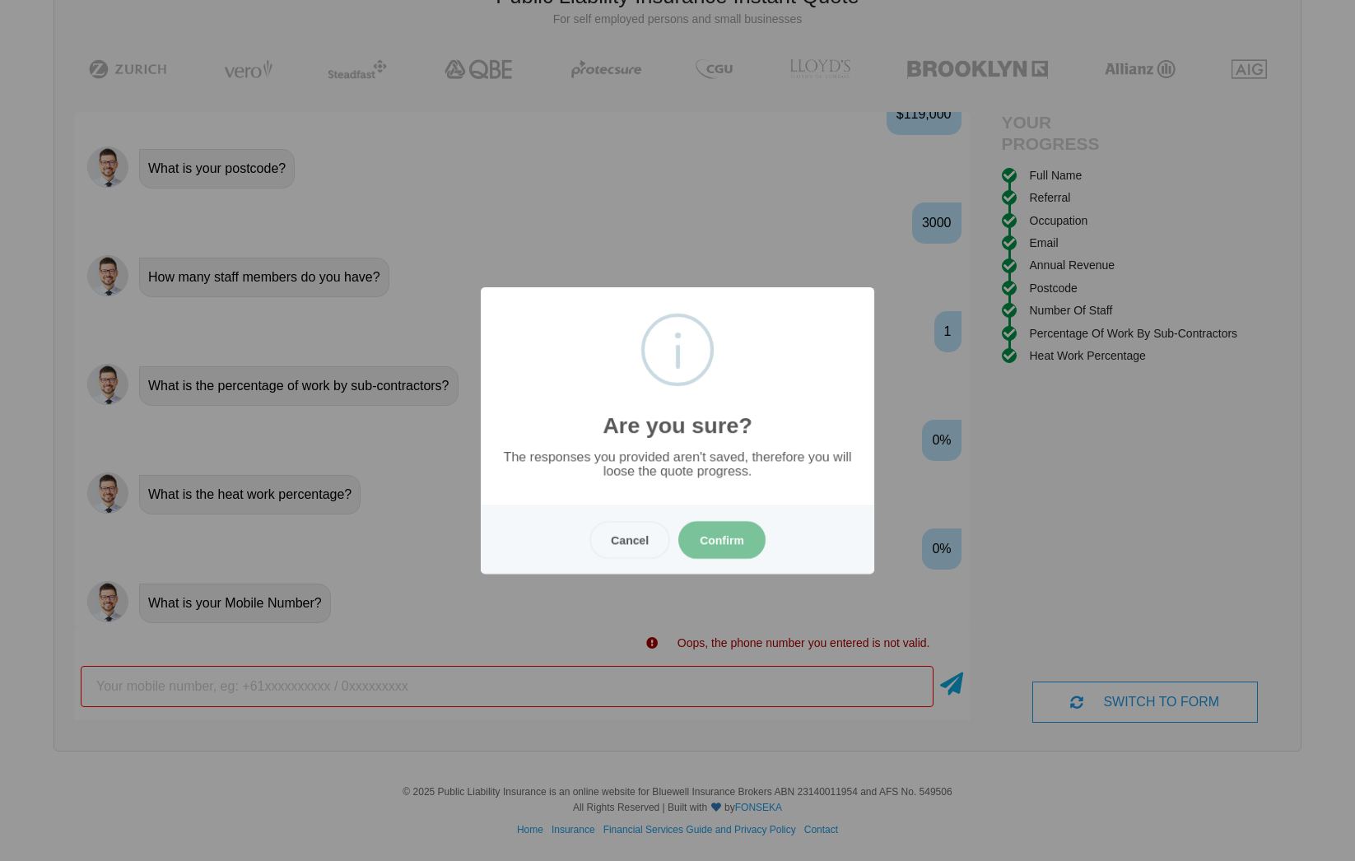
click at [711, 542] on button "Confirm" at bounding box center [721, 540] width 87 height 38
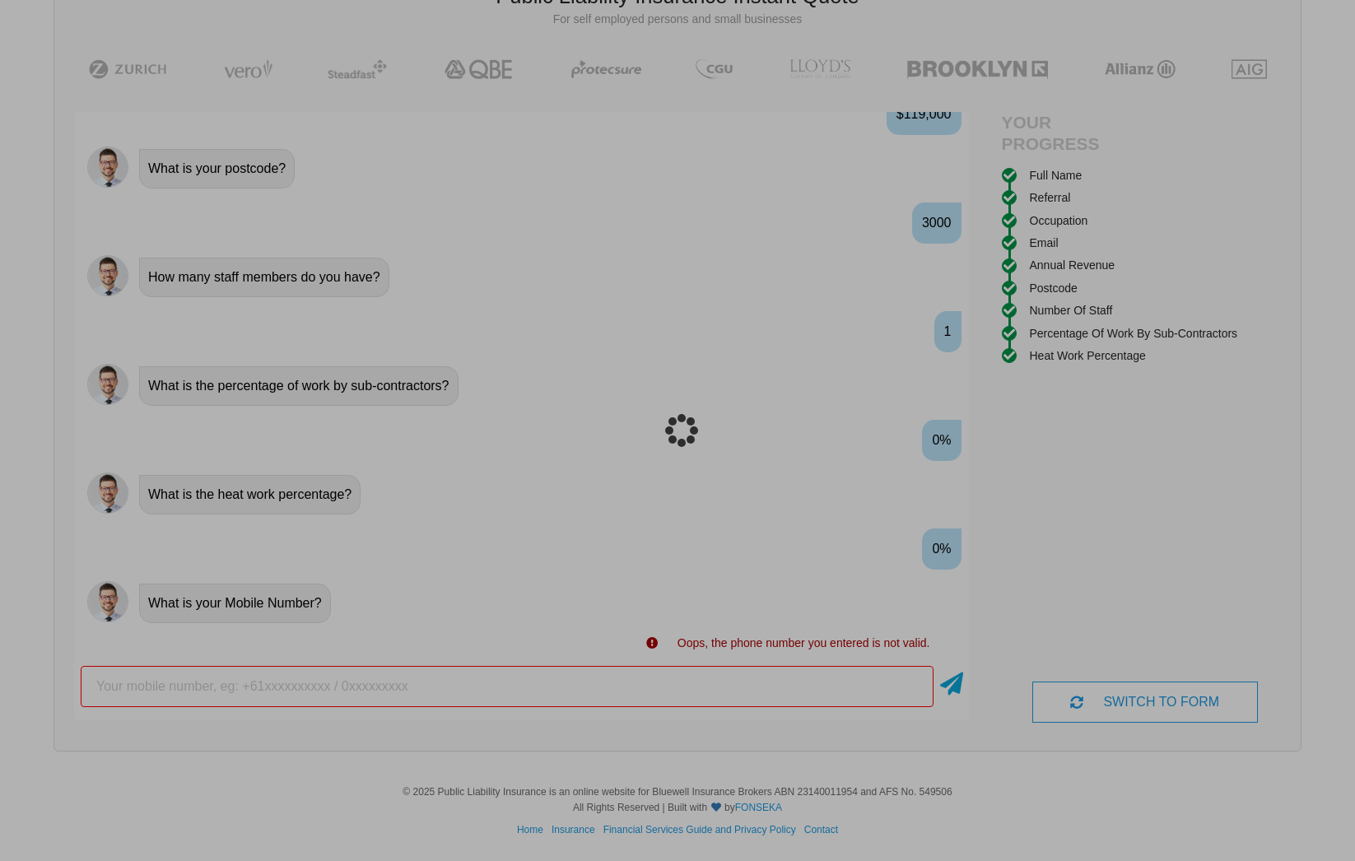
scroll to position [41, 0]
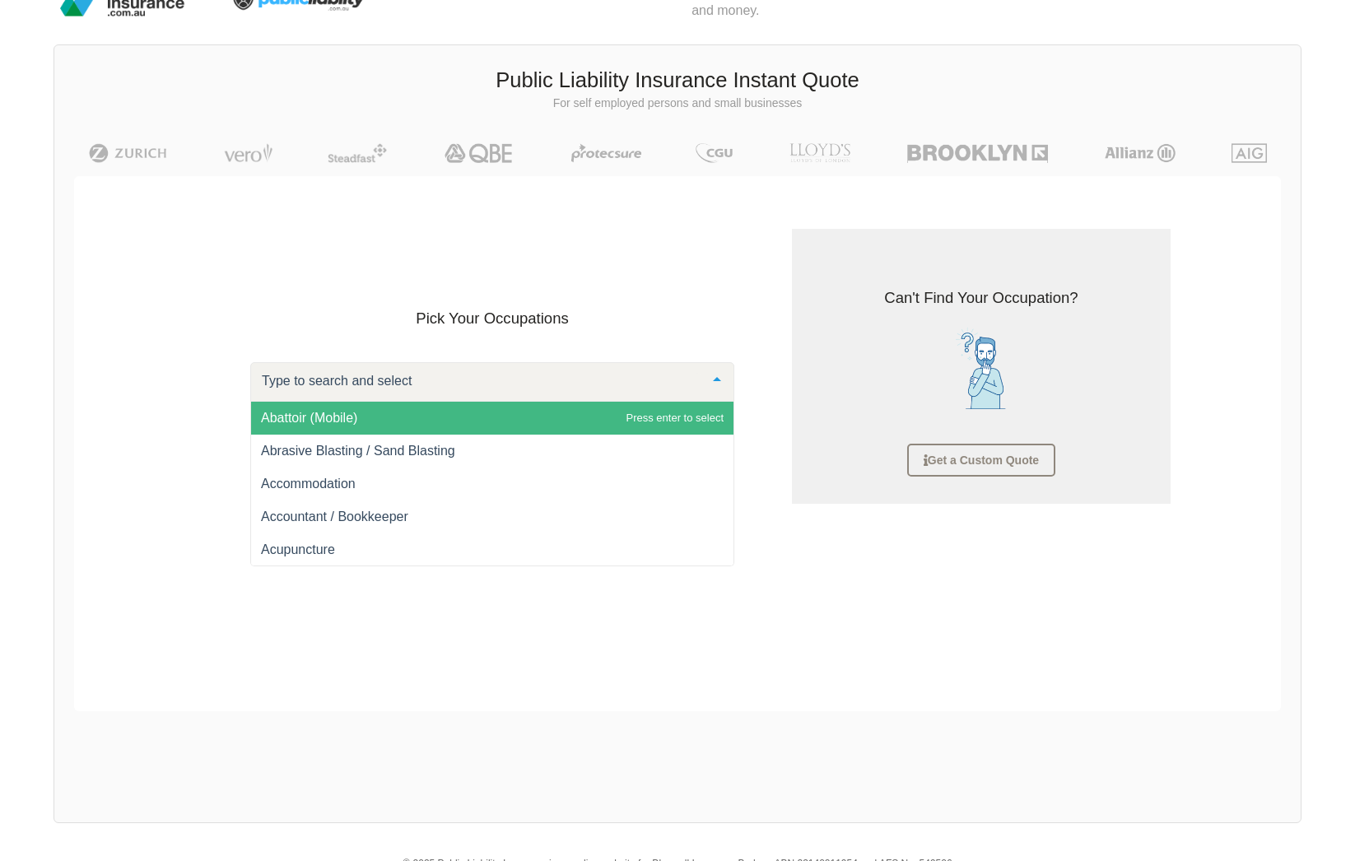
click at [417, 402] on div "Abattoir (Mobile) Abrasive Blasting / Sand Blasting Accommodation Accountant / …" at bounding box center [492, 382] width 484 height 40
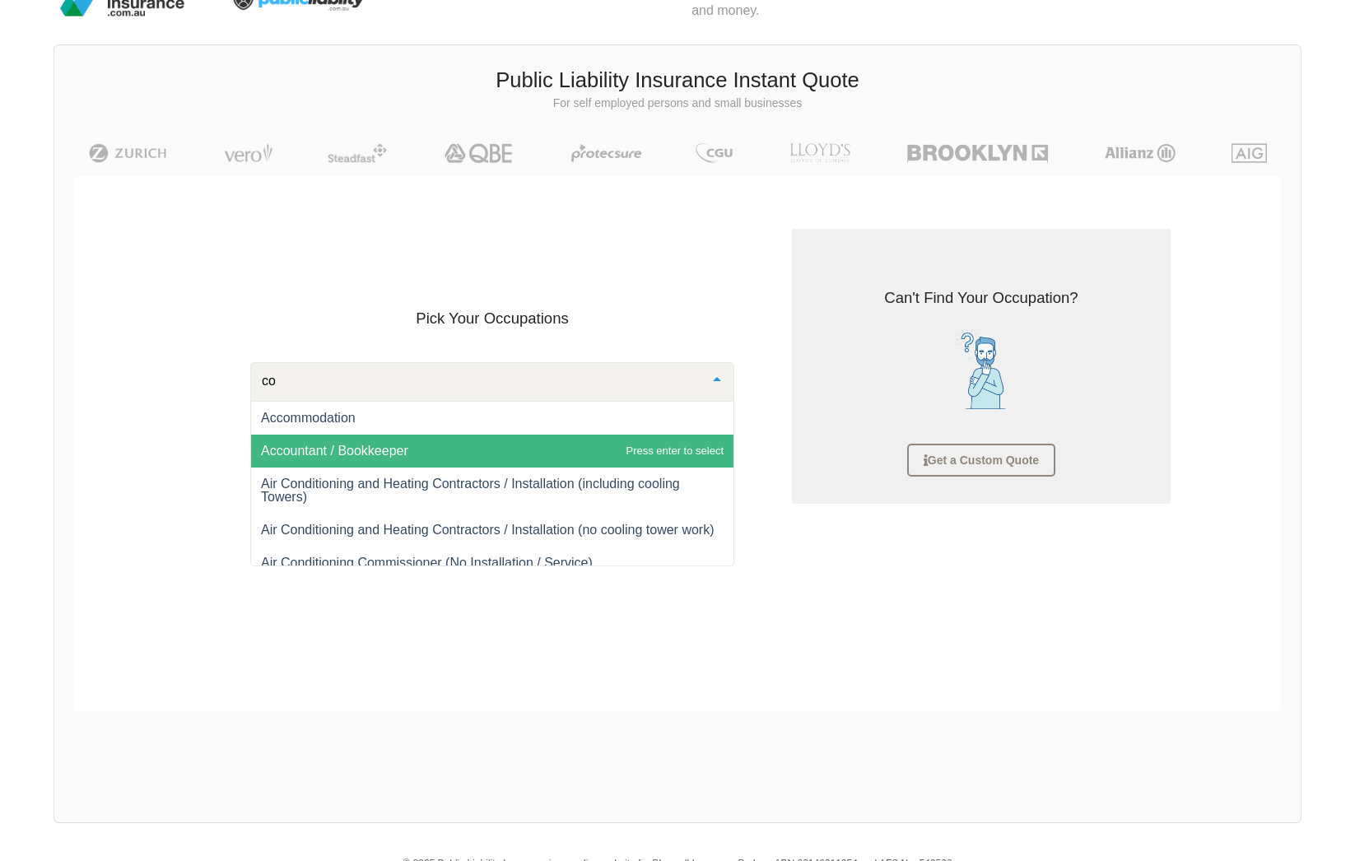
type input "c"
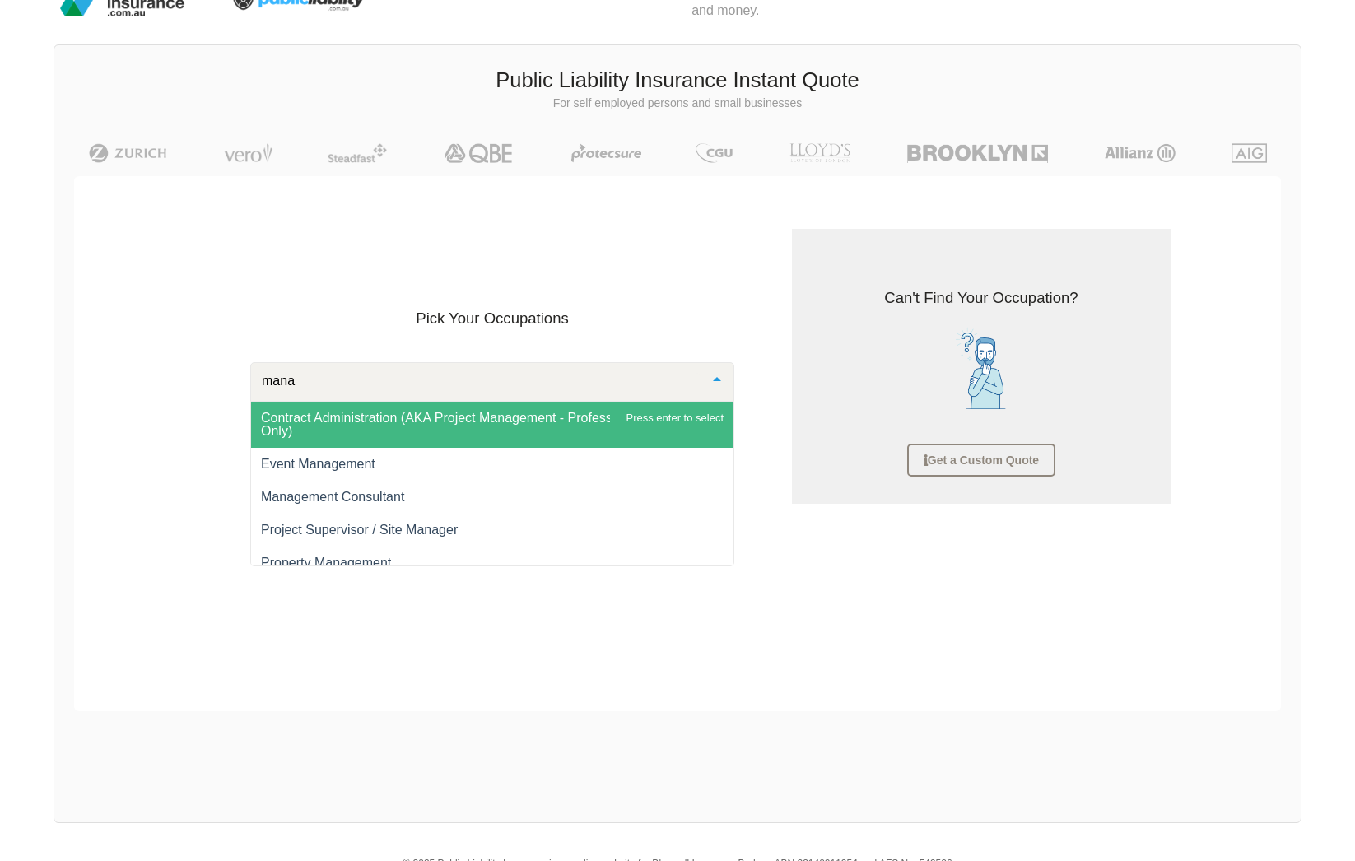
type input "manag"
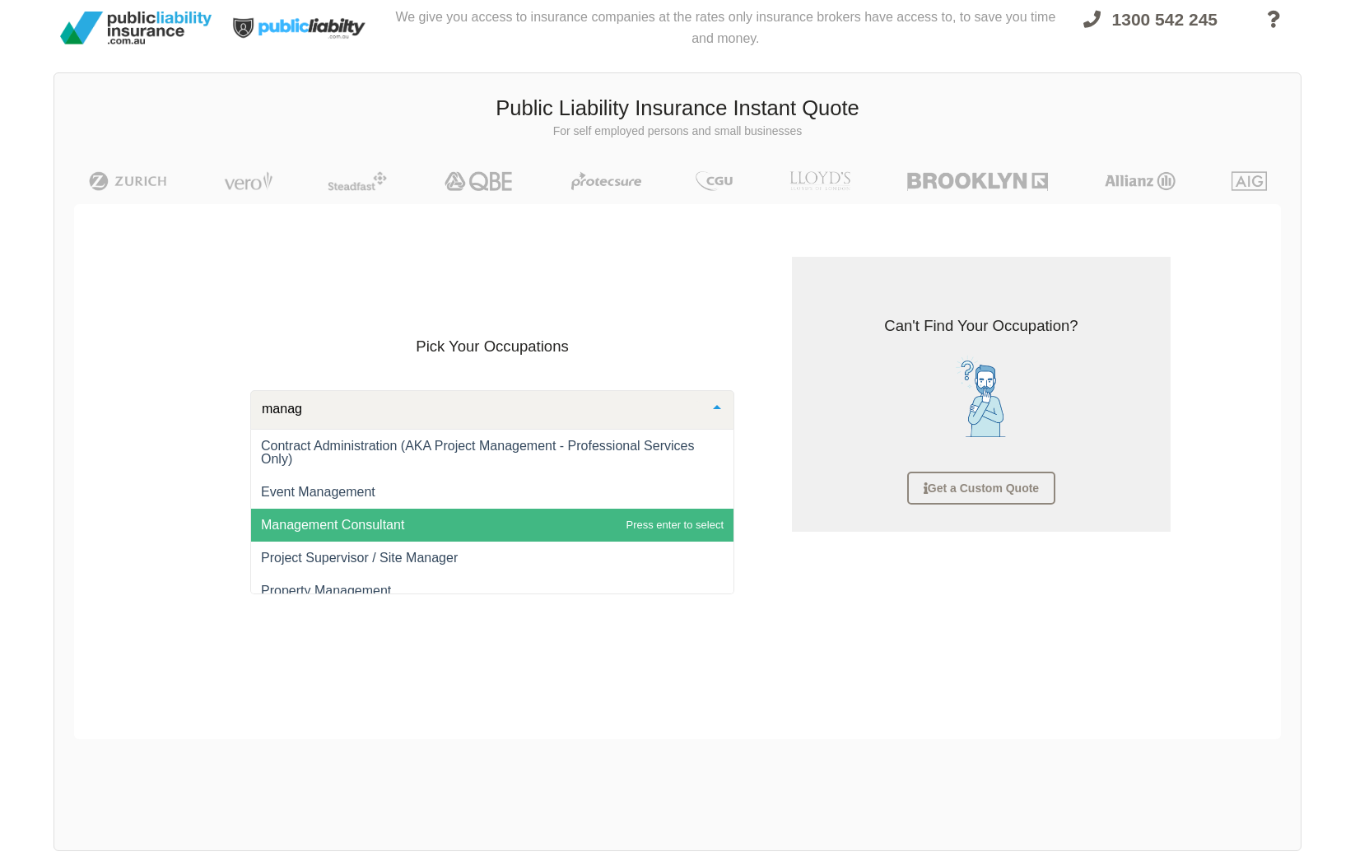
scroll to position [0, 0]
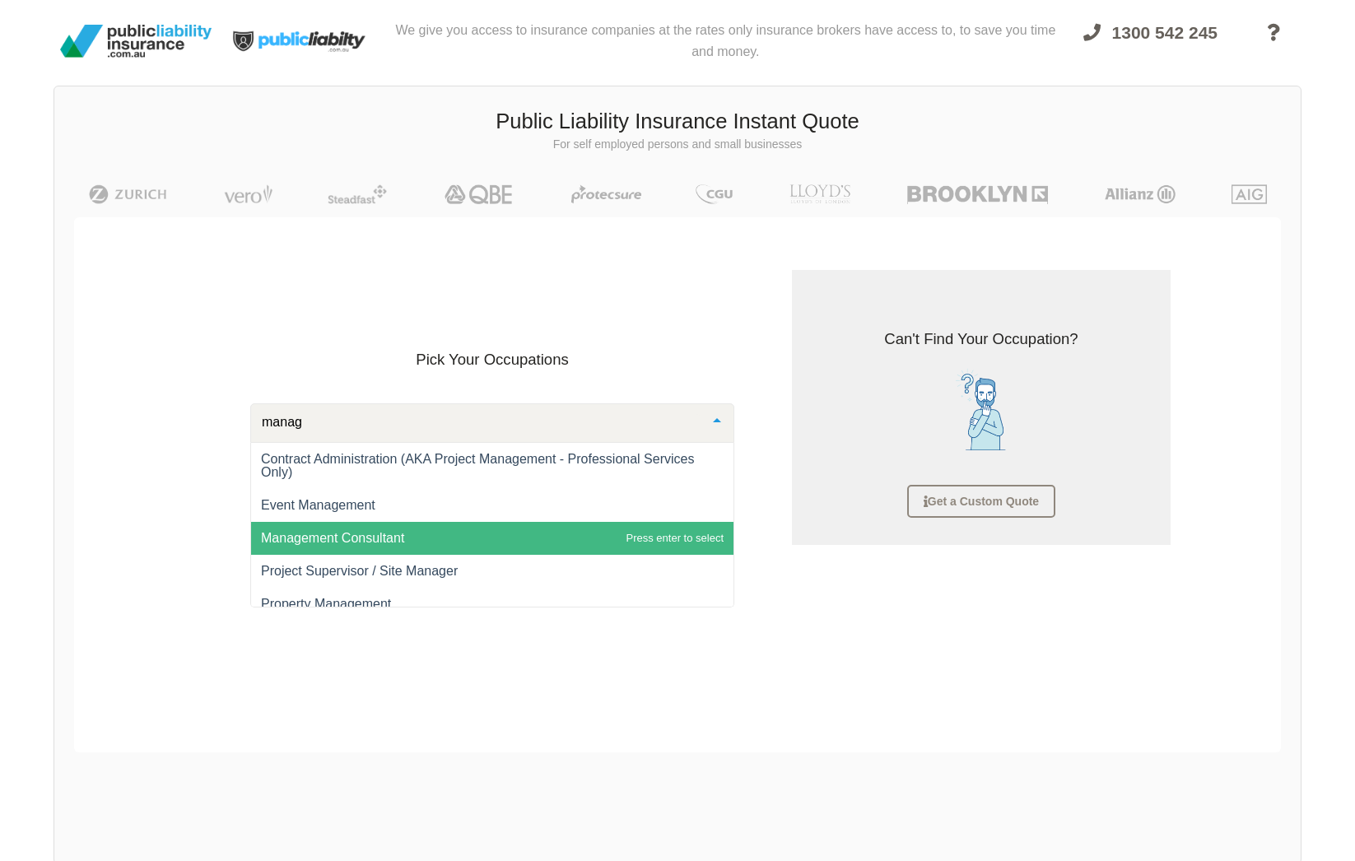
click at [302, 527] on span "Management Consultant" at bounding box center [492, 538] width 482 height 33
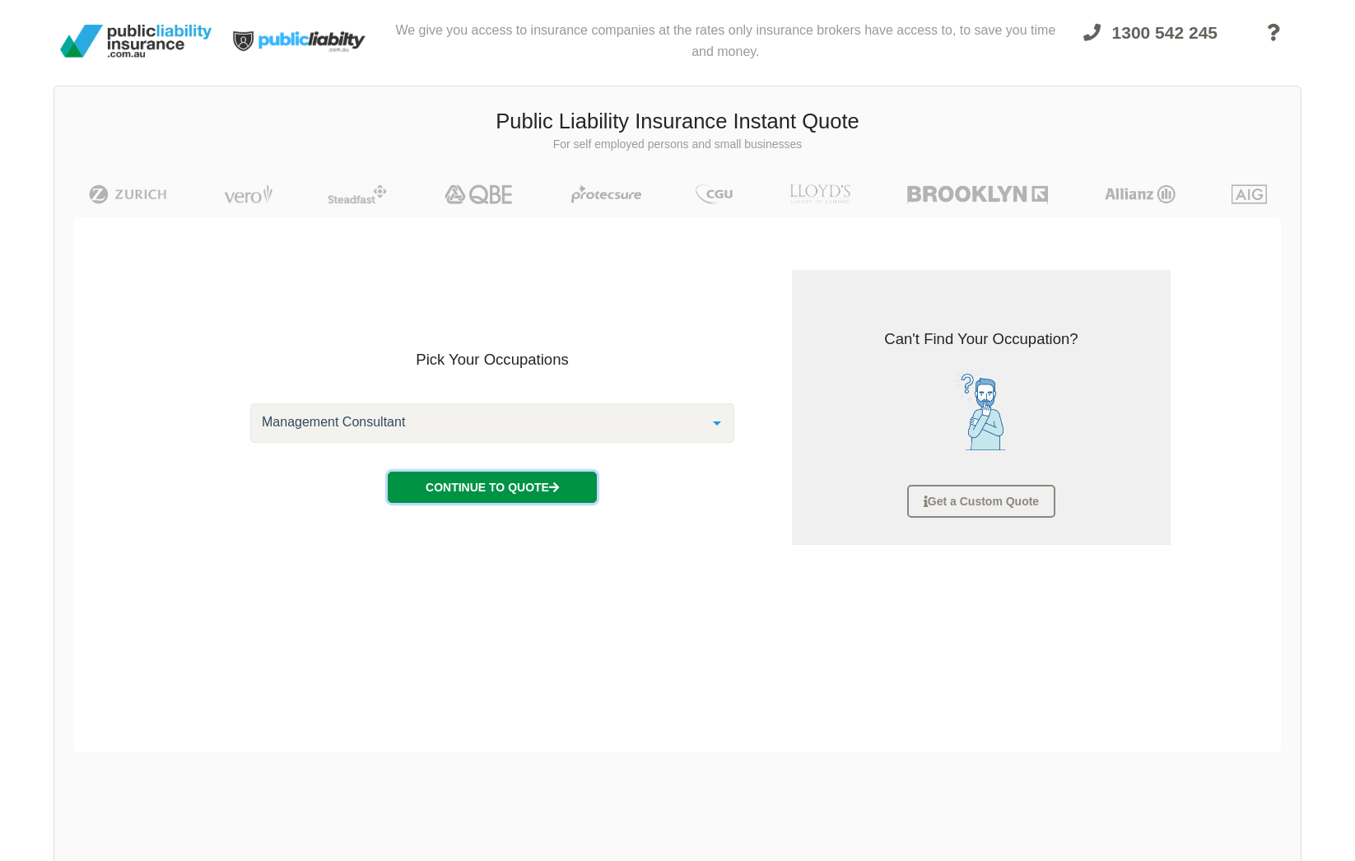
click at [445, 492] on button "Continue to Quote" at bounding box center [492, 487] width 209 height 31
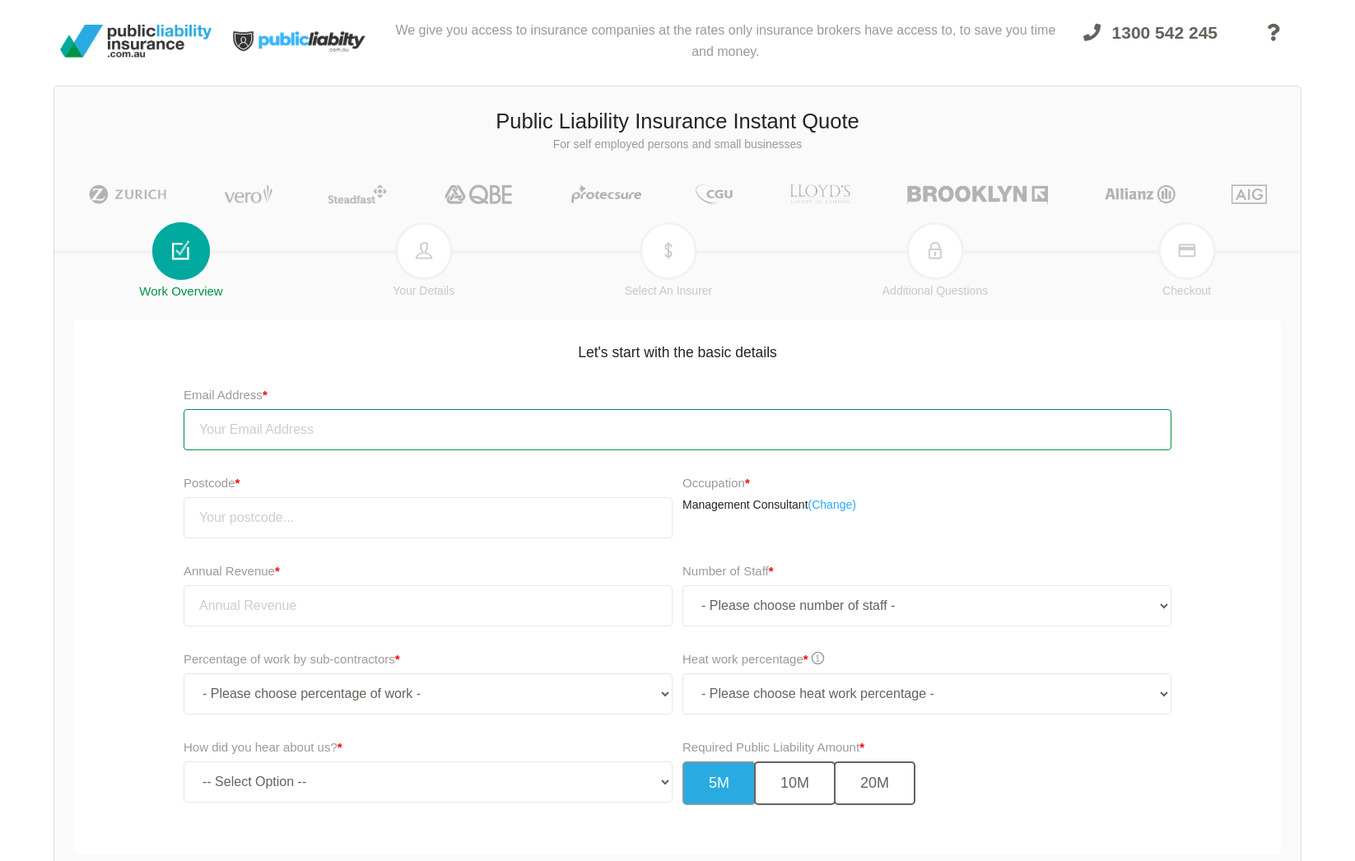
click at [328, 446] on input "email" at bounding box center [678, 429] width 988 height 41
type input "[EMAIL_ADDRESS][DOMAIN_NAME]"
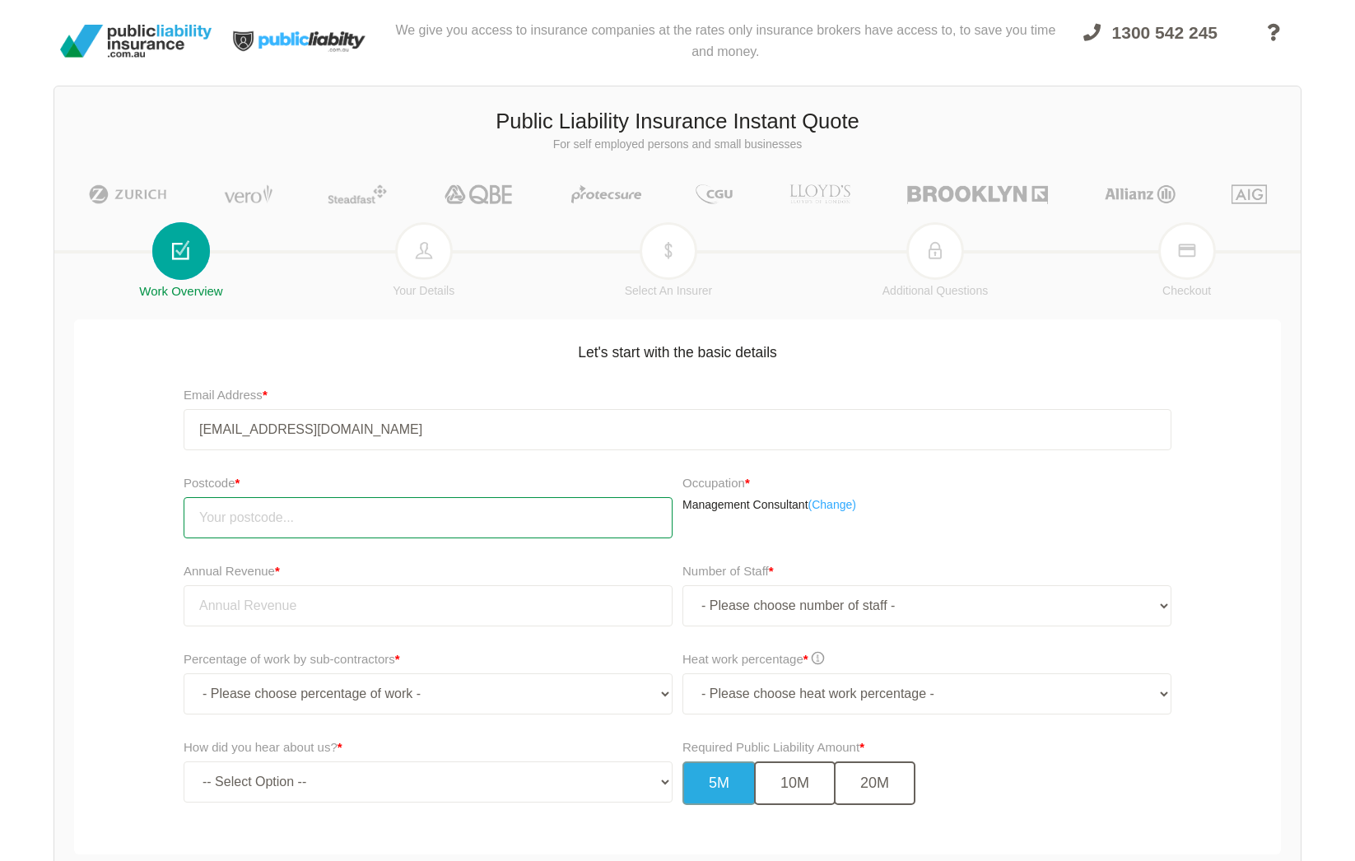
drag, startPoint x: 272, startPoint y: 502, endPoint x: 268, endPoint y: 513, distance: 11.8
click at [268, 505] on input "number" at bounding box center [428, 517] width 489 height 41
type input "3000"
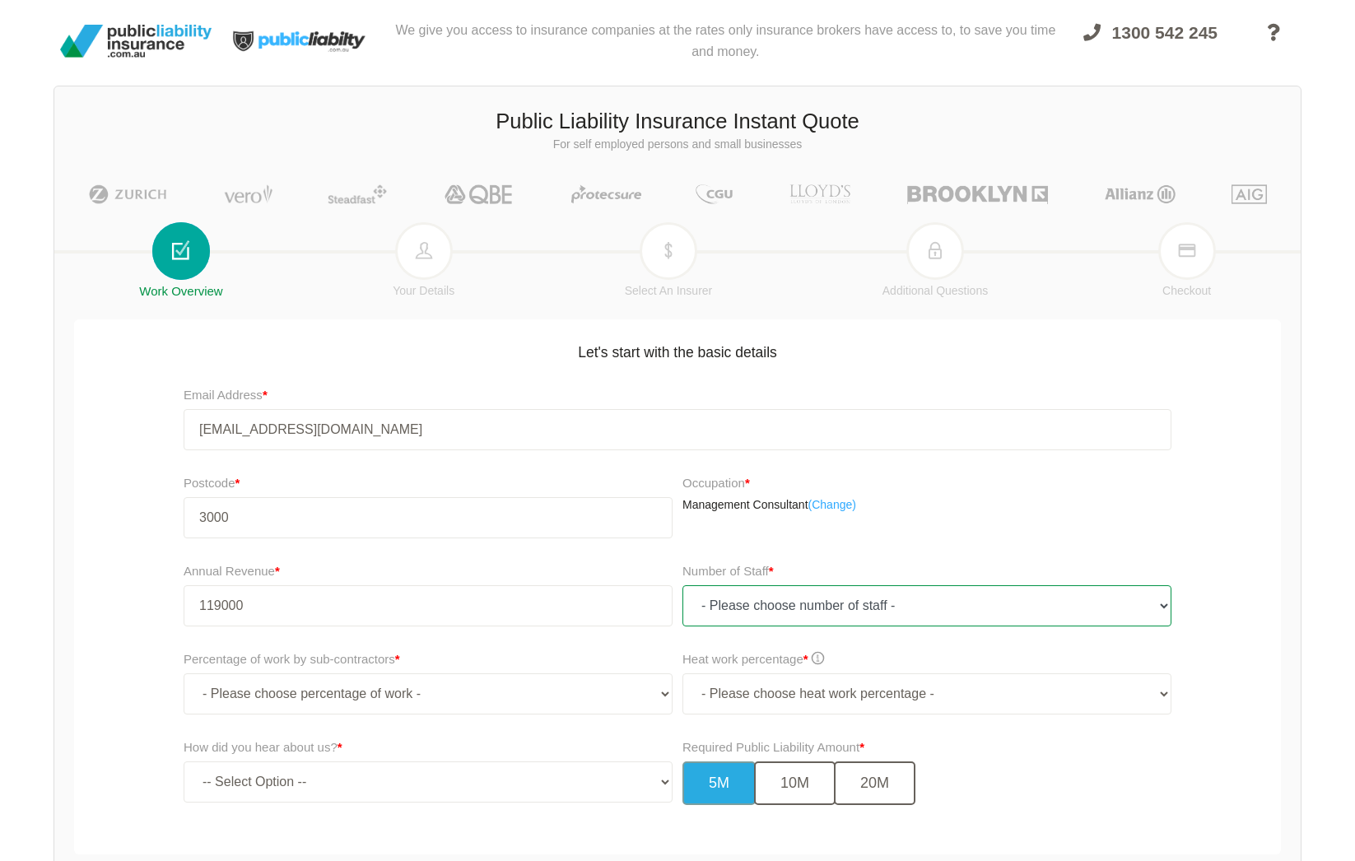
type input "119,000.00"
select select "1"
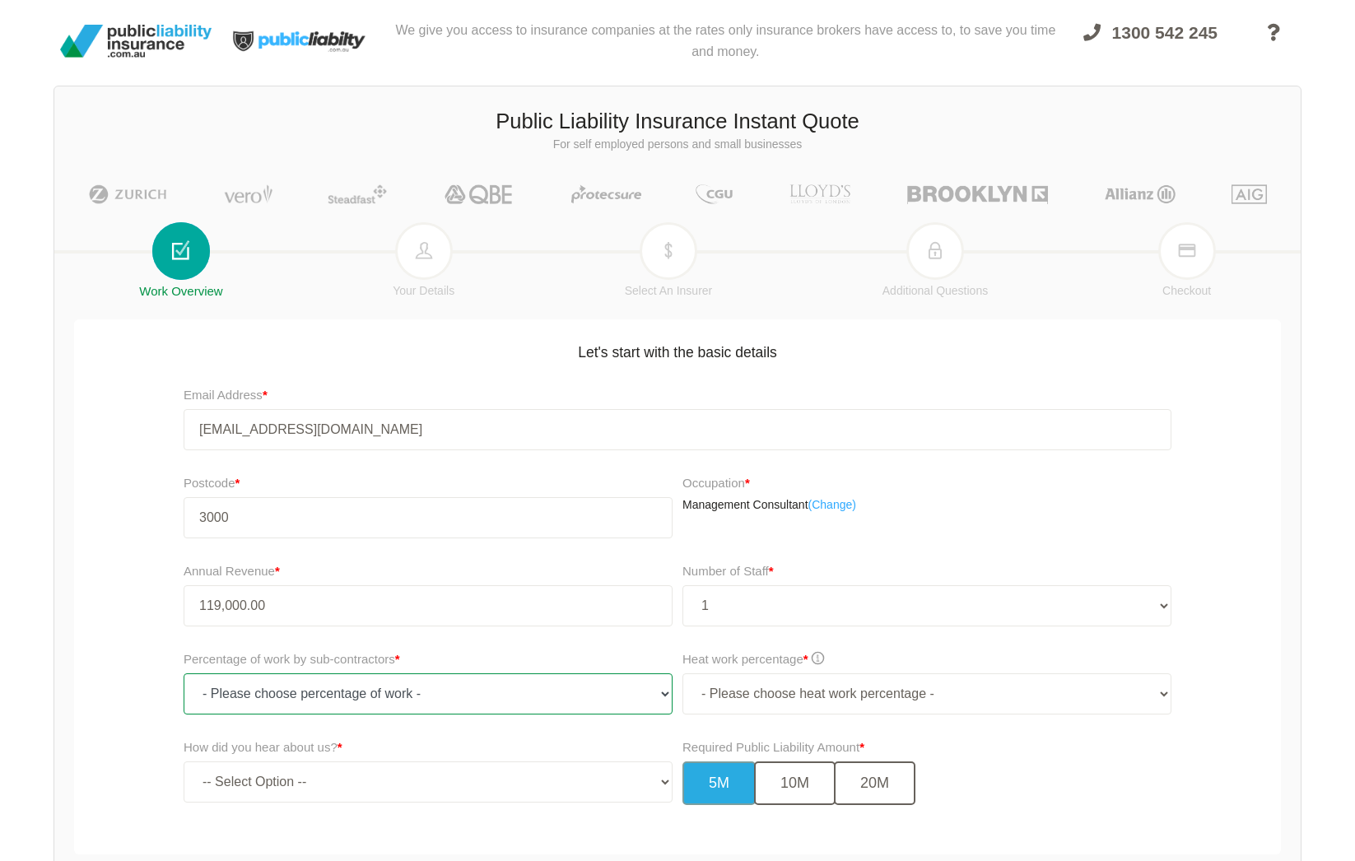
select select "0"
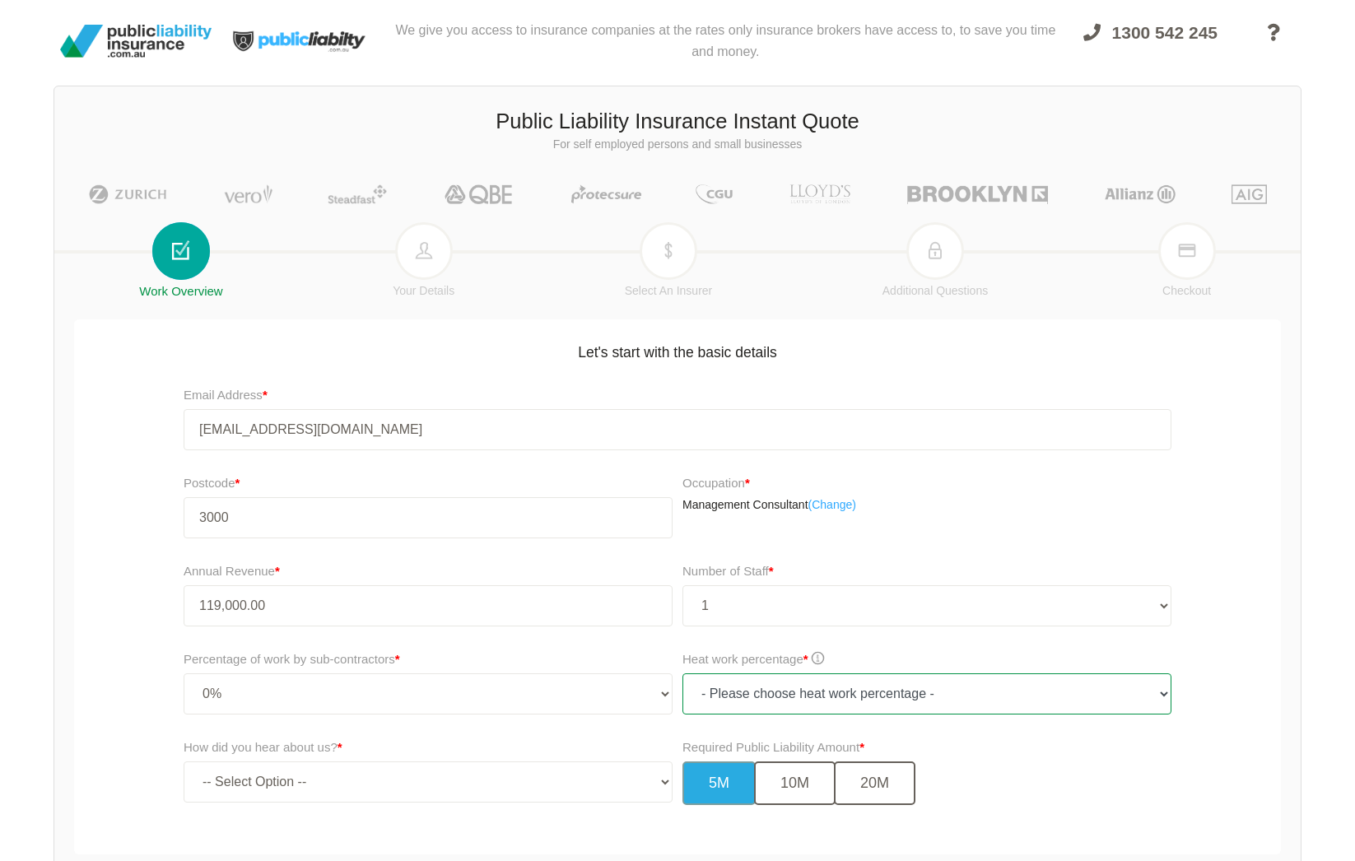
select select "0"
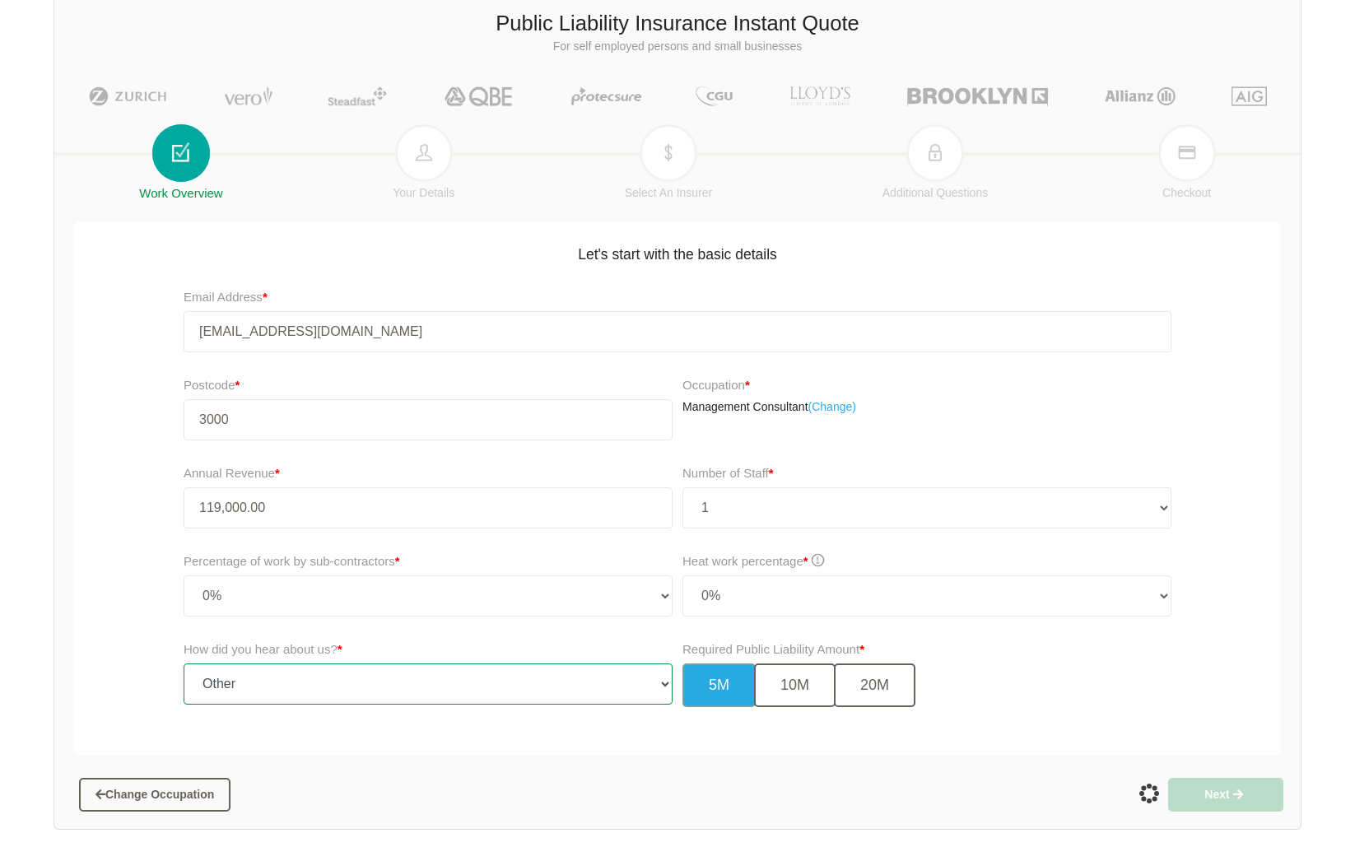
scroll to position [176, 0]
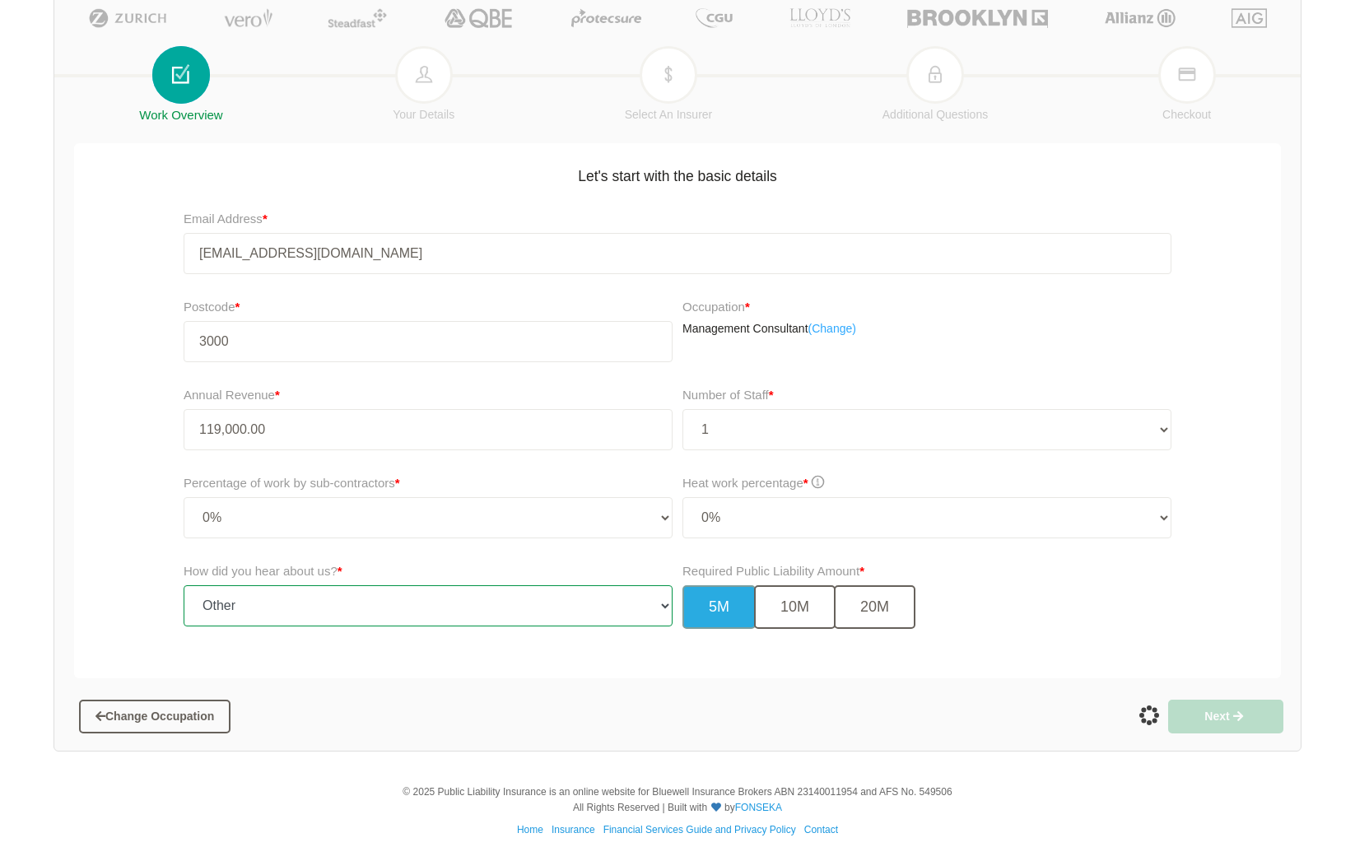
select select "google"
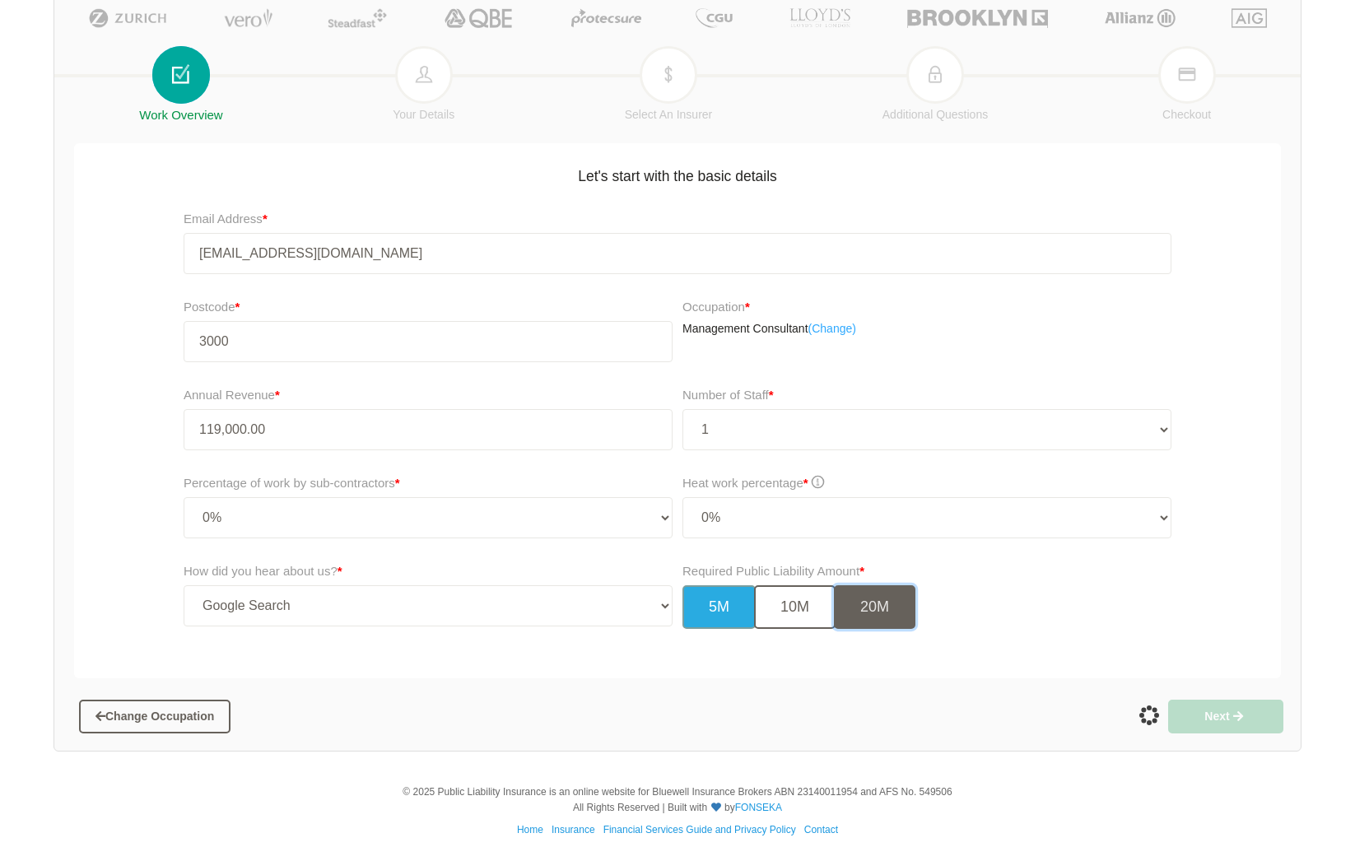
click at [865, 616] on button "20M" at bounding box center [874, 607] width 81 height 44
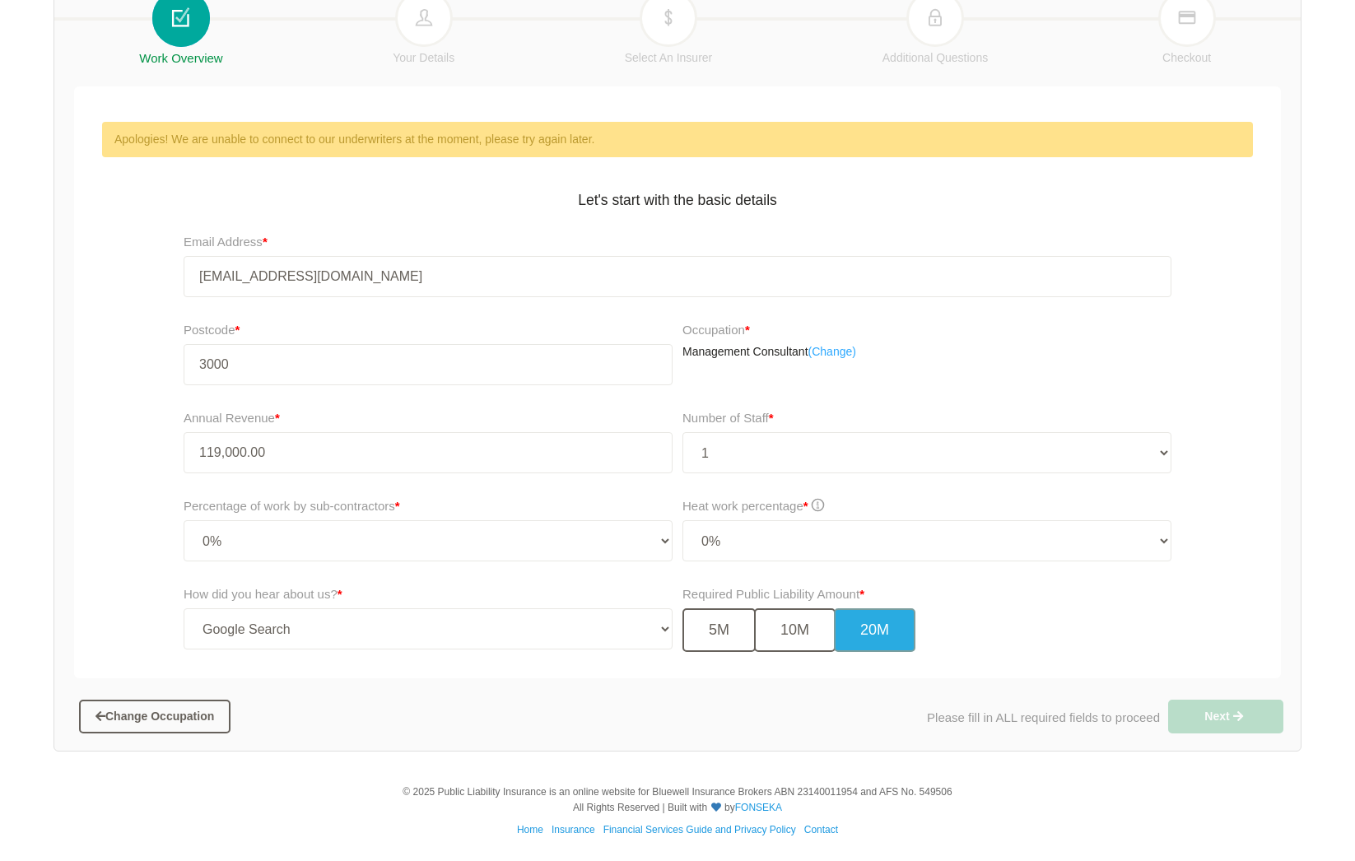
scroll to position [0, 0]
